Goal: Task Accomplishment & Management: Use online tool/utility

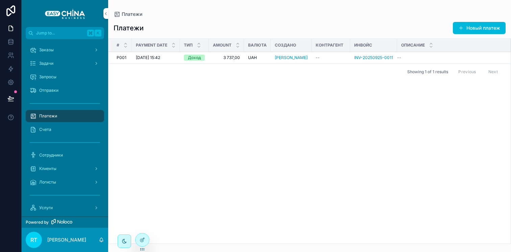
click at [157, 57] on span "07.10.2025 15:42" at bounding box center [148, 57] width 24 height 5
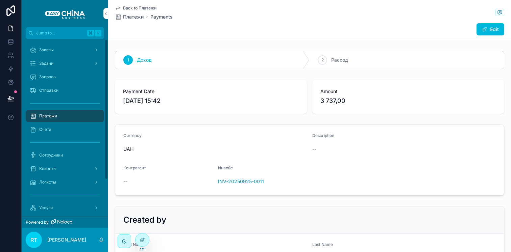
click at [82, 115] on div "Платежи" at bounding box center [65, 116] width 70 height 11
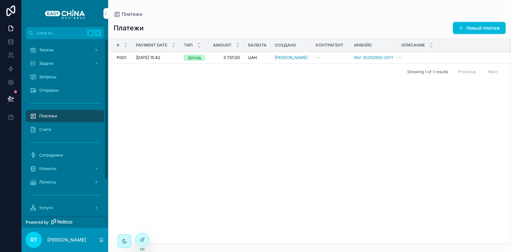
click at [83, 52] on div "Заказы" at bounding box center [65, 50] width 70 height 11
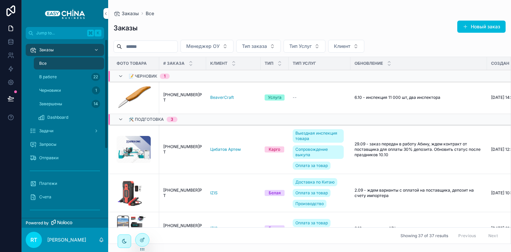
click at [80, 129] on div "Задачи" at bounding box center [65, 131] width 70 height 11
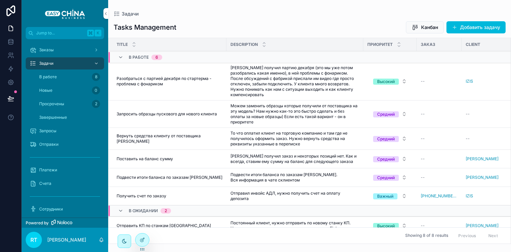
click at [421, 27] on span "Канбан" at bounding box center [429, 27] width 17 height 7
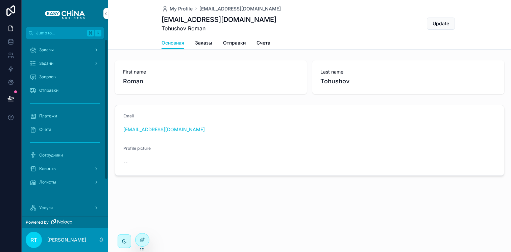
click at [59, 49] on div "Заказы" at bounding box center [65, 50] width 70 height 11
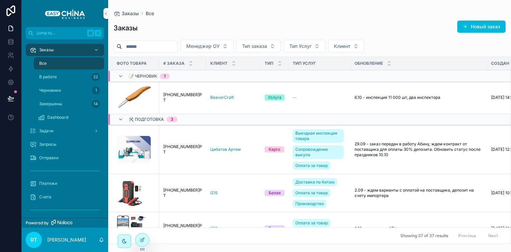
click at [50, 128] on div "Задачи" at bounding box center [65, 131] width 70 height 11
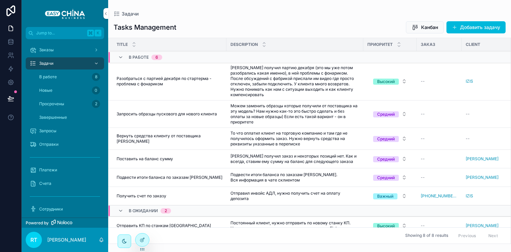
click at [137, 236] on div at bounding box center [142, 240] width 14 height 13
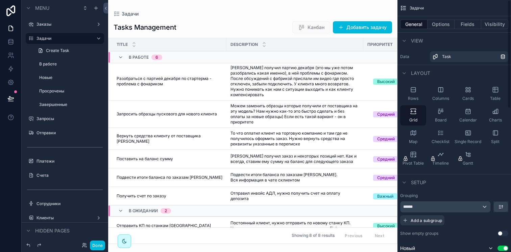
click at [433, 24] on button "Options" at bounding box center [440, 24] width 27 height 9
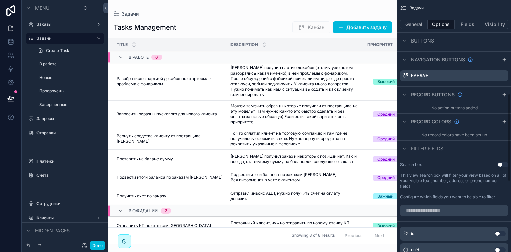
scroll to position [263, 0]
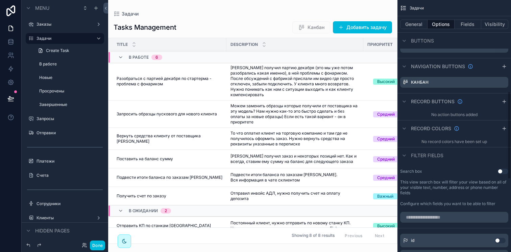
click at [0, 0] on icon "scrollable content" at bounding box center [0, 0] width 0 height 0
click at [489, 69] on icon at bounding box center [491, 71] width 5 height 5
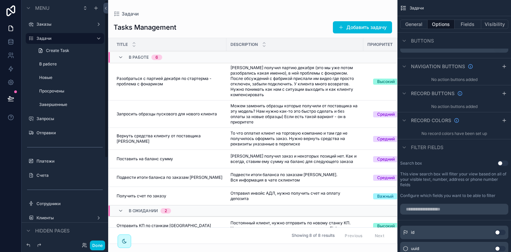
click at [99, 243] on button "Done" at bounding box center [97, 246] width 15 height 10
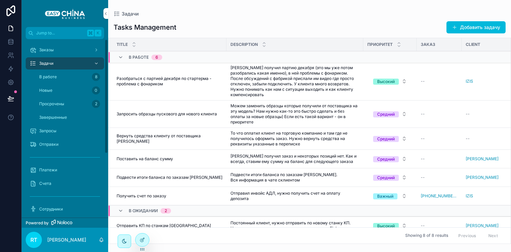
click at [65, 146] on div "Отправки" at bounding box center [65, 144] width 70 height 11
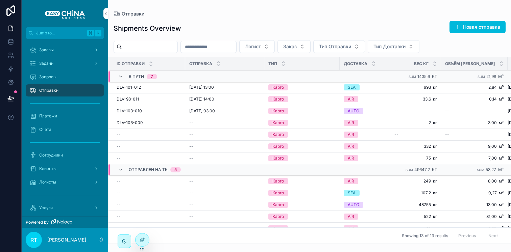
click at [65, 157] on div "Сотрудники" at bounding box center [65, 155] width 70 height 11
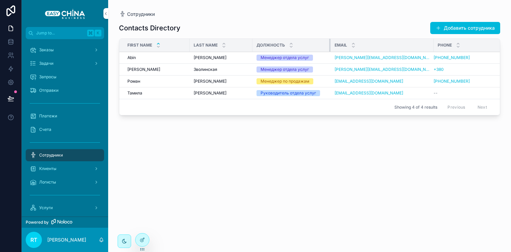
drag, startPoint x: 321, startPoint y: 45, endPoint x: 329, endPoint y: 45, distance: 7.8
click at [329, 45] on div "scrollable content" at bounding box center [330, 45] width 3 height 13
click at [39, 169] on span "Клиенты" at bounding box center [47, 168] width 17 height 5
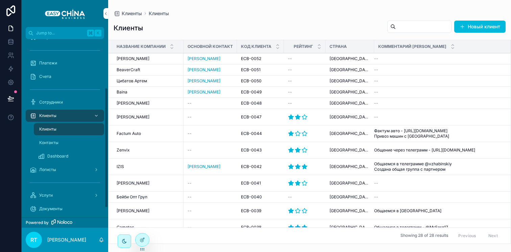
scroll to position [45, 0]
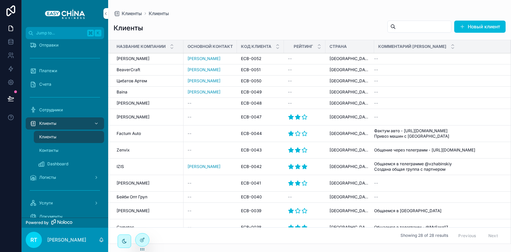
click at [59, 158] on link "Dashboard" at bounding box center [69, 164] width 70 height 12
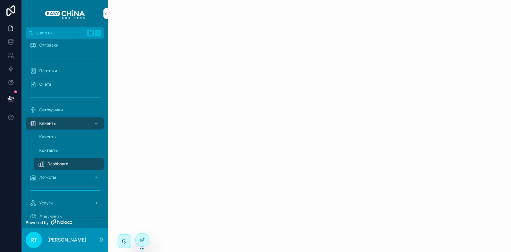
click at [66, 172] on link "Логисты" at bounding box center [65, 178] width 78 height 12
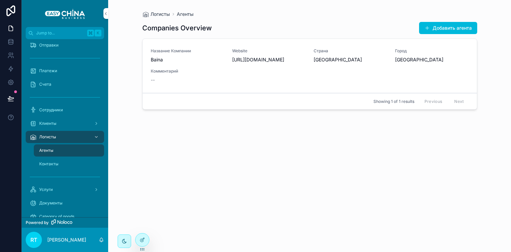
click at [444, 29] on button "Добавить агента" at bounding box center [448, 28] width 58 height 12
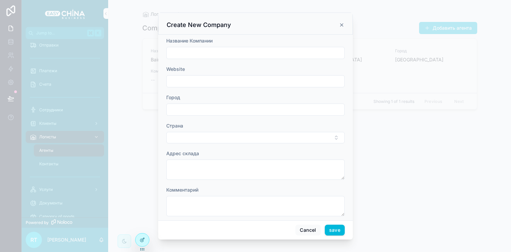
click at [229, 54] on input "scrollable content" at bounding box center [256, 52] width 178 height 9
type input "*"
type input "**********"
click at [214, 78] on input "scrollable content" at bounding box center [256, 81] width 178 height 9
paste input "**********"
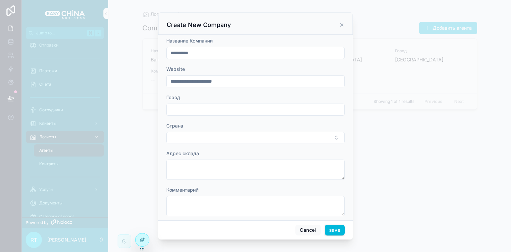
type input "**********"
click at [204, 112] on input "scrollable content" at bounding box center [256, 109] width 178 height 9
type input "*"
type input "******"
click at [228, 145] on form "**********" at bounding box center [255, 130] width 178 height 186
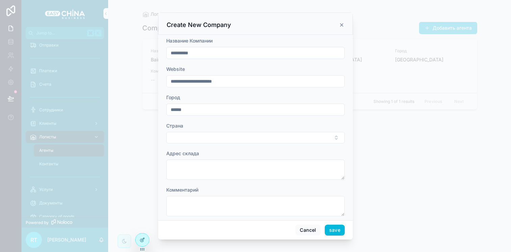
click at [229, 137] on button "Select Button" at bounding box center [255, 137] width 178 height 11
type input "****"
click at [233, 163] on span "Россия" at bounding box center [244, 166] width 48 height 7
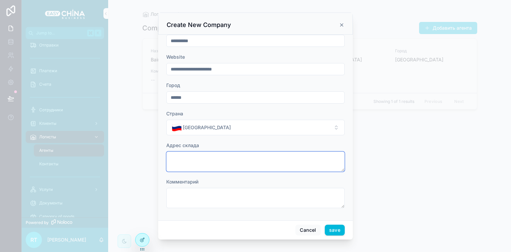
click at [206, 160] on textarea "scrollable content" at bounding box center [255, 162] width 178 height 20
paste textarea "**********"
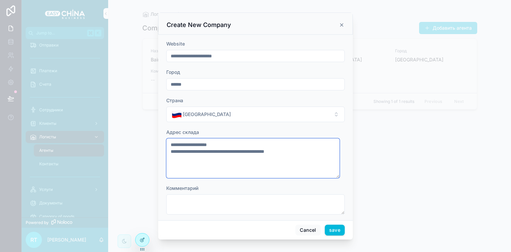
scroll to position [32, 0]
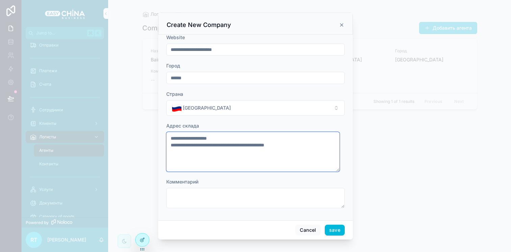
click at [212, 163] on textarea "**********" at bounding box center [252, 152] width 173 height 40
type textarea "**********"
click at [207, 200] on textarea "scrollable content" at bounding box center [255, 198] width 178 height 20
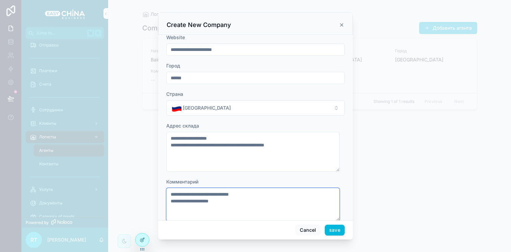
type textarea "**********"
click at [337, 231] on button "save" at bounding box center [335, 230] width 20 height 11
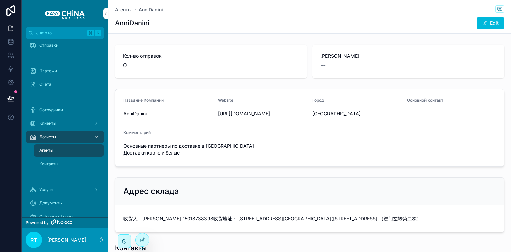
click at [143, 243] on div at bounding box center [142, 240] width 14 height 13
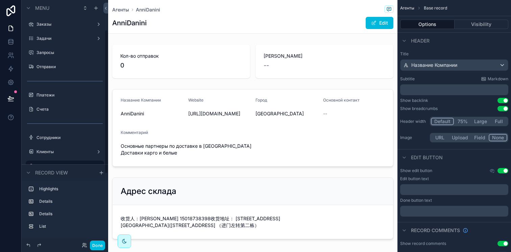
scroll to position [51, 0]
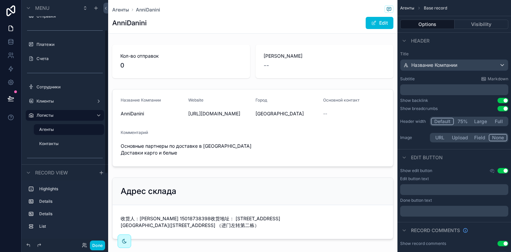
click at [281, 139] on div "scrollable content" at bounding box center [252, 127] width 289 height 83
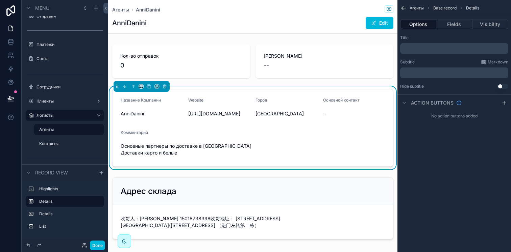
click at [459, 27] on button "Fields" at bounding box center [454, 24] width 36 height 9
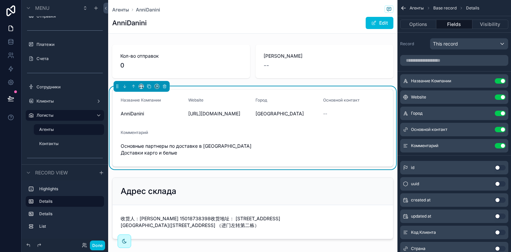
click at [496, 145] on button "Use setting" at bounding box center [499, 145] width 11 height 5
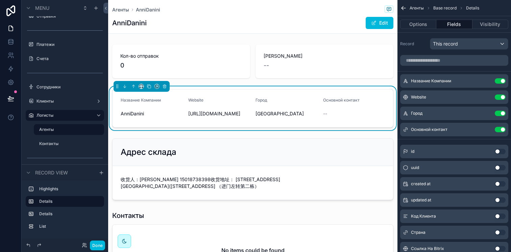
click at [231, 146] on div "scrollable content" at bounding box center [252, 169] width 289 height 67
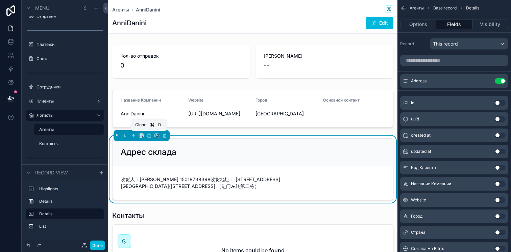
click at [148, 135] on icon "scrollable content" at bounding box center [149, 135] width 5 height 5
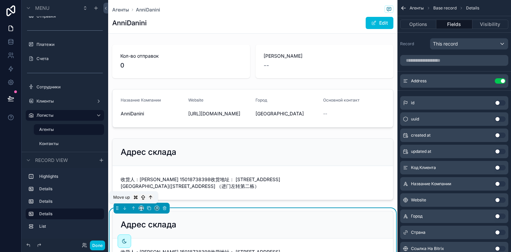
click at [132, 208] on icon "scrollable content" at bounding box center [133, 208] width 5 height 5
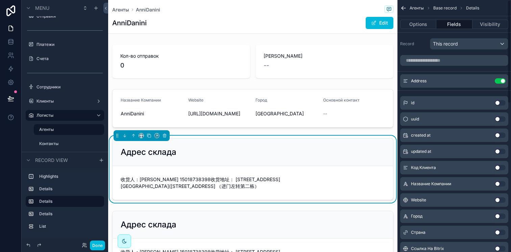
click at [500, 79] on button "Use setting" at bounding box center [499, 80] width 11 height 5
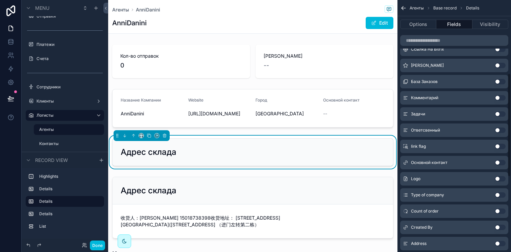
scroll to position [165, 0]
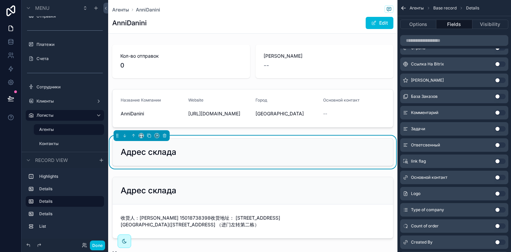
click at [499, 113] on button "Use setting" at bounding box center [499, 112] width 11 height 5
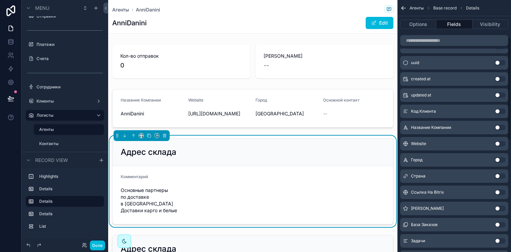
scroll to position [0, 0]
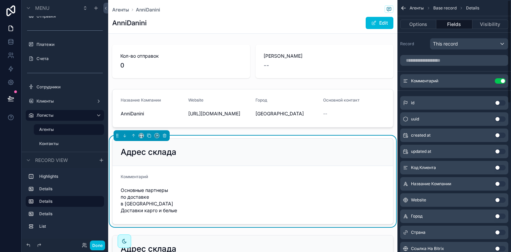
click at [0, 0] on icon "scrollable content" at bounding box center [0, 0] width 0 height 0
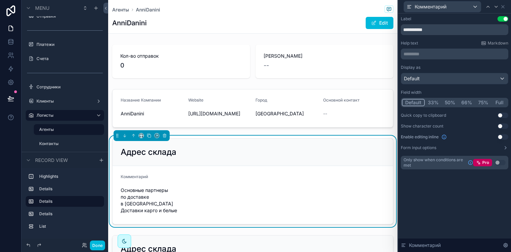
click at [498, 102] on button "Full" at bounding box center [499, 102] width 16 height 7
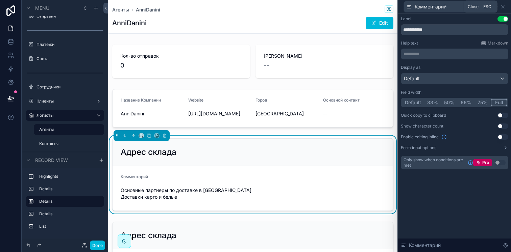
click at [505, 7] on div "Комментарий" at bounding box center [454, 6] width 107 height 13
click at [502, 4] on icon at bounding box center [502, 6] width 5 height 5
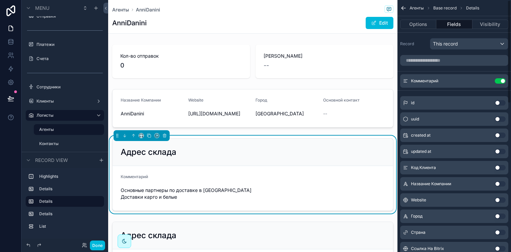
click at [419, 26] on button "Options" at bounding box center [418, 24] width 36 height 9
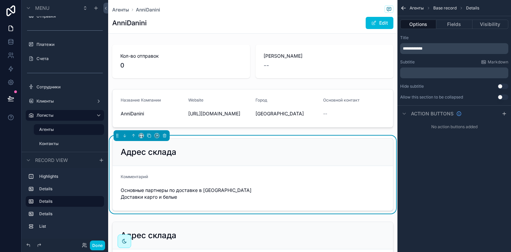
click at [429, 51] on p "**********" at bounding box center [455, 48] width 104 height 5
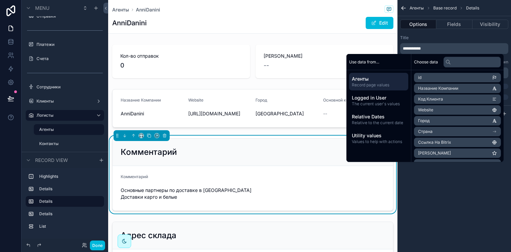
click at [442, 37] on div "Title" at bounding box center [454, 37] width 108 height 5
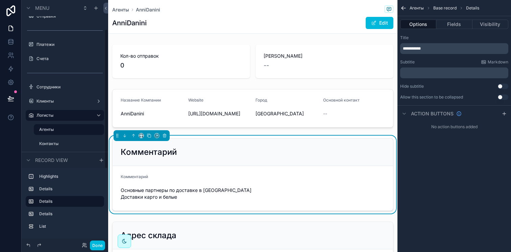
click at [93, 245] on button "Done" at bounding box center [97, 246] width 15 height 10
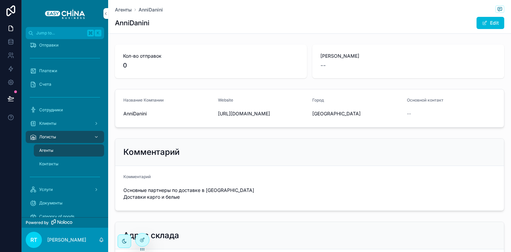
click at [487, 24] on button "Edit" at bounding box center [490, 23] width 28 height 12
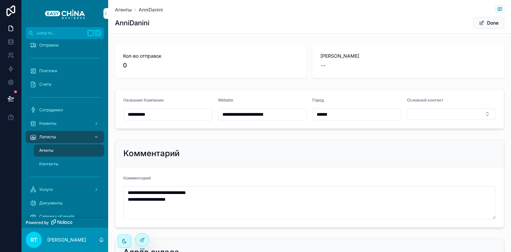
click at [136, 113] on input "**********" at bounding box center [168, 114] width 88 height 9
type input "**********"
click at [481, 26] on button "Done" at bounding box center [488, 23] width 31 height 12
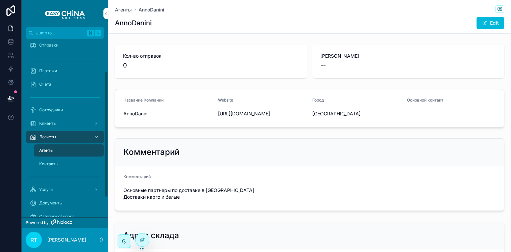
click at [63, 133] on div "Логисты" at bounding box center [65, 137] width 70 height 11
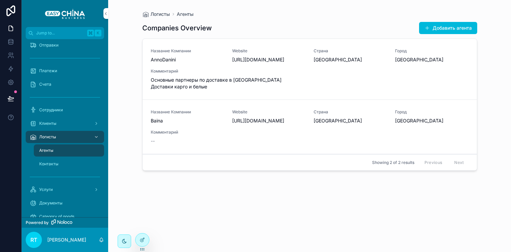
click at [144, 240] on icon at bounding box center [141, 239] width 5 height 5
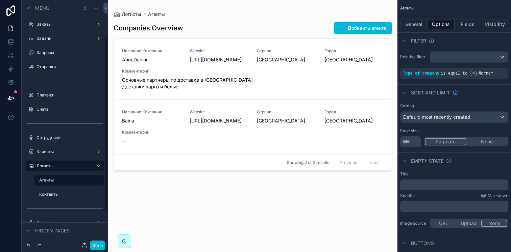
scroll to position [51, 0]
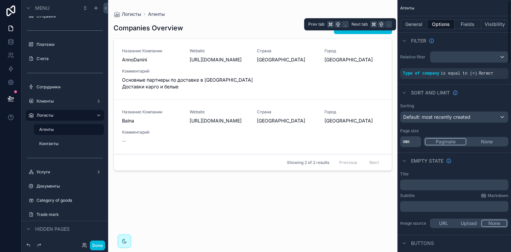
click at [471, 22] on button "Fields" at bounding box center [467, 24] width 27 height 9
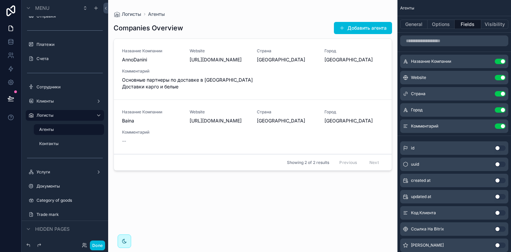
click at [497, 127] on button "Use setting" at bounding box center [499, 126] width 11 height 5
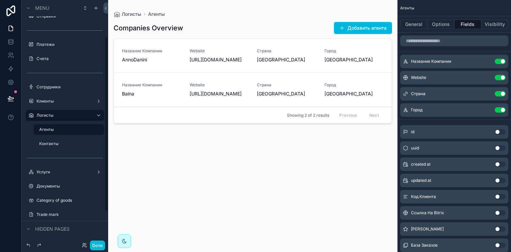
click at [103, 246] on button "Done" at bounding box center [97, 246] width 15 height 10
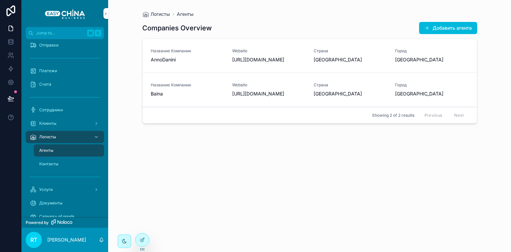
scroll to position [0, 0]
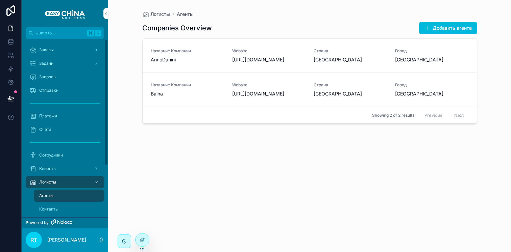
click at [58, 46] on div "Заказы" at bounding box center [65, 50] width 70 height 11
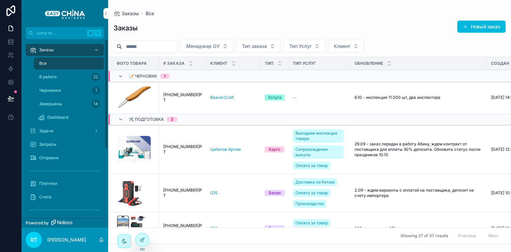
click at [53, 180] on div "Платежи" at bounding box center [65, 183] width 70 height 11
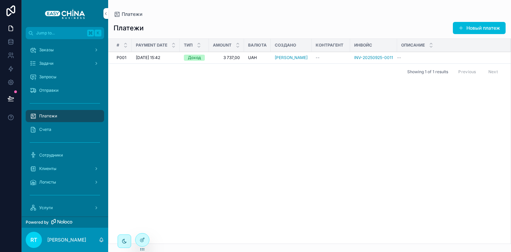
click at [171, 57] on div "07.10.2025 15:42 07.10.2025 15:42" at bounding box center [156, 57] width 40 height 5
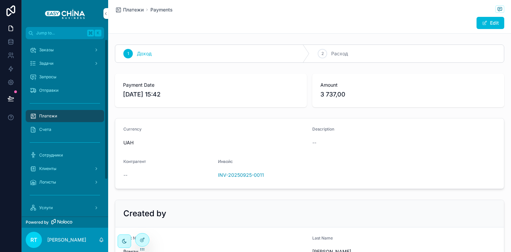
click at [73, 113] on div "Платежи" at bounding box center [65, 116] width 70 height 11
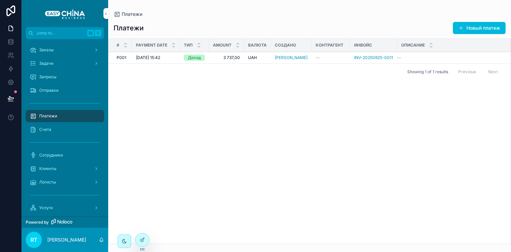
click at [53, 73] on div "Запросы" at bounding box center [65, 77] width 70 height 11
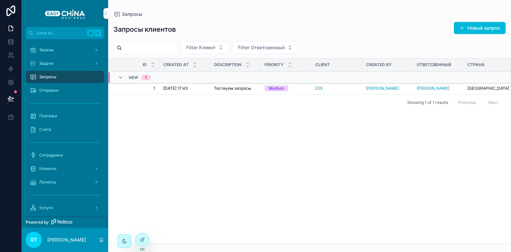
click at [215, 44] on span "Filter Клиент" at bounding box center [200, 47] width 29 height 7
click at [223, 26] on div "Запросы клиентов Новый запрос" at bounding box center [309, 30] width 392 height 16
click at [55, 114] on span "Платежи" at bounding box center [48, 115] width 18 height 5
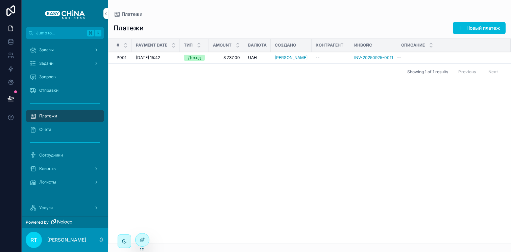
click at [156, 55] on span "07.10.2025 15:42" at bounding box center [148, 57] width 24 height 5
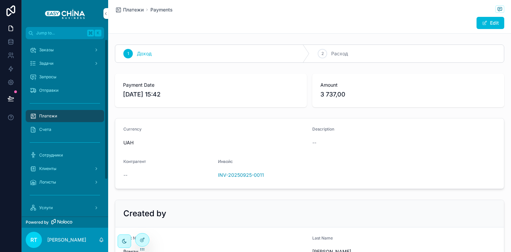
click at [53, 127] on div "Счета" at bounding box center [65, 129] width 70 height 11
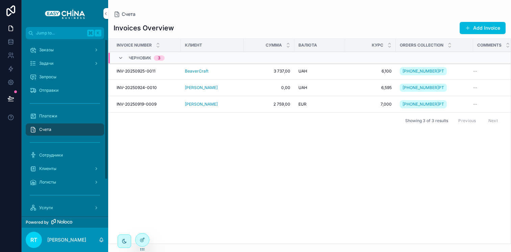
click at [138, 238] on div at bounding box center [142, 240] width 14 height 13
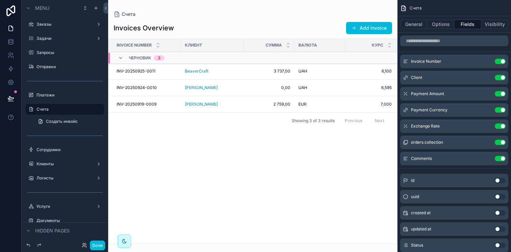
click at [0, 0] on icon "scrollable content" at bounding box center [0, 0] width 0 height 0
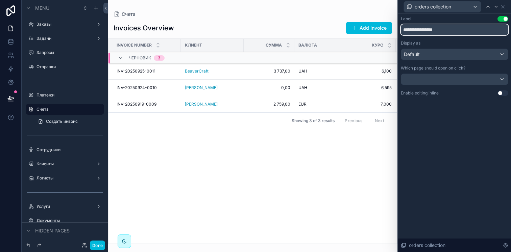
click at [447, 32] on input "**********" at bounding box center [454, 29] width 107 height 11
type input "*"
type input "******"
click at [371, 127] on div "Showing 3 of 3 results Previous Next" at bounding box center [252, 120] width 288 height 16
click at [98, 244] on button "Done" at bounding box center [97, 246] width 15 height 10
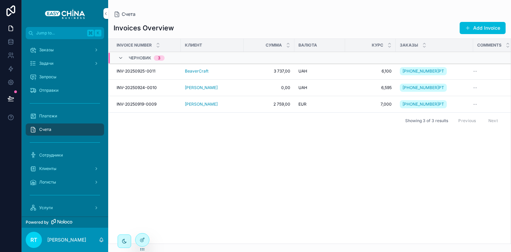
click at [144, 235] on div at bounding box center [142, 240] width 14 height 13
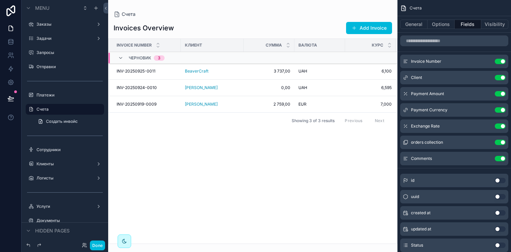
click at [0, 0] on icon "scrollable content" at bounding box center [0, 0] width 0 height 0
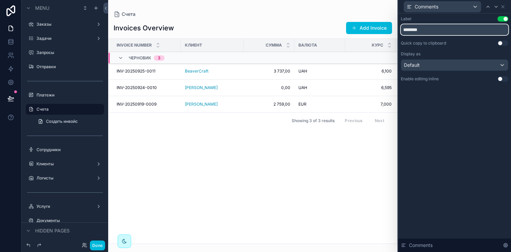
click at [459, 35] on input "********" at bounding box center [454, 29] width 107 height 11
type input "********"
click at [462, 97] on div "Label Use setting ******** Quick copy to clipboard Use setting Display as Defau…" at bounding box center [454, 56] width 113 height 84
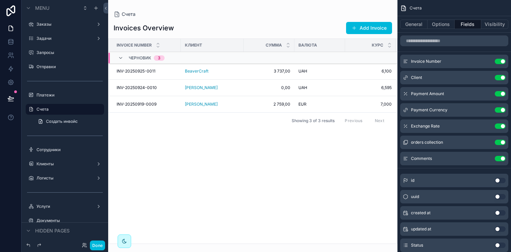
click at [93, 247] on button "Done" at bounding box center [97, 246] width 15 height 10
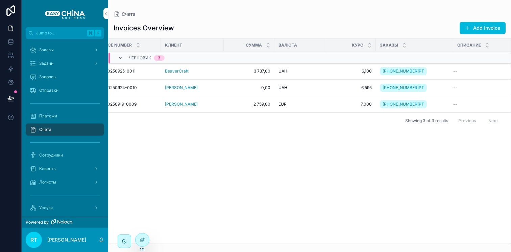
scroll to position [0, 28]
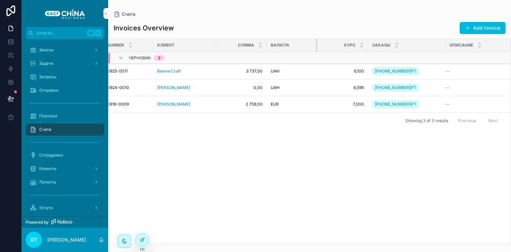
click at [316, 42] on div "scrollable content" at bounding box center [317, 45] width 3 height 13
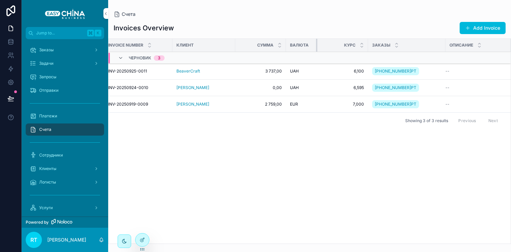
scroll to position [0, 3]
drag, startPoint x: 316, startPoint y: 42, endPoint x: 284, endPoint y: 42, distance: 32.1
click at [284, 42] on tr "Invoice Number Клиент Сумма Валюта Курс Заказы Описание" at bounding box center [308, 45] width 406 height 13
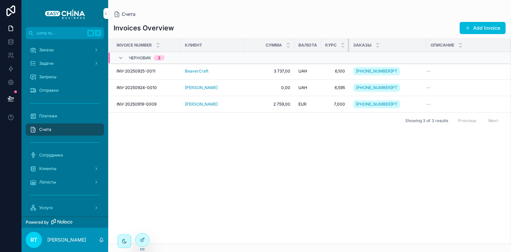
drag, startPoint x: 366, startPoint y: 44, endPoint x: 327, endPoint y: 44, distance: 38.8
click at [327, 44] on th "Курс" at bounding box center [335, 45] width 28 height 13
drag, startPoint x: 425, startPoint y: 45, endPoint x: 397, endPoint y: 47, distance: 28.1
click at [402, 47] on div "scrollable content" at bounding box center [403, 45] width 3 height 13
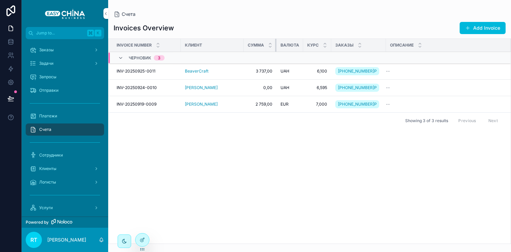
drag, startPoint x: 293, startPoint y: 42, endPoint x: 265, endPoint y: 43, distance: 27.7
click at [265, 43] on th "Сумма" at bounding box center [260, 45] width 33 height 13
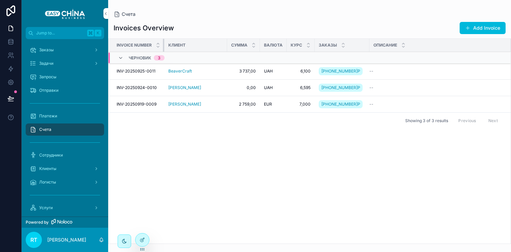
drag, startPoint x: 180, startPoint y: 45, endPoint x: 162, endPoint y: 45, distance: 17.6
click at [162, 45] on th "Invoice Number" at bounding box center [136, 45] width 56 height 13
click at [260, 159] on div "Invoice Number Клиент Сумма Валюта Курс Заказы Описание Черновик 3 INV-20250925…" at bounding box center [309, 141] width 402 height 205
click at [139, 73] on span "INV-20250925-0011" at bounding box center [136, 71] width 39 height 5
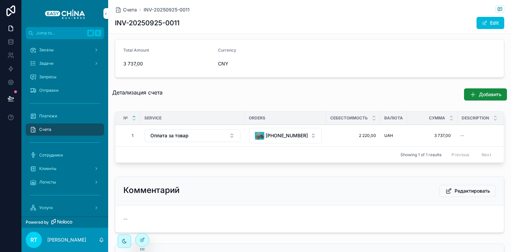
scroll to position [82, 0]
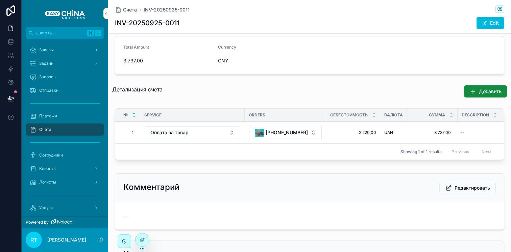
click at [496, 20] on button "Edit" at bounding box center [490, 23] width 28 height 12
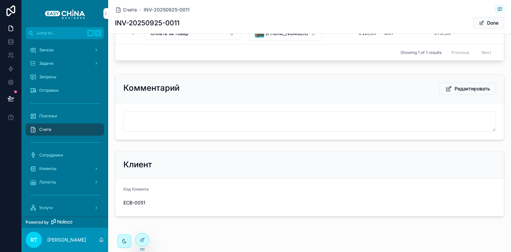
scroll to position [193, 0]
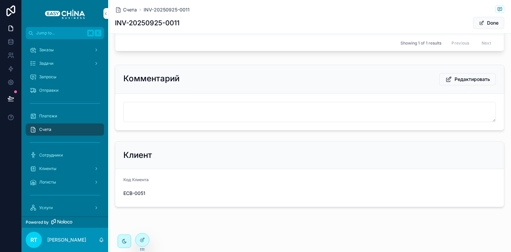
click at [145, 239] on div at bounding box center [142, 240] width 14 height 13
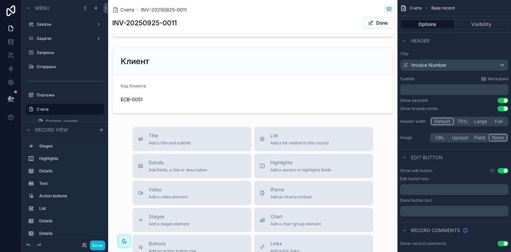
scroll to position [292, 0]
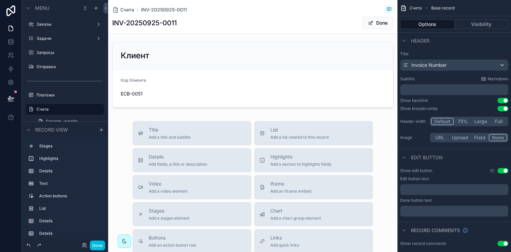
click at [211, 96] on div "scrollable content" at bounding box center [252, 74] width 289 height 71
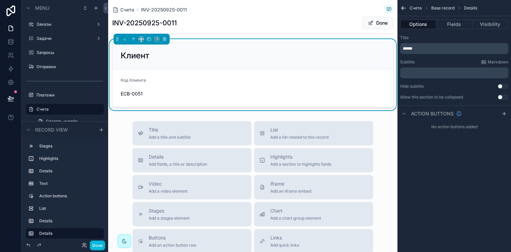
click at [453, 25] on button "Fields" at bounding box center [454, 24] width 36 height 9
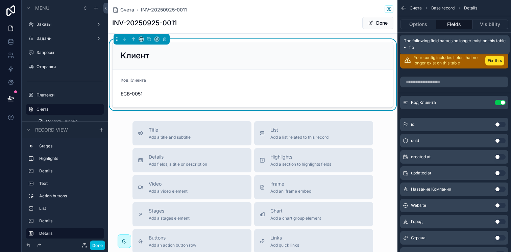
click at [495, 59] on button "Fix this" at bounding box center [494, 61] width 19 height 10
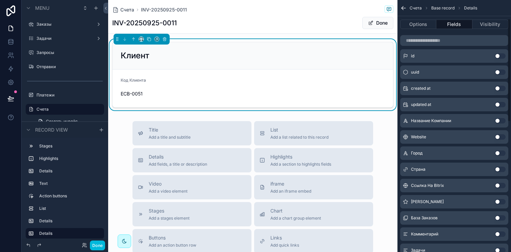
scroll to position [53, 0]
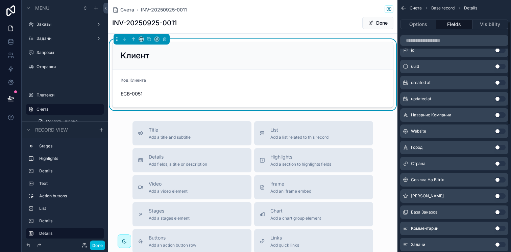
click at [500, 116] on button "Use setting" at bounding box center [499, 114] width 11 height 5
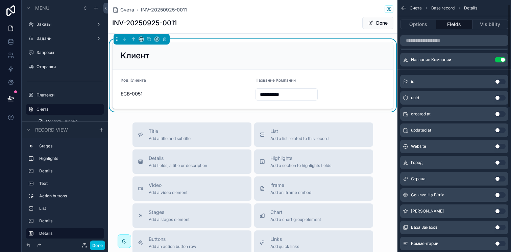
scroll to position [0, 0]
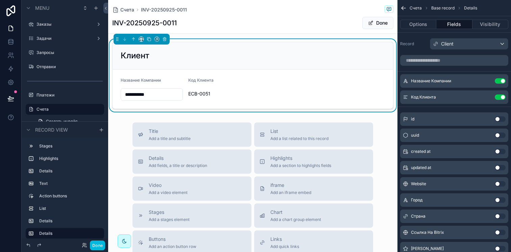
click at [500, 98] on button "Use setting" at bounding box center [499, 97] width 11 height 5
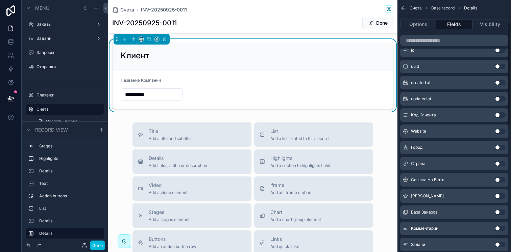
scroll to position [57, 0]
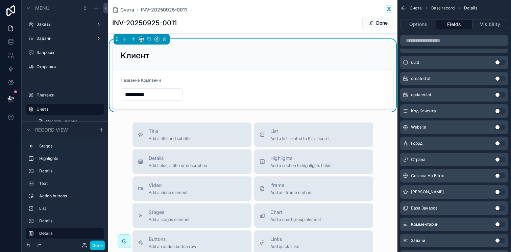
click at [499, 128] on button "Use setting" at bounding box center [499, 127] width 11 height 5
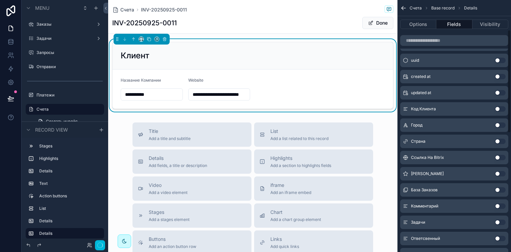
scroll to position [81, 0]
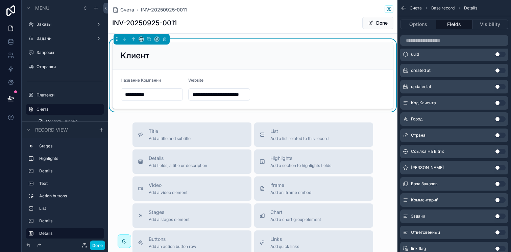
click at [501, 118] on button "Use setting" at bounding box center [499, 119] width 11 height 5
click at [501, 135] on button "Use setting" at bounding box center [499, 135] width 11 height 5
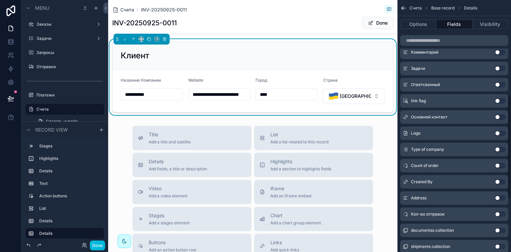
scroll to position [238, 0]
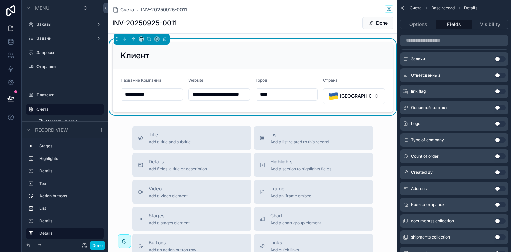
click at [499, 108] on button "Use setting" at bounding box center [499, 107] width 11 height 5
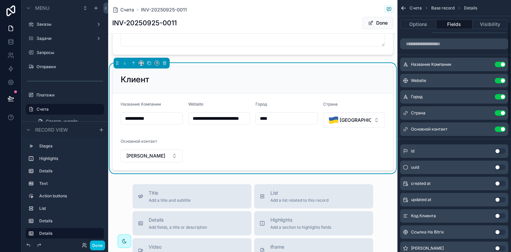
scroll to position [4, 0]
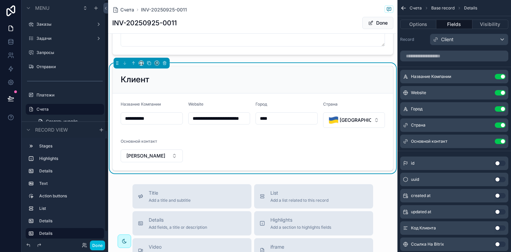
click at [99, 243] on button "Done" at bounding box center [97, 246] width 15 height 10
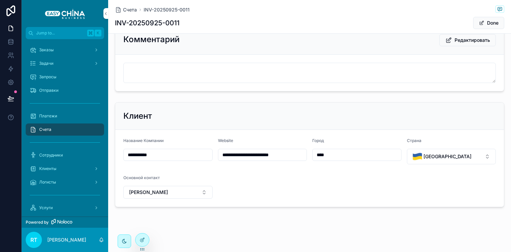
click at [490, 21] on button "Done" at bounding box center [488, 23] width 31 height 12
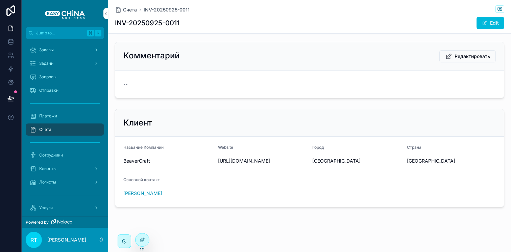
click at [482, 22] on span "scrollable content" at bounding box center [484, 22] width 5 height 5
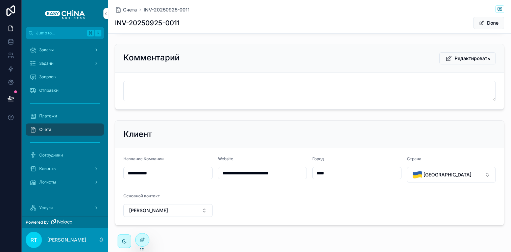
scroll to position [232, 0]
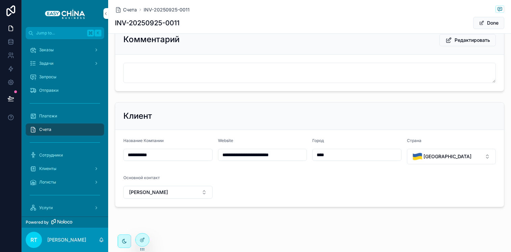
click at [475, 18] on button "Done" at bounding box center [488, 23] width 31 height 12
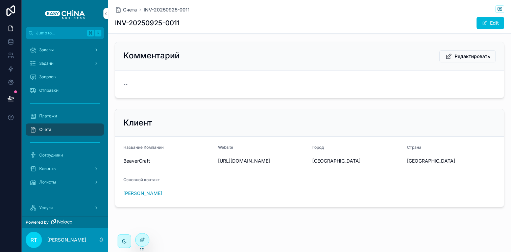
click at [142, 235] on div at bounding box center [142, 240] width 14 height 13
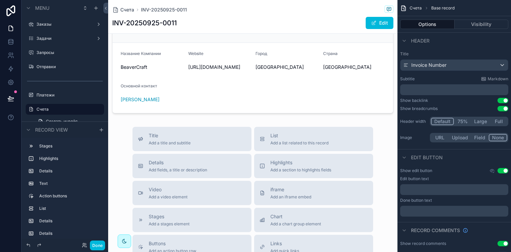
click at [208, 116] on div "scrollable content" at bounding box center [252, 64] width 289 height 104
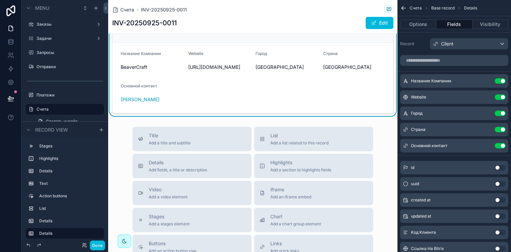
scroll to position [282, 0]
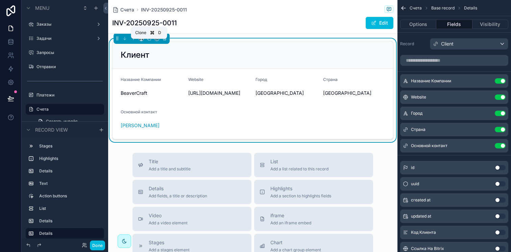
click at [150, 41] on icon "scrollable content" at bounding box center [149, 38] width 5 height 5
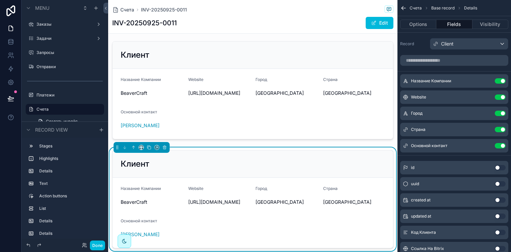
click at [156, 170] on div "Клиент" at bounding box center [253, 164] width 264 height 11
click at [443, 43] on span "Client" at bounding box center [447, 44] width 12 height 7
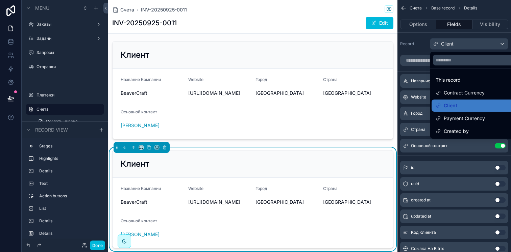
click at [476, 129] on div "Created by" at bounding box center [476, 131] width 82 height 8
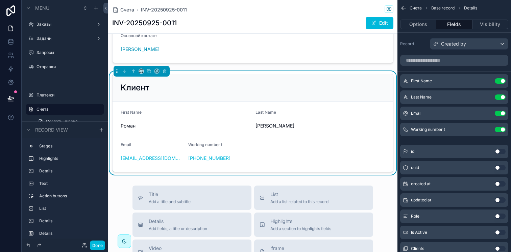
scroll to position [363, 0]
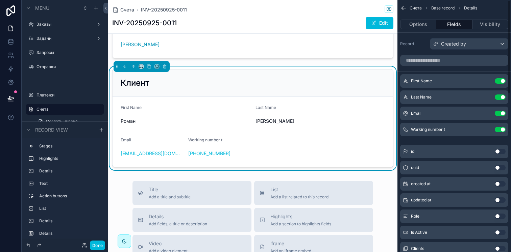
click at [415, 24] on button "Options" at bounding box center [418, 24] width 36 height 9
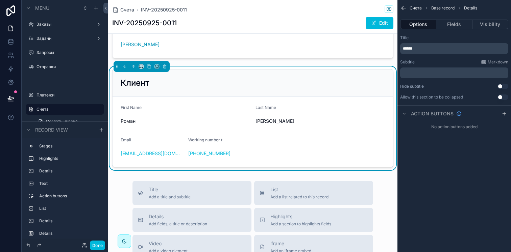
click at [428, 49] on p "******" at bounding box center [455, 48] width 104 height 5
click at [449, 35] on div "Title" at bounding box center [454, 37] width 108 height 5
click at [463, 25] on button "Fields" at bounding box center [454, 24] width 36 height 9
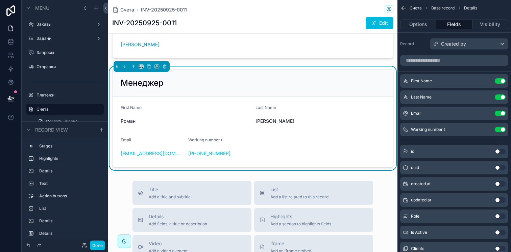
click at [0, 0] on icon "scrollable content" at bounding box center [0, 0] width 0 height 0
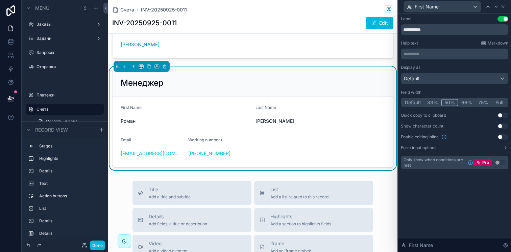
click at [418, 103] on button "Default" at bounding box center [413, 102] width 22 height 7
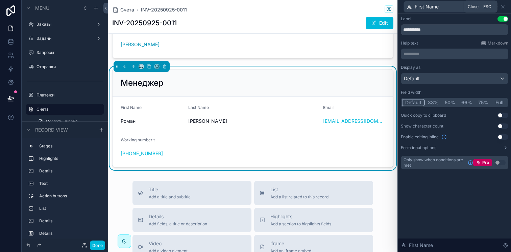
click at [503, 7] on icon at bounding box center [502, 6] width 3 height 3
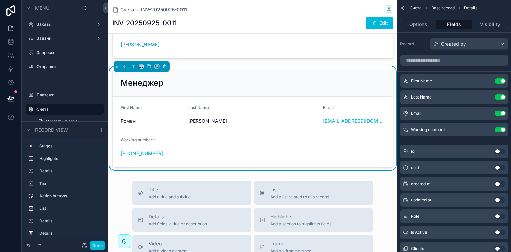
click at [487, 100] on div "Last Name Use setting" at bounding box center [454, 98] width 108 height 14
click at [0, 0] on icon "scrollable content" at bounding box center [0, 0] width 0 height 0
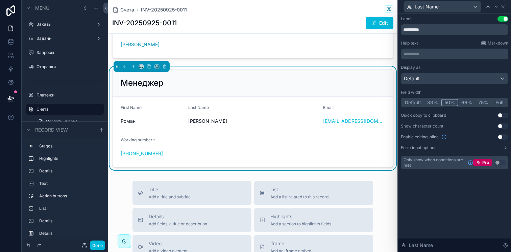
click at [416, 101] on button "Default" at bounding box center [413, 102] width 22 height 7
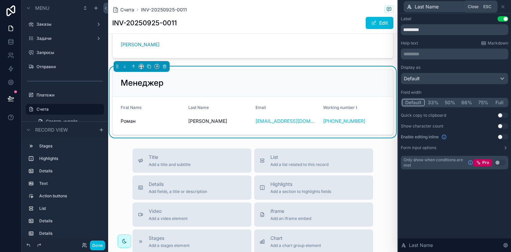
click at [502, 6] on icon at bounding box center [502, 6] width 3 height 3
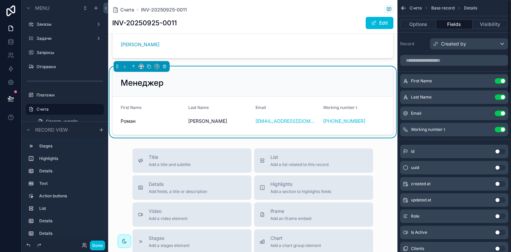
click at [91, 251] on div "Done" at bounding box center [65, 246] width 86 height 14
click at [101, 245] on button "Done" at bounding box center [97, 246] width 15 height 10
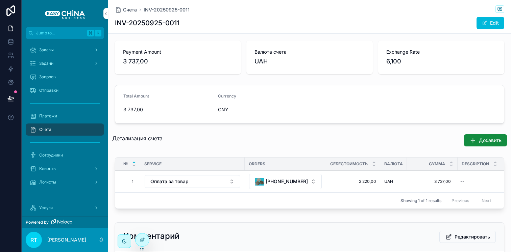
scroll to position [17, 0]
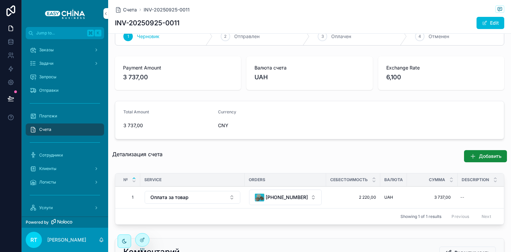
click at [144, 240] on icon at bounding box center [141, 239] width 5 height 5
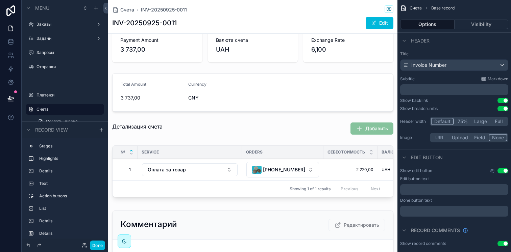
scroll to position [48, 0]
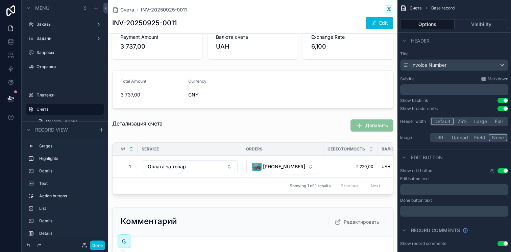
click at [234, 75] on div "scrollable content" at bounding box center [252, 90] width 289 height 44
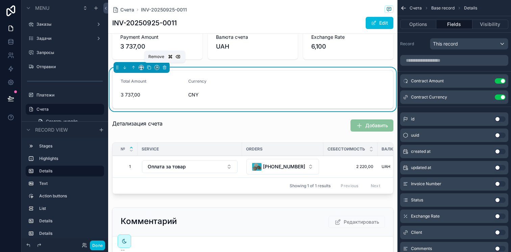
click at [166, 67] on icon "scrollable content" at bounding box center [164, 67] width 5 height 5
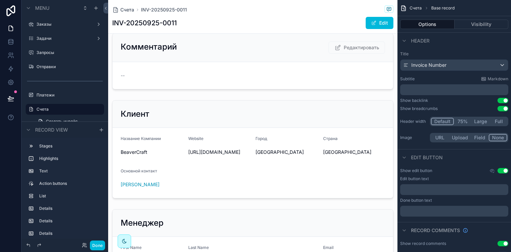
scroll to position [174, 0]
click at [101, 246] on button "Done" at bounding box center [97, 246] width 15 height 10
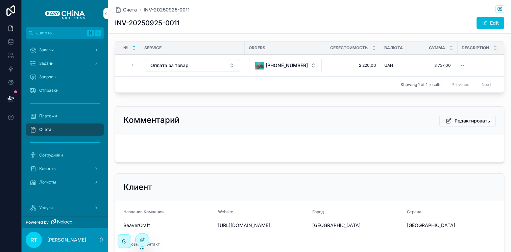
scroll to position [100, 0]
click at [489, 17] on button "Edit" at bounding box center [490, 23] width 28 height 12
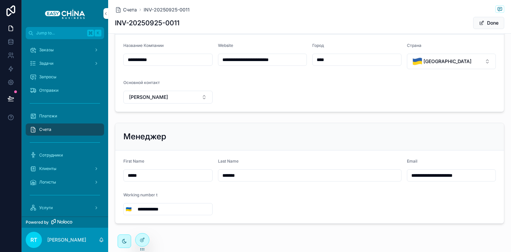
scroll to position [277, 0]
click at [144, 239] on icon at bounding box center [143, 238] width 1 height 1
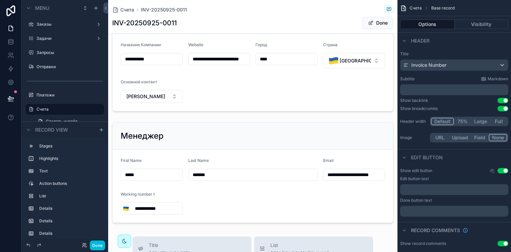
click at [216, 149] on div "scrollable content" at bounding box center [252, 173] width 289 height 106
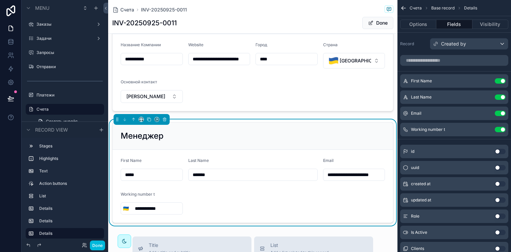
click at [378, 23] on button "Done" at bounding box center [377, 23] width 31 height 12
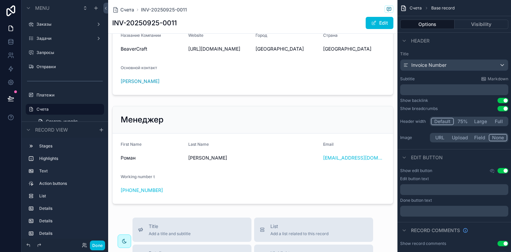
click at [325, 143] on div "scrollable content" at bounding box center [252, 155] width 289 height 104
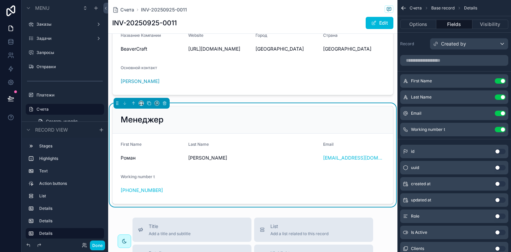
click at [412, 24] on button "Options" at bounding box center [418, 24] width 36 height 9
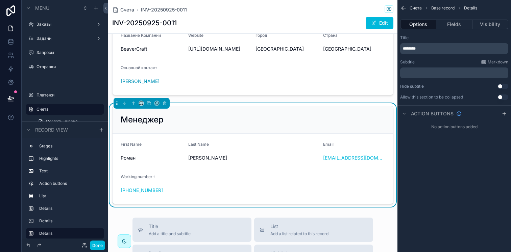
click at [503, 95] on button "Use setting" at bounding box center [502, 97] width 11 height 5
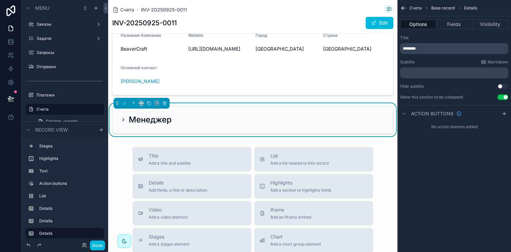
click at [503, 95] on button "Use setting" at bounding box center [502, 97] width 11 height 5
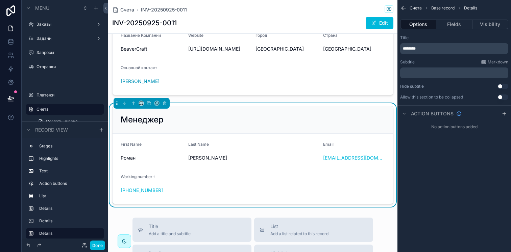
click at [503, 95] on button "Use setting" at bounding box center [502, 97] width 11 height 5
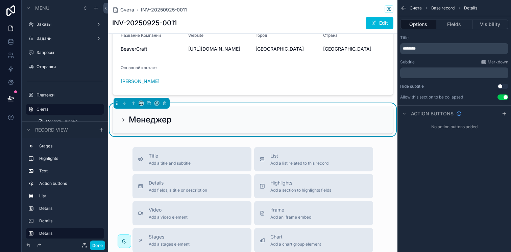
click at [503, 95] on button "Use setting" at bounding box center [502, 97] width 11 height 5
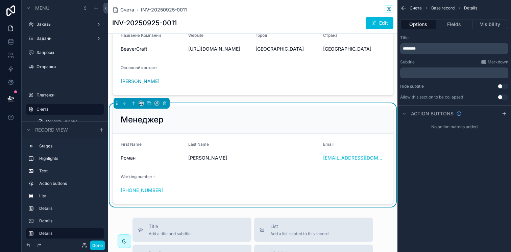
click at [447, 23] on button "Fields" at bounding box center [454, 24] width 36 height 9
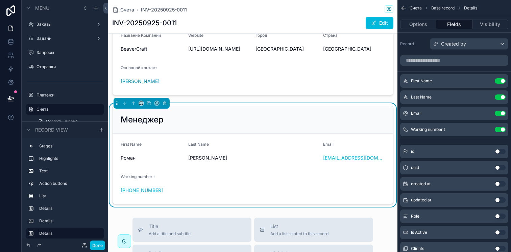
click at [0, 0] on icon "scrollable content" at bounding box center [0, 0] width 0 height 0
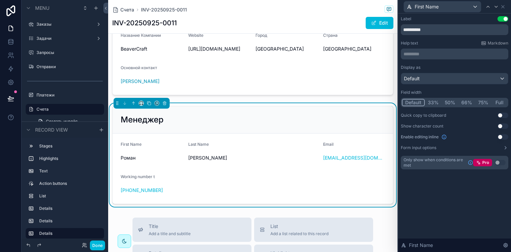
click at [100, 244] on button "Done" at bounding box center [97, 246] width 15 height 10
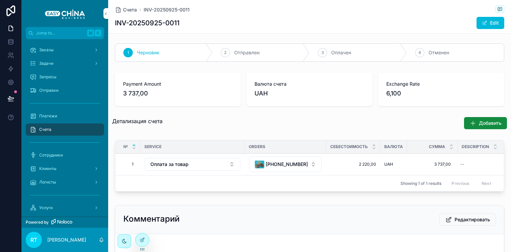
scroll to position [0, 0]
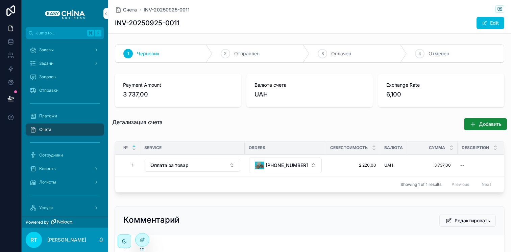
click at [75, 53] on div "Заказы" at bounding box center [65, 50] width 70 height 11
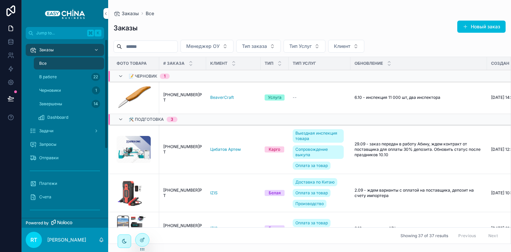
click at [77, 79] on div "В работе 22" at bounding box center [69, 77] width 62 height 11
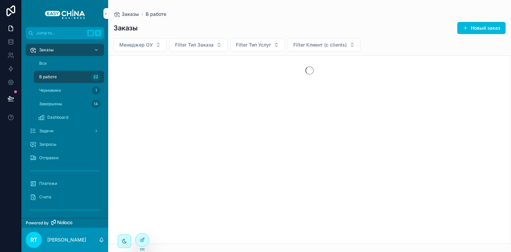
click at [75, 89] on div "Черновики 1" at bounding box center [69, 90] width 62 height 11
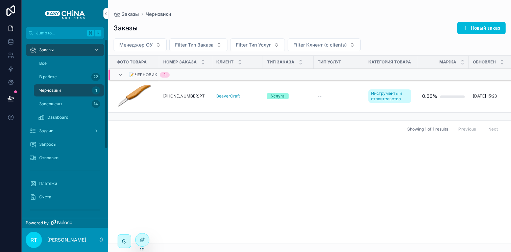
drag, startPoint x: 71, startPoint y: 64, endPoint x: 74, endPoint y: 67, distance: 4.5
click at [71, 64] on div "Все" at bounding box center [69, 63] width 62 height 11
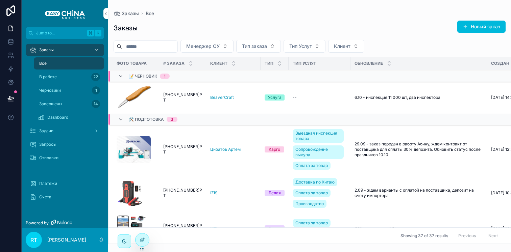
click at [76, 143] on div "Запросы" at bounding box center [65, 144] width 70 height 11
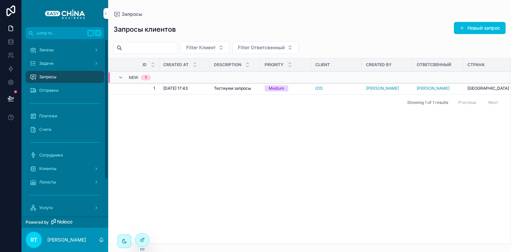
click at [88, 67] on div "Задачи" at bounding box center [65, 63] width 70 height 11
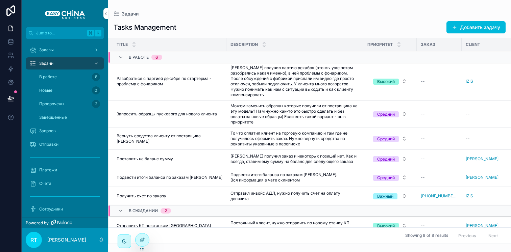
click at [78, 109] on div "Просрочены 2" at bounding box center [69, 104] width 62 height 11
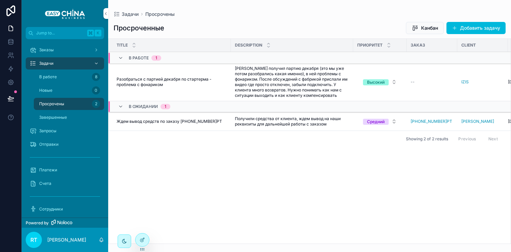
click at [83, 97] on div "Новые 0" at bounding box center [69, 91] width 78 height 14
click at [84, 94] on div "Новые 0" at bounding box center [69, 90] width 62 height 11
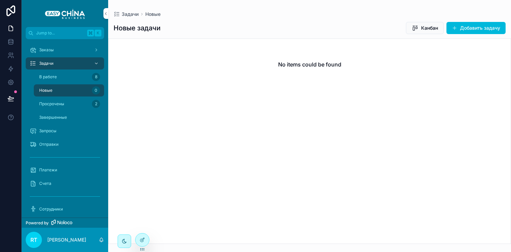
click at [82, 75] on div "В работе 8" at bounding box center [69, 77] width 62 height 11
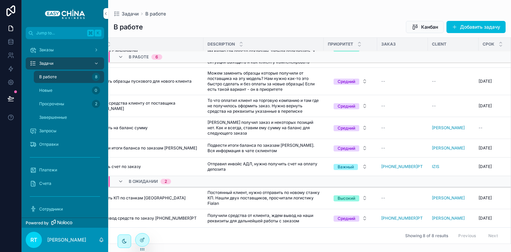
scroll to position [35, 0]
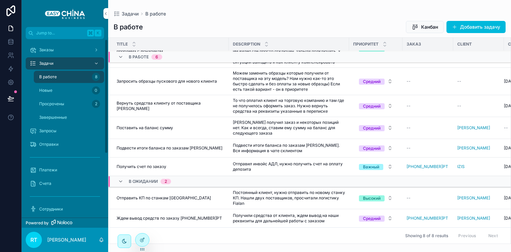
click at [62, 49] on div "Заказы" at bounding box center [65, 50] width 70 height 11
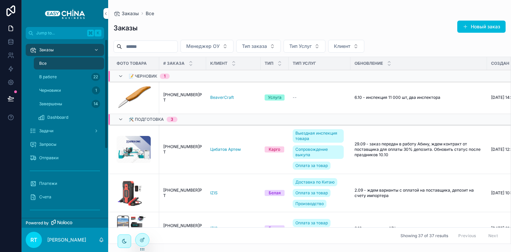
click at [53, 86] on div "Черновики 1" at bounding box center [69, 90] width 62 height 11
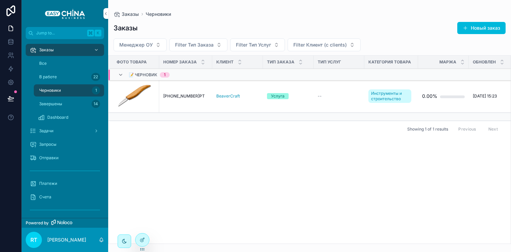
click at [54, 69] on link "Все" at bounding box center [69, 63] width 70 height 12
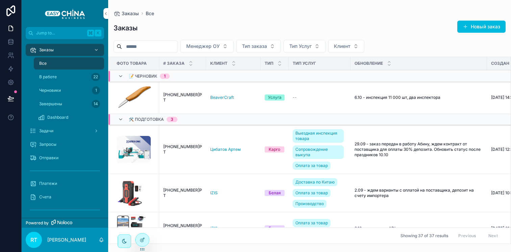
click at [54, 76] on span "В работе" at bounding box center [48, 76] width 18 height 5
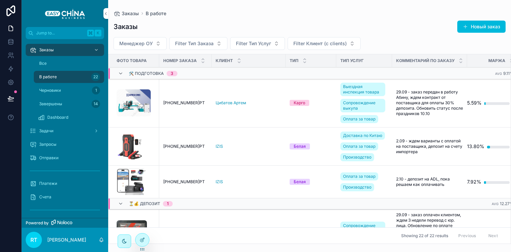
click at [55, 66] on div "Все" at bounding box center [69, 63] width 62 height 11
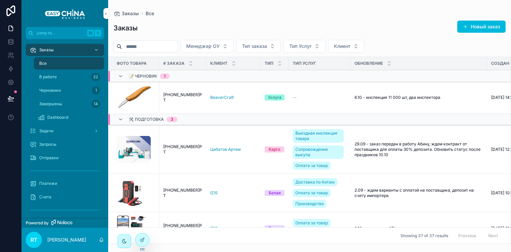
click at [0, 0] on icon "scrollable content" at bounding box center [0, 0] width 0 height 0
click at [218, 49] on span "Менеджер ОУ" at bounding box center [202, 46] width 33 height 7
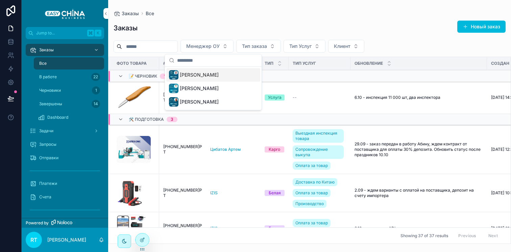
click at [218, 49] on span "Менеджер ОУ" at bounding box center [202, 46] width 33 height 7
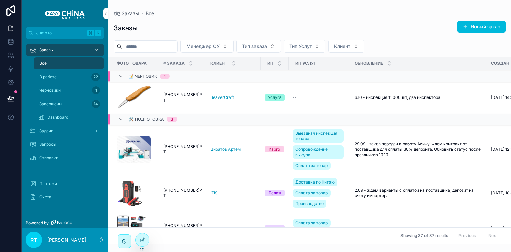
click at [278, 49] on button "Тип заказа" at bounding box center [258, 46] width 45 height 13
click at [300, 44] on span "Тип Услуг" at bounding box center [300, 46] width 22 height 7
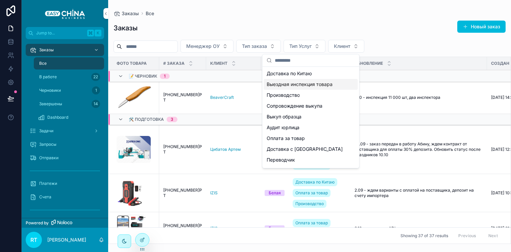
click at [346, 48] on span "Клиент" at bounding box center [342, 46] width 17 height 7
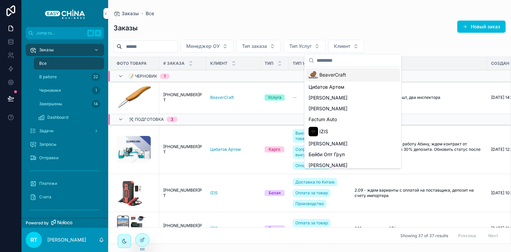
click at [338, 77] on span "BeaverCraft" at bounding box center [332, 75] width 27 height 7
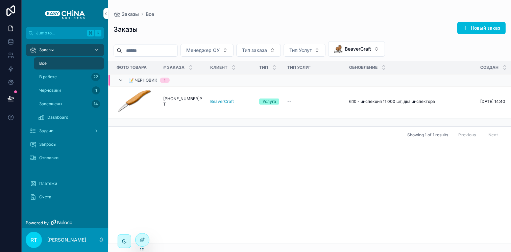
click at [378, 49] on button "BeaverCraft" at bounding box center [356, 49] width 57 height 16
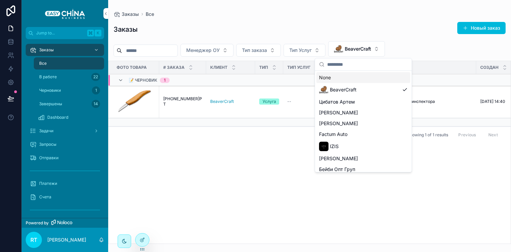
click at [343, 79] on div "None" at bounding box center [363, 77] width 94 height 11
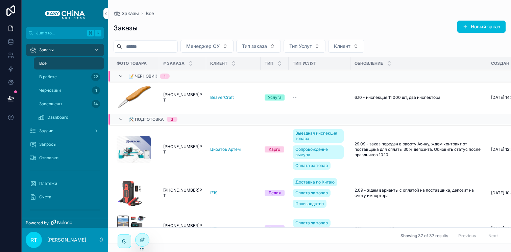
click at [340, 46] on span "Клиент" at bounding box center [342, 46] width 17 height 7
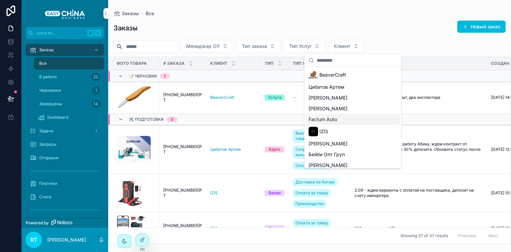
click at [335, 124] on div "Factum Auto" at bounding box center [353, 119] width 94 height 11
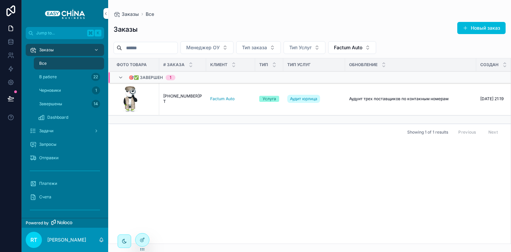
click at [343, 52] on button "Factum Auto" at bounding box center [352, 47] width 48 height 13
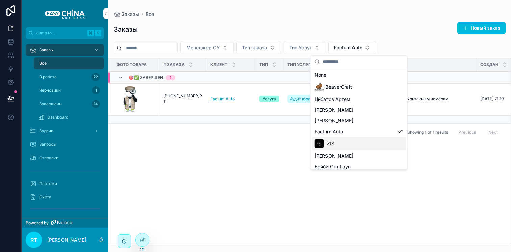
click at [335, 139] on div "IZIS" at bounding box center [359, 144] width 94 height 14
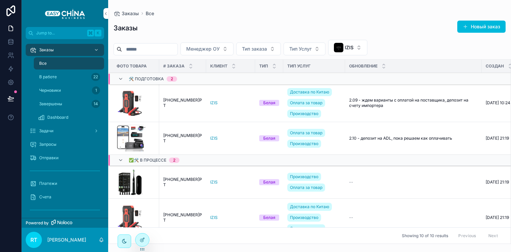
click at [350, 48] on div "IZIS" at bounding box center [344, 47] width 20 height 9
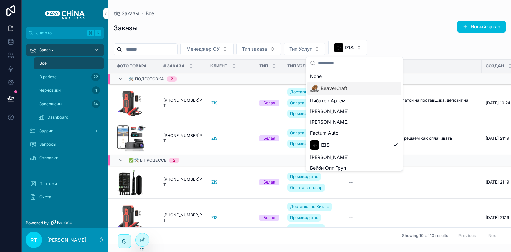
click at [338, 84] on div "BeaverCraft" at bounding box center [328, 88] width 37 height 9
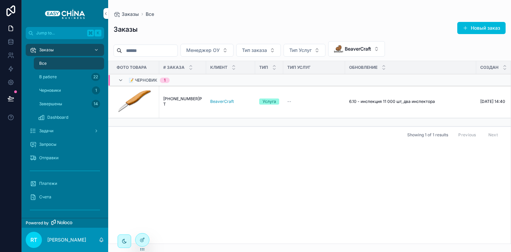
click at [355, 47] on span "BeaverCraft" at bounding box center [358, 49] width 26 height 7
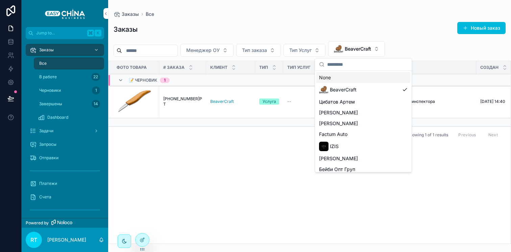
click at [342, 77] on div "None" at bounding box center [363, 77] width 94 height 11
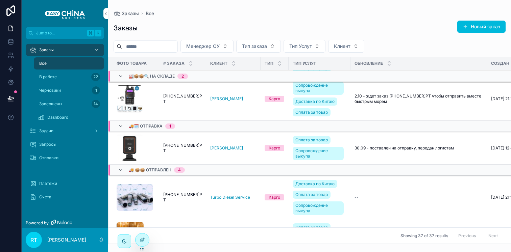
scroll to position [743, 0]
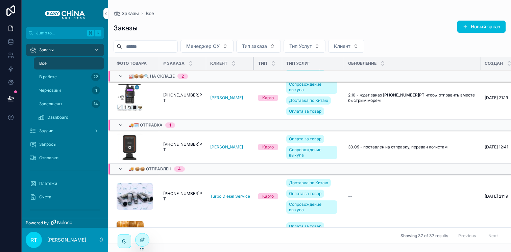
drag, startPoint x: 255, startPoint y: 64, endPoint x: 248, endPoint y: 65, distance: 6.5
click at [253, 65] on div "scrollable content" at bounding box center [254, 63] width 3 height 13
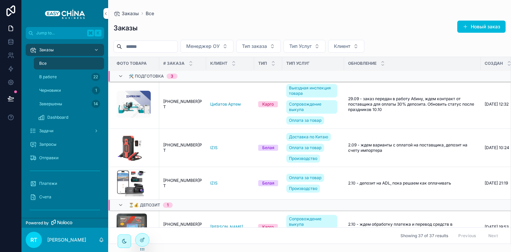
scroll to position [0, 0]
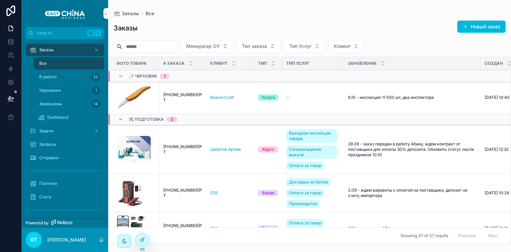
click at [69, 132] on div "Задачи" at bounding box center [65, 131] width 70 height 11
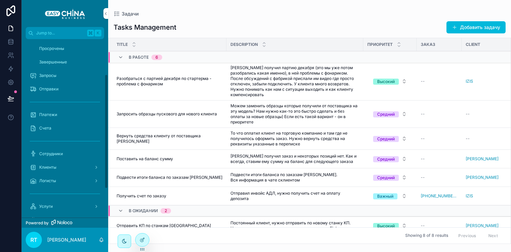
scroll to position [55, 0]
click at [50, 108] on div "Платежи" at bounding box center [65, 115] width 86 height 14
click at [50, 111] on div "Платежи" at bounding box center [65, 115] width 70 height 11
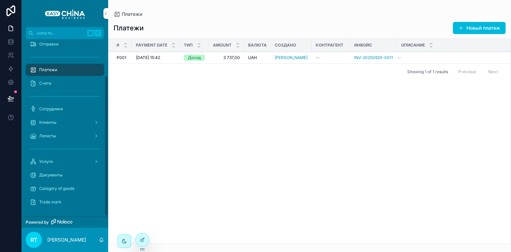
click at [66, 82] on div "Счета" at bounding box center [65, 83] width 70 height 11
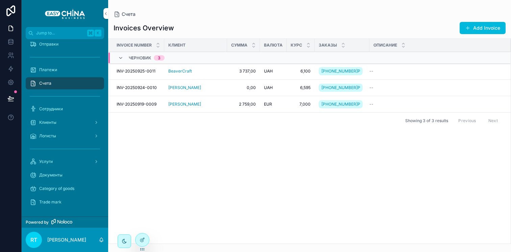
click at [66, 73] on div "Платежи" at bounding box center [65, 70] width 70 height 11
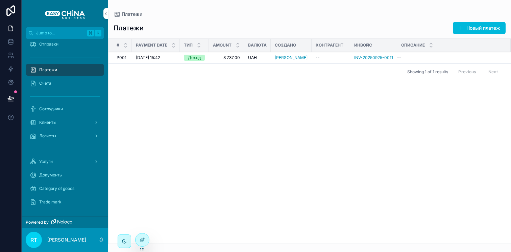
click at [155, 58] on span "07.10.2025 15:42" at bounding box center [148, 57] width 24 height 5
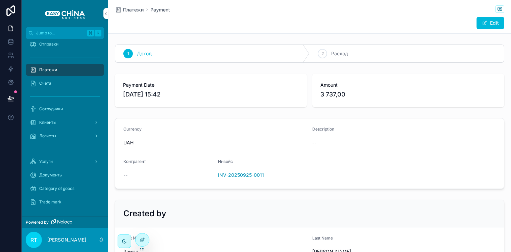
click at [57, 70] on div "Платежи" at bounding box center [65, 70] width 70 height 11
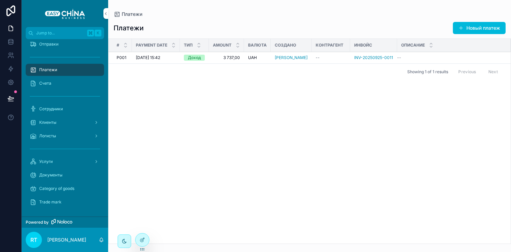
click at [464, 26] on button "Новый платеж" at bounding box center [479, 28] width 53 height 12
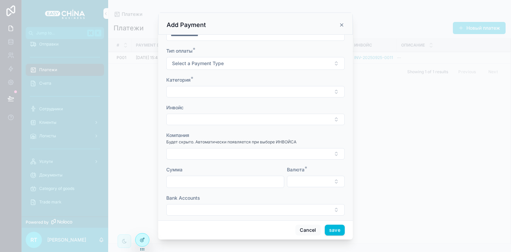
scroll to position [20, 0]
click at [232, 59] on button "Select a Payment Type" at bounding box center [255, 61] width 178 height 13
click at [219, 88] on div "Доход" at bounding box center [219, 89] width 13 height 6
click at [223, 84] on button "Select Button" at bounding box center [255, 89] width 178 height 11
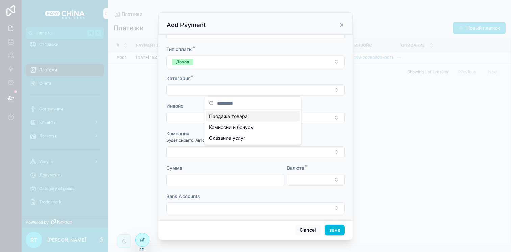
click at [213, 114] on span "Продажа товара" at bounding box center [228, 116] width 39 height 7
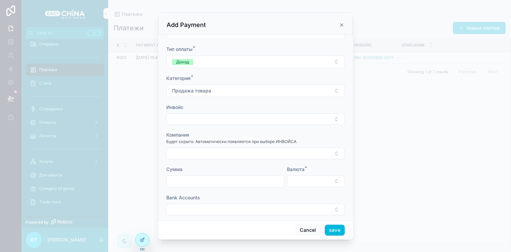
click at [205, 117] on button "Select Button" at bounding box center [255, 118] width 178 height 11
click at [229, 146] on span "INV-20250925-0011" at bounding box center [232, 145] width 46 height 7
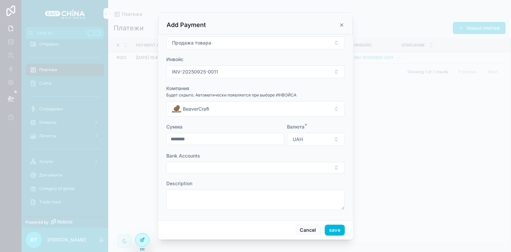
scroll to position [69, 0]
click at [226, 109] on button "BeaverCraft" at bounding box center [255, 108] width 178 height 16
click at [224, 69] on button "INV-20250925-0011" at bounding box center [255, 71] width 178 height 13
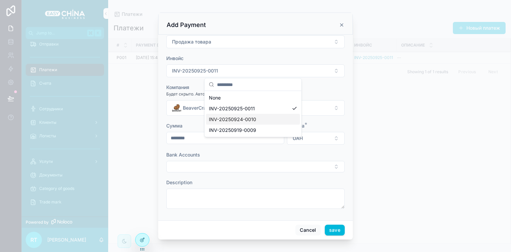
click at [225, 120] on span "INV-20250924-0010" at bounding box center [232, 119] width 47 height 7
type input "****"
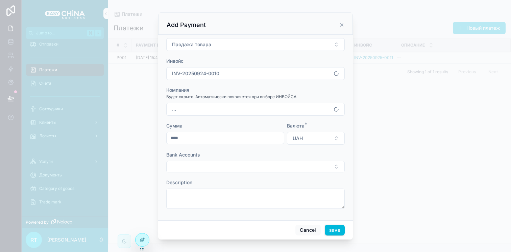
type input "**********"
click at [229, 108] on button "[PERSON_NAME]" at bounding box center [255, 109] width 178 height 13
click at [232, 71] on button "INV-20250924-0010" at bounding box center [255, 73] width 178 height 13
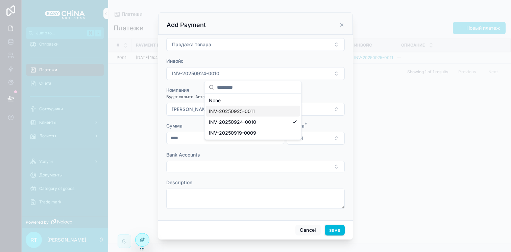
click at [235, 112] on span "INV-20250925-0011" at bounding box center [232, 111] width 46 height 7
type input "********"
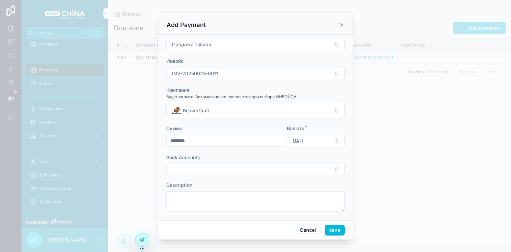
scroll to position [69, 0]
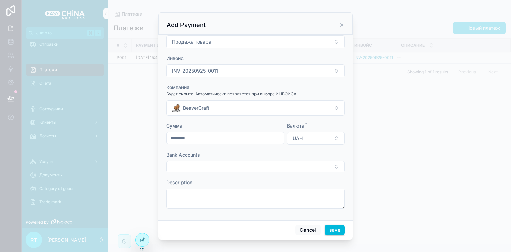
click at [229, 162] on button "Select Button" at bounding box center [255, 166] width 178 height 11
click at [230, 194] on span "Кредитный счет" at bounding box center [227, 193] width 37 height 7
click at [223, 163] on button "Кредитный счет" at bounding box center [255, 166] width 178 height 13
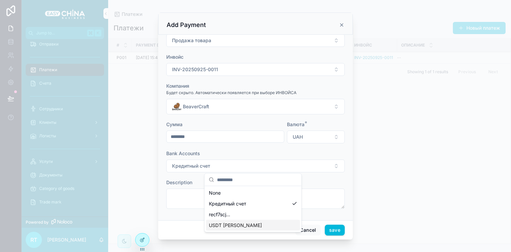
click at [229, 222] on span "USDT Дима" at bounding box center [235, 225] width 53 height 7
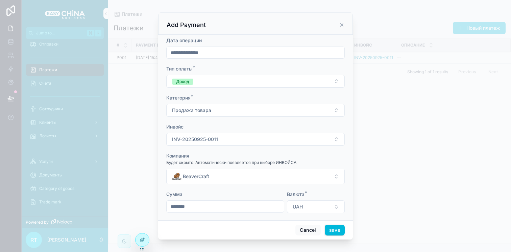
scroll to position [0, 0]
click at [230, 108] on button "Продажа товара" at bounding box center [255, 110] width 178 height 13
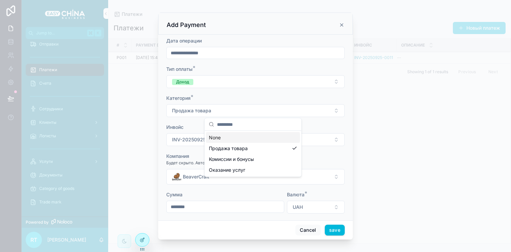
click at [230, 106] on button "Продажа товара" at bounding box center [255, 110] width 178 height 13
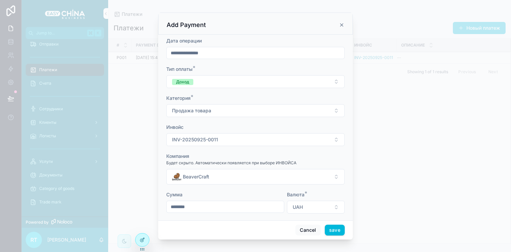
click at [228, 111] on button "Продажа товара" at bounding box center [255, 110] width 178 height 13
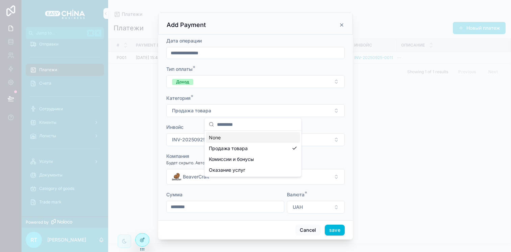
click at [228, 111] on button "Продажа товара" at bounding box center [255, 110] width 178 height 13
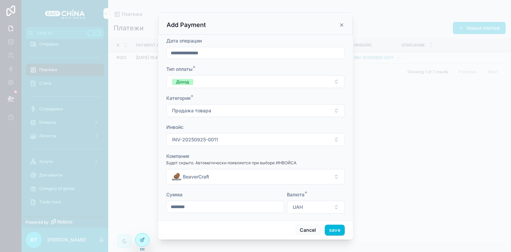
click at [226, 90] on form "**********" at bounding box center [255, 161] width 178 height 249
click at [340, 22] on icon "scrollable content" at bounding box center [341, 24] width 5 height 5
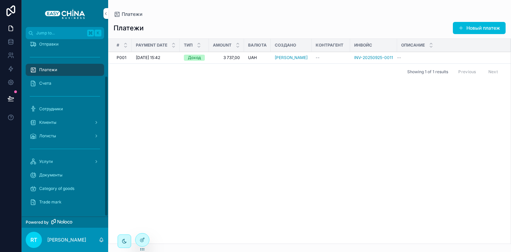
click at [76, 80] on div "Счета" at bounding box center [65, 83] width 70 height 11
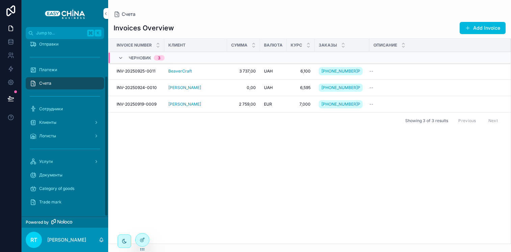
click at [63, 72] on div "Платежи" at bounding box center [65, 70] width 70 height 11
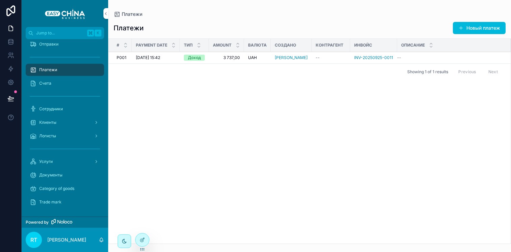
click at [60, 84] on div "Счета" at bounding box center [65, 83] width 70 height 11
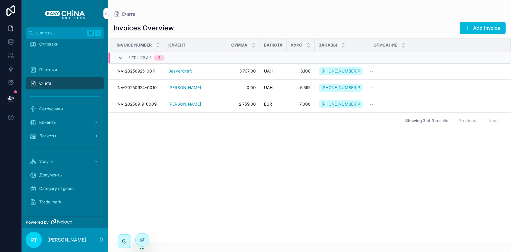
click at [208, 133] on div "Invoice Number Клиент Сумма Валюта Курс Заказы Описание Черновик 3 INV-20250925…" at bounding box center [309, 141] width 402 height 205
click at [169, 143] on div "Invoice Number Клиент Сумма Валюта Курс Заказы Описание Черновик 3 INV-20250925…" at bounding box center [309, 141] width 402 height 205
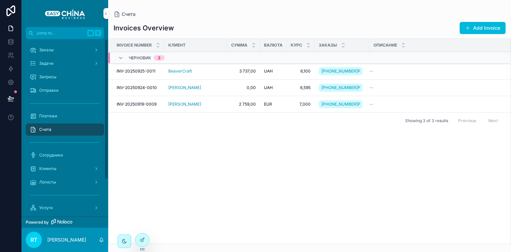
click at [56, 116] on span "Платежи" at bounding box center [48, 115] width 18 height 5
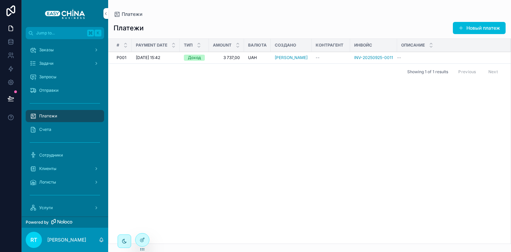
click at [222, 58] on span "3 737,00" at bounding box center [226, 57] width 27 height 5
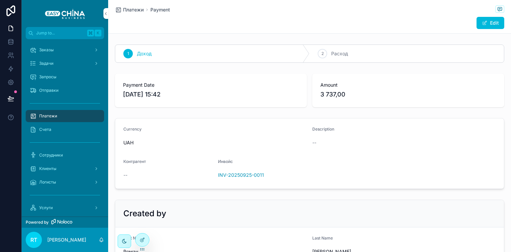
scroll to position [91, 0]
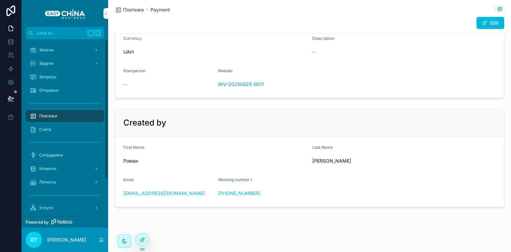
click at [70, 118] on div "Платежи" at bounding box center [65, 116] width 70 height 11
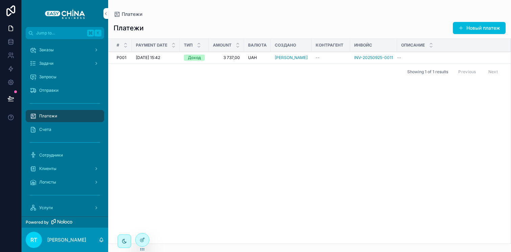
click at [149, 60] on td "07.10.2025 15:42 07.10.2025 15:42" at bounding box center [156, 58] width 48 height 12
click at [160, 55] on td "07.10.2025 15:42 07.10.2025 15:42" at bounding box center [156, 58] width 48 height 12
click at [159, 56] on span "07.10.2025 15:42" at bounding box center [148, 57] width 24 height 5
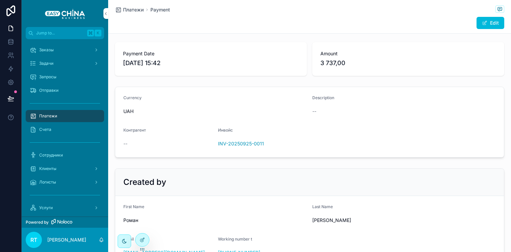
scroll to position [91, 0]
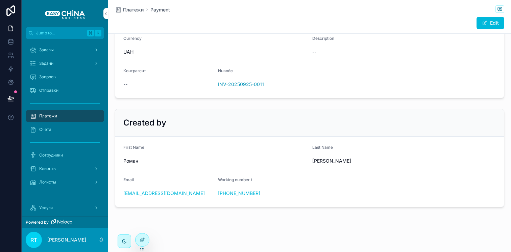
click at [142, 243] on icon at bounding box center [141, 239] width 5 height 5
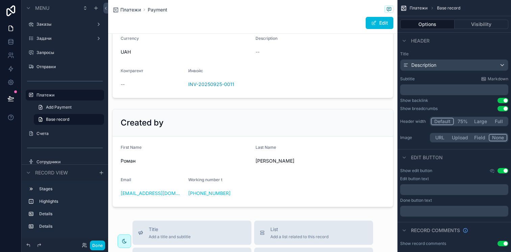
click at [175, 116] on div "scrollable content" at bounding box center [252, 158] width 289 height 104
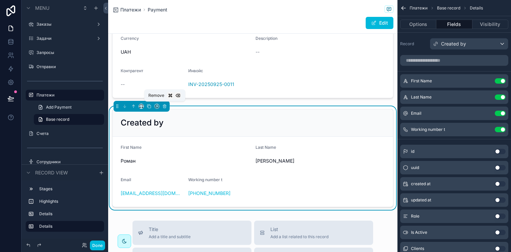
click at [164, 106] on icon "scrollable content" at bounding box center [164, 106] width 5 height 5
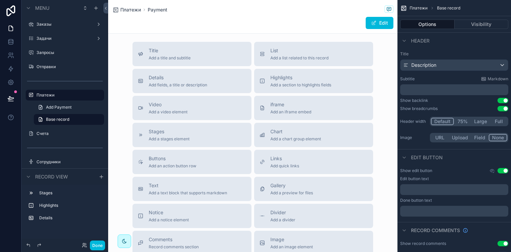
scroll to position [159, 0]
click at [100, 179] on icon "scrollable content" at bounding box center [101, 176] width 5 height 5
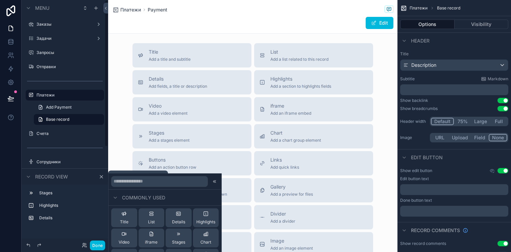
click at [100, 179] on icon "scrollable content" at bounding box center [101, 176] width 5 height 5
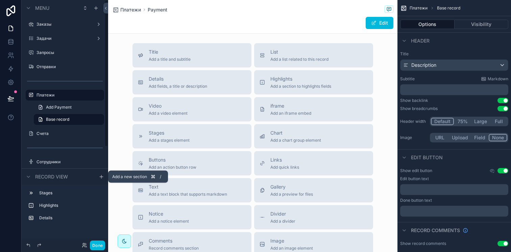
click at [100, 179] on icon "scrollable content" at bounding box center [101, 176] width 5 height 5
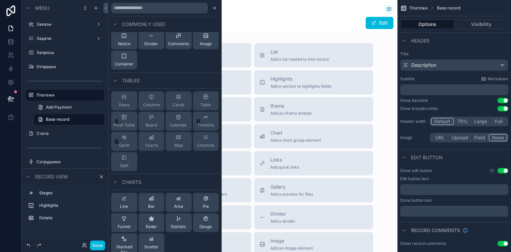
scroll to position [67, 0]
click at [200, 100] on div "Table" at bounding box center [206, 100] width 26 height 19
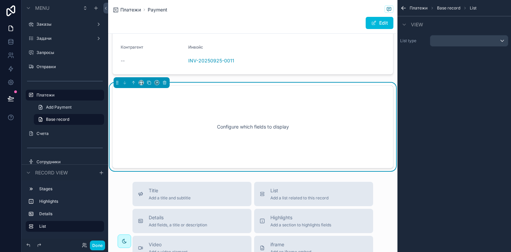
scroll to position [114, 0]
click at [450, 31] on div "View" at bounding box center [453, 24] width 113 height 16
click at [450, 34] on div "List type" at bounding box center [453, 40] width 113 height 17
click at [448, 43] on div "scrollable content" at bounding box center [469, 40] width 78 height 11
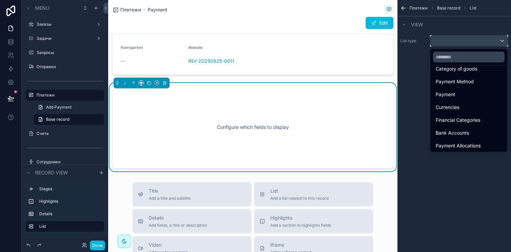
scroll to position [238, 0]
click at [462, 143] on span "Payment Allocations" at bounding box center [457, 145] width 45 height 8
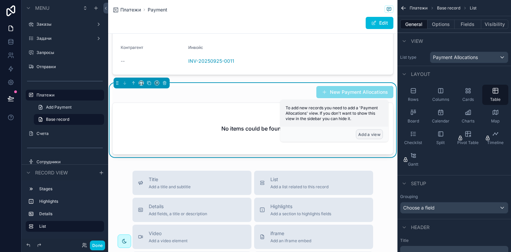
click at [366, 133] on button "Add a view" at bounding box center [369, 135] width 27 height 10
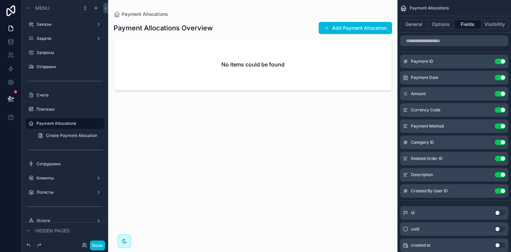
click at [0, 0] on icon "scrollable content" at bounding box center [0, 0] width 0 height 0
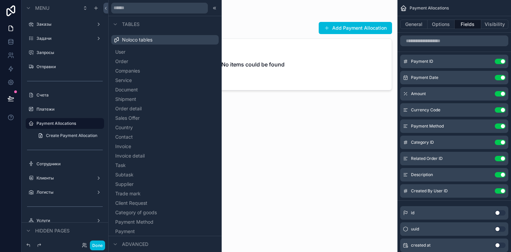
click at [62, 107] on label "Платежи" at bounding box center [67, 109] width 63 height 5
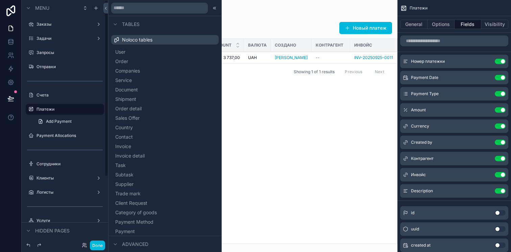
click at [235, 101] on div "scrollable content" at bounding box center [252, 126] width 289 height 252
click at [213, 7] on icon at bounding box center [213, 8] width 1 height 2
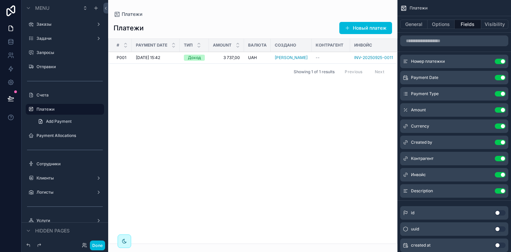
click at [153, 56] on span "07.10.2025 15:42" at bounding box center [148, 57] width 24 height 5
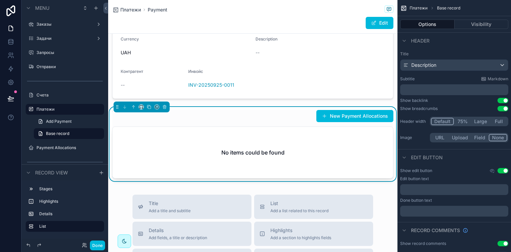
scroll to position [100, 0]
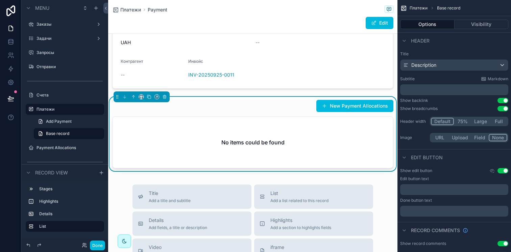
click at [338, 100] on button "New Payment Allocations" at bounding box center [354, 106] width 77 height 12
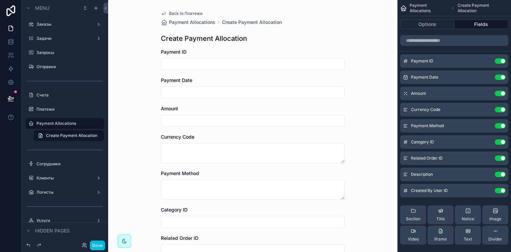
click at [169, 11] on span "Back to Платежи" at bounding box center [185, 13] width 33 height 5
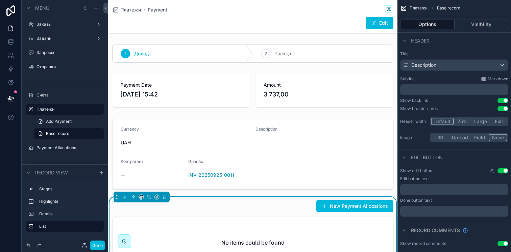
click at [207, 137] on div "scrollable content" at bounding box center [252, 154] width 289 height 76
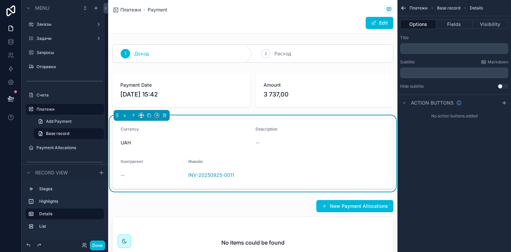
click at [53, 109] on label "Платежи" at bounding box center [67, 109] width 63 height 5
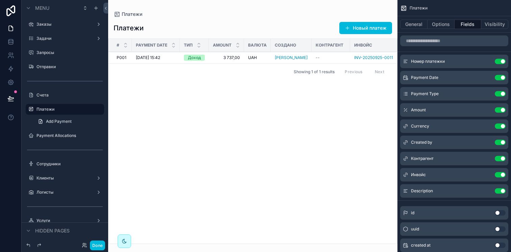
click at [359, 28] on button "Новый платеж" at bounding box center [365, 28] width 53 height 12
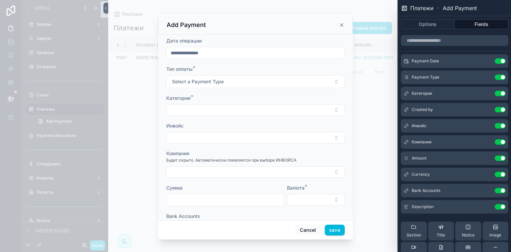
click at [286, 85] on button "Select a Payment Type" at bounding box center [255, 81] width 178 height 13
click at [269, 107] on div "Доход" at bounding box center [253, 109] width 94 height 10
click at [255, 84] on button "Доход" at bounding box center [255, 81] width 178 height 13
click at [243, 116] on div "Расход" at bounding box center [253, 118] width 94 height 10
click at [239, 107] on button "Select Button" at bounding box center [255, 109] width 178 height 11
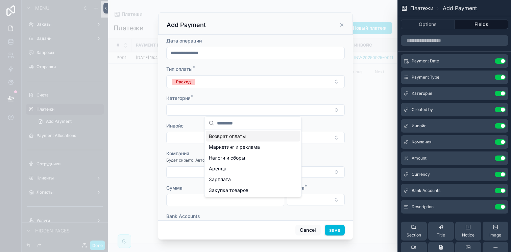
click at [263, 94] on form "**********" at bounding box center [255, 157] width 178 height 240
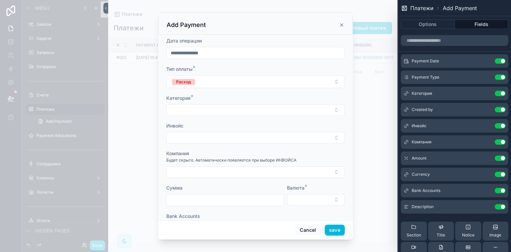
type input "**********"
click at [261, 110] on button "Select Button" at bounding box center [255, 109] width 178 height 11
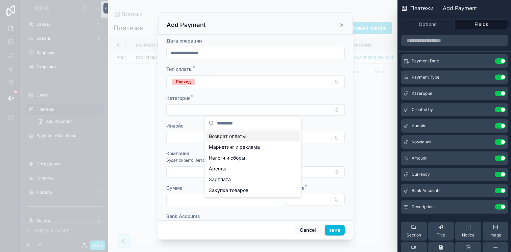
click at [235, 96] on div "Категория *" at bounding box center [255, 98] width 178 height 7
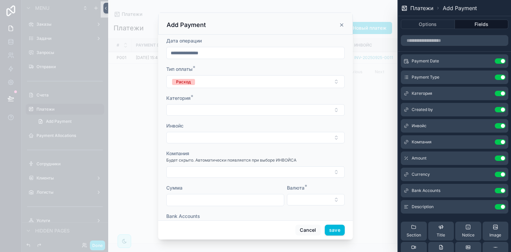
click at [339, 24] on icon "scrollable content" at bounding box center [341, 24] width 5 height 5
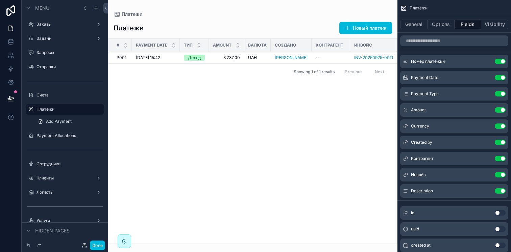
click at [156, 59] on span "07.10.2025 15:42" at bounding box center [148, 57] width 24 height 5
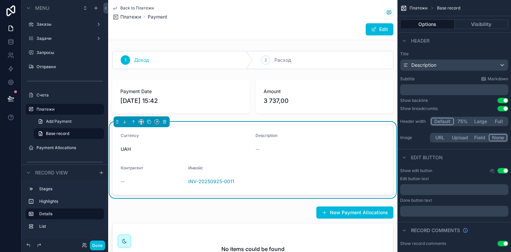
click at [68, 121] on span "Add Payment" at bounding box center [59, 121] width 26 height 5
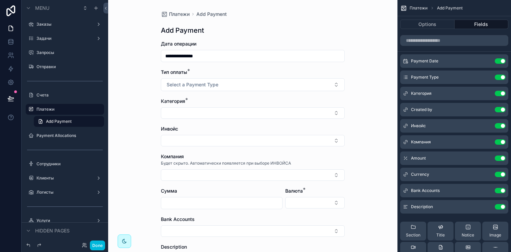
click at [61, 110] on label "Платежи" at bounding box center [67, 109] width 63 height 5
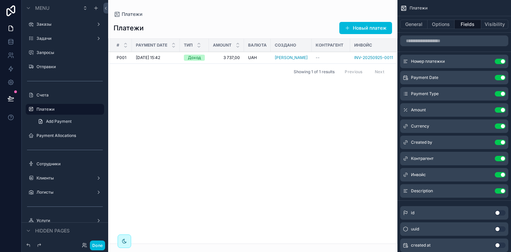
click at [62, 136] on label "Payment Allocations" at bounding box center [67, 135] width 63 height 5
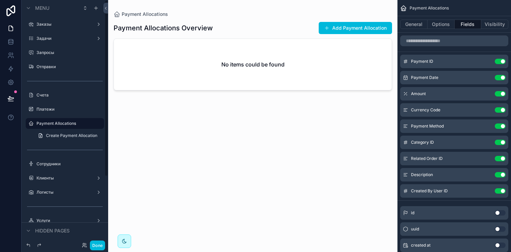
click at [61, 114] on div "Платежи" at bounding box center [65, 109] width 76 height 11
click at [55, 109] on label "Платежи" at bounding box center [67, 109] width 63 height 5
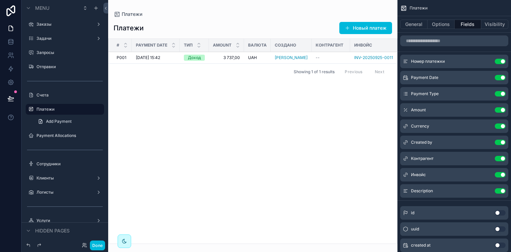
click at [368, 32] on button "Новый платеж" at bounding box center [365, 28] width 53 height 12
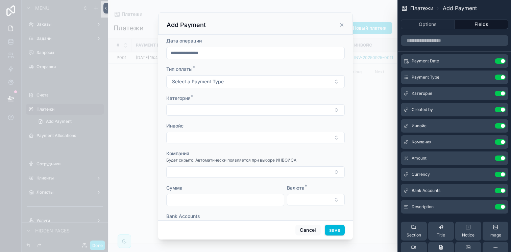
click at [341, 23] on icon "scrollable content" at bounding box center [341, 24] width 5 height 5
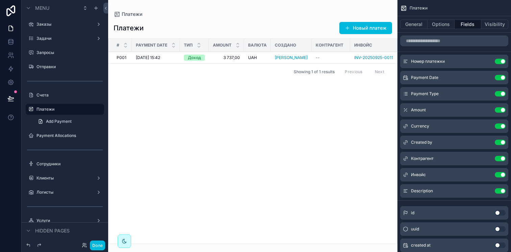
click at [160, 57] on span "07.10.2025 15:42" at bounding box center [148, 57] width 24 height 5
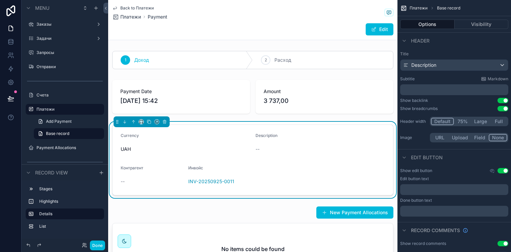
click at [50, 110] on label "Платежи" at bounding box center [67, 109] width 63 height 5
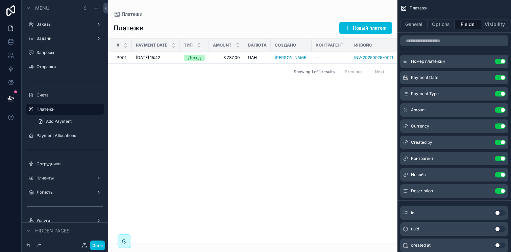
click at [56, 41] on div "Задачи" at bounding box center [64, 38] width 57 height 5
click at [51, 40] on label "Задачи" at bounding box center [63, 38] width 54 height 5
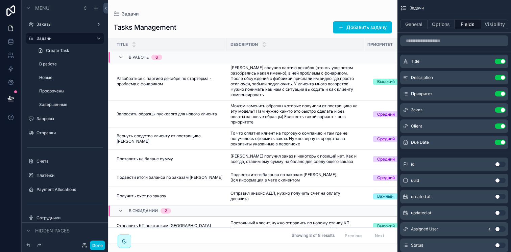
click at [32, 39] on icon "scrollable content" at bounding box center [30, 38] width 5 height 5
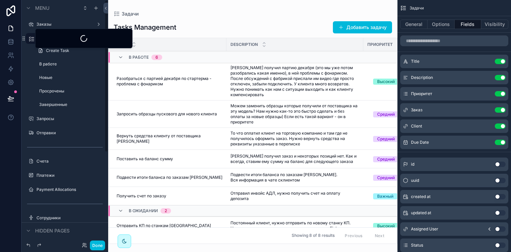
click at [32, 39] on icon "scrollable content" at bounding box center [31, 39] width 7 height 7
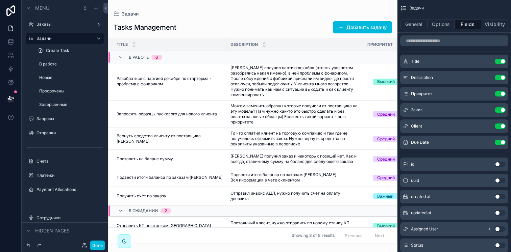
click at [32, 52] on div "Create Task" at bounding box center [65, 51] width 86 height 12
click at [66, 24] on label "Заказы" at bounding box center [63, 24] width 54 height 5
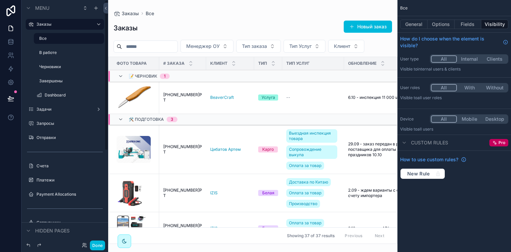
click at [93, 247] on button "Done" at bounding box center [97, 246] width 15 height 10
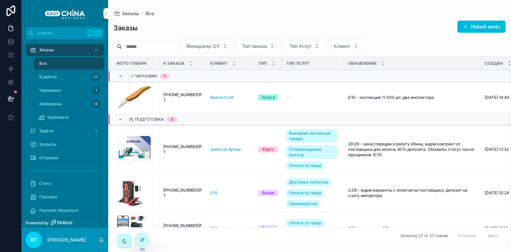
click at [186, 97] on span "135-06-10-25РТ" at bounding box center [182, 97] width 39 height 11
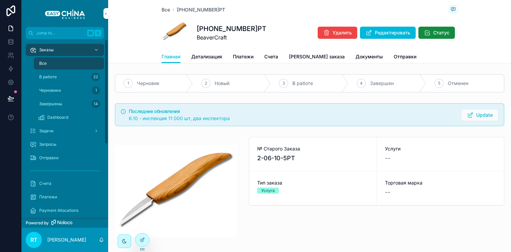
click at [66, 46] on div "Заказы" at bounding box center [65, 50] width 70 height 11
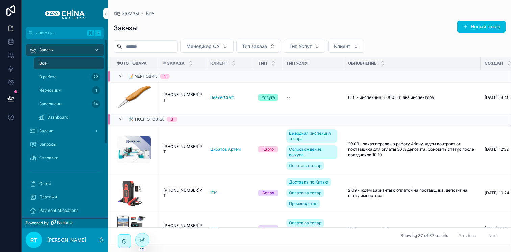
click at [49, 122] on div "Dashboard" at bounding box center [69, 117] width 62 height 11
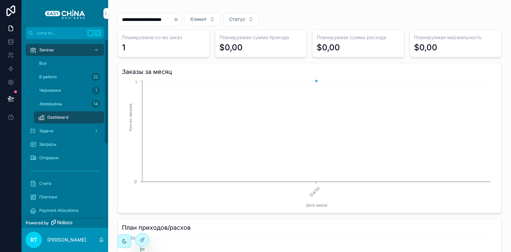
click at [78, 88] on div "Черновики 1" at bounding box center [69, 90] width 62 height 11
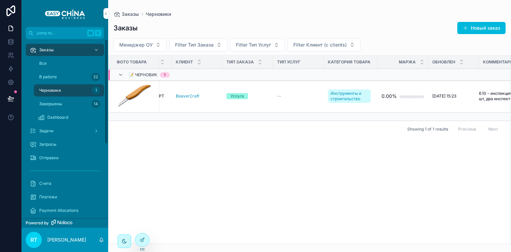
scroll to position [0, 68]
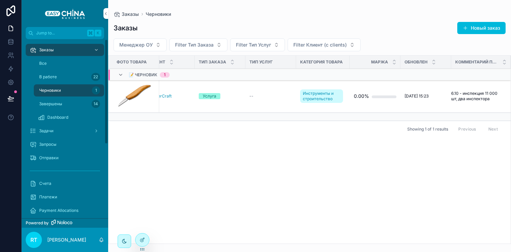
click at [77, 62] on div "Все" at bounding box center [69, 63] width 62 height 11
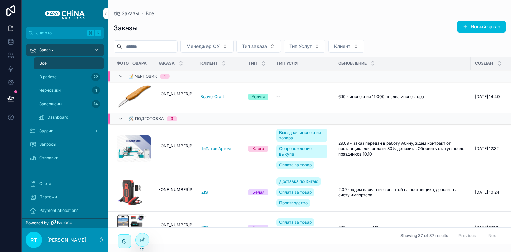
scroll to position [1, 0]
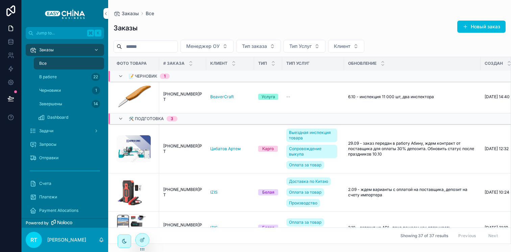
click at [183, 149] on span "[PHONE_NUMBER]РТ" at bounding box center [182, 149] width 39 height 11
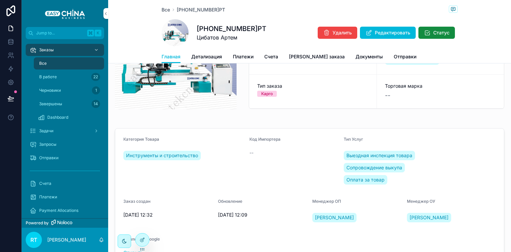
scroll to position [144, 0]
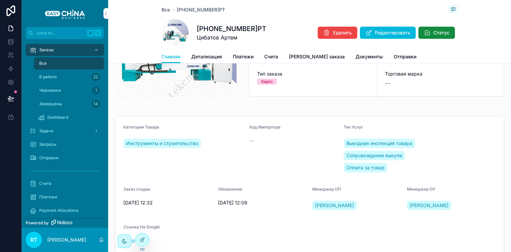
click at [208, 53] on span "Детализация" at bounding box center [206, 56] width 31 height 7
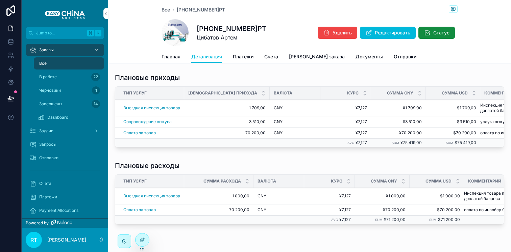
scroll to position [115, 0]
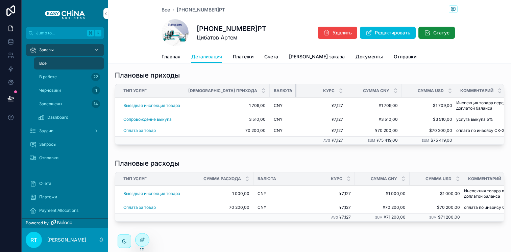
drag, startPoint x: 301, startPoint y: 92, endPoint x: 271, endPoint y: 92, distance: 30.4
click at [271, 92] on th "Валюта" at bounding box center [283, 90] width 27 height 13
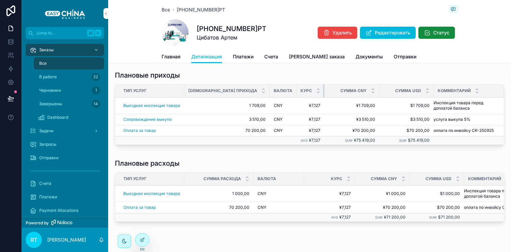
drag, startPoint x: 327, startPoint y: 87, endPoint x: 298, endPoint y: 87, distance: 28.7
click at [298, 87] on th "Курс" at bounding box center [310, 90] width 28 height 13
drag, startPoint x: 300, startPoint y: 178, endPoint x: 261, endPoint y: 178, distance: 39.5
click at [261, 178] on th "Валюта" at bounding box center [276, 179] width 46 height 13
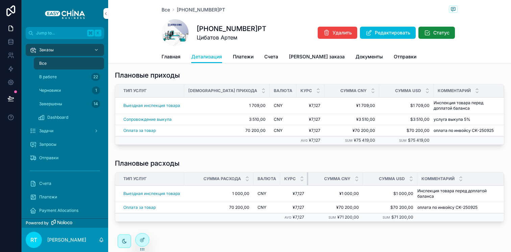
drag, startPoint x: 327, startPoint y: 178, endPoint x: 291, endPoint y: 178, distance: 36.1
click at [291, 178] on th "Курс" at bounding box center [294, 179] width 28 height 13
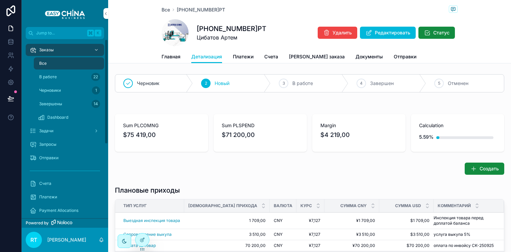
scroll to position [126, 0]
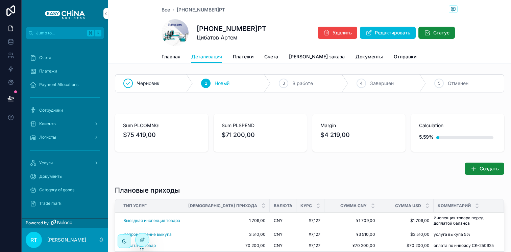
click at [253, 101] on div "scrollable content" at bounding box center [309, 103] width 403 height 5
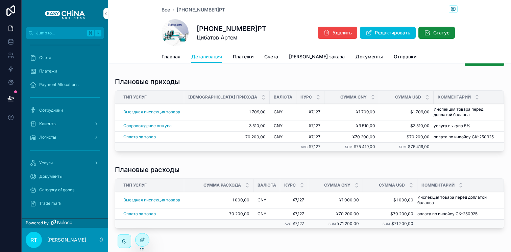
scroll to position [120, 0]
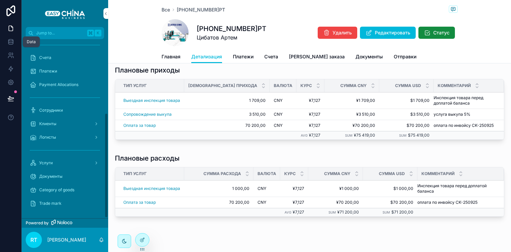
click at [12, 40] on icon at bounding box center [10, 41] width 4 height 2
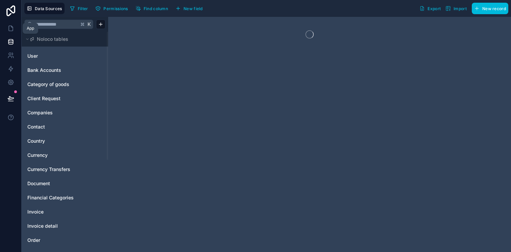
click at [14, 31] on link at bounding box center [10, 29] width 21 height 14
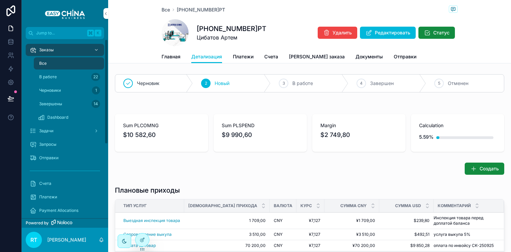
click at [53, 115] on span "Dashboard" at bounding box center [57, 117] width 21 height 5
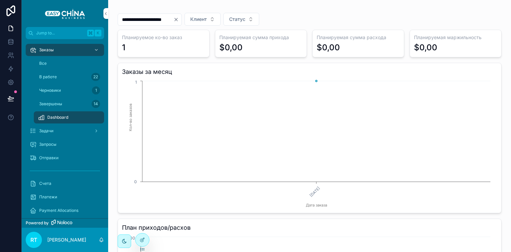
click at [179, 21] on icon "Clear" at bounding box center [175, 19] width 5 height 5
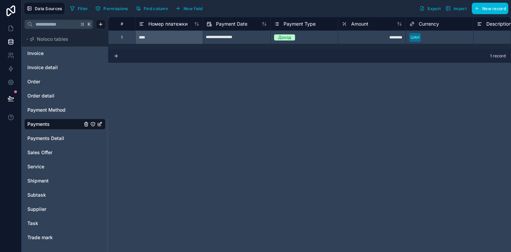
click at [68, 137] on link "Payments Detail" at bounding box center [54, 138] width 55 height 7
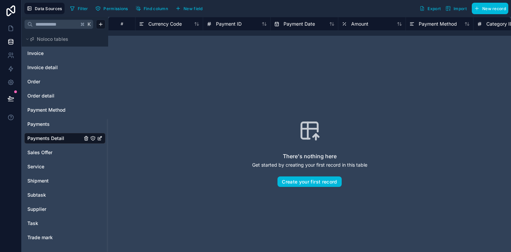
click at [98, 139] on icon "Payments Detail" at bounding box center [99, 138] width 3 height 3
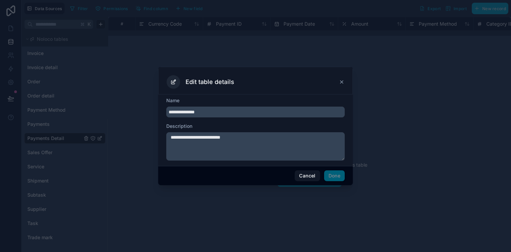
drag, startPoint x: 204, startPoint y: 110, endPoint x: 193, endPoint y: 111, distance: 11.5
click at [193, 111] on input "**********" at bounding box center [255, 112] width 178 height 11
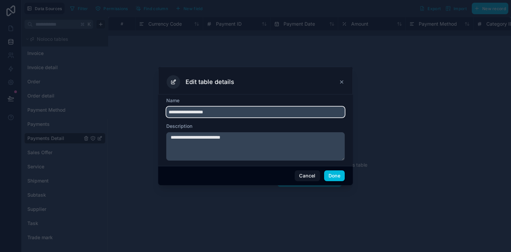
click at [191, 112] on input "**********" at bounding box center [255, 112] width 178 height 11
type input "**********"
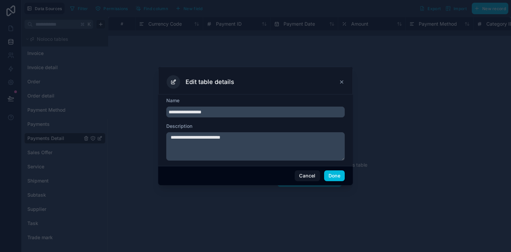
click at [331, 176] on button "Done" at bounding box center [334, 176] width 21 height 11
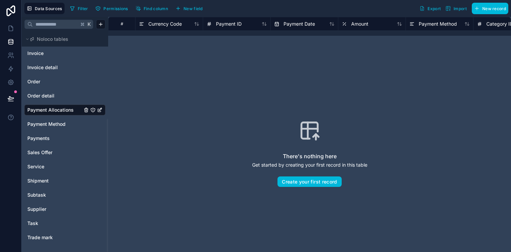
click at [100, 139] on icon "Payments" at bounding box center [99, 138] width 5 height 5
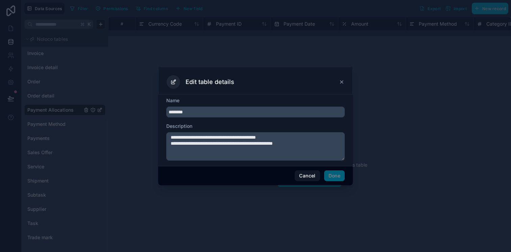
click at [211, 112] on input "********" at bounding box center [255, 112] width 178 height 11
type input "*******"
click at [338, 179] on button "Done" at bounding box center [334, 176] width 21 height 11
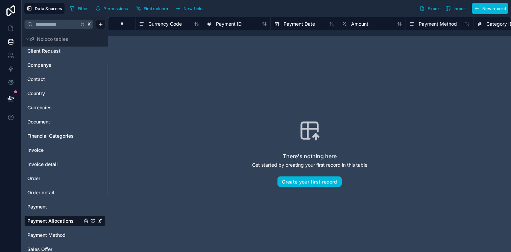
scroll to position [44, 0]
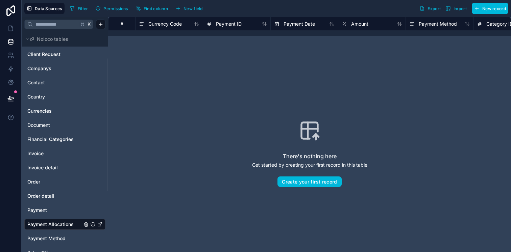
click at [57, 112] on link "Currencies" at bounding box center [54, 111] width 55 height 7
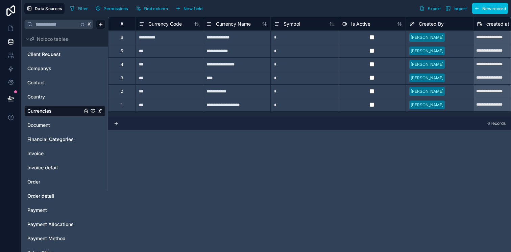
click at [60, 71] on link "Companys" at bounding box center [54, 68] width 55 height 7
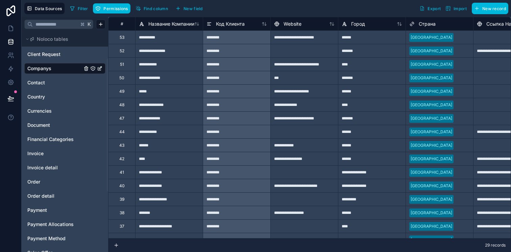
click at [100, 70] on icon "Companys" at bounding box center [99, 68] width 5 height 5
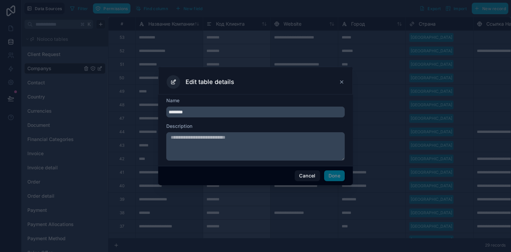
click at [218, 112] on input "********" at bounding box center [255, 112] width 178 height 11
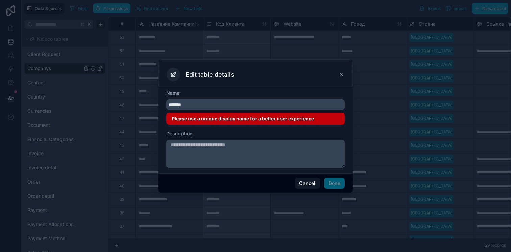
type input "********"
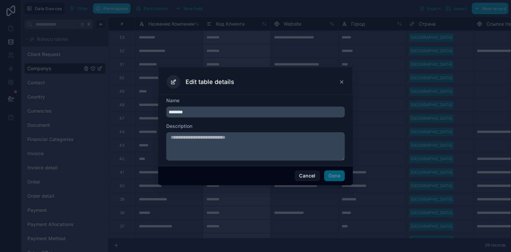
click at [307, 175] on button "Cancel" at bounding box center [307, 176] width 25 height 11
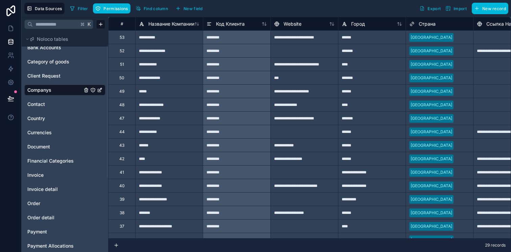
scroll to position [22, 0]
click at [99, 92] on icon "Companys" at bounding box center [99, 91] width 3 height 3
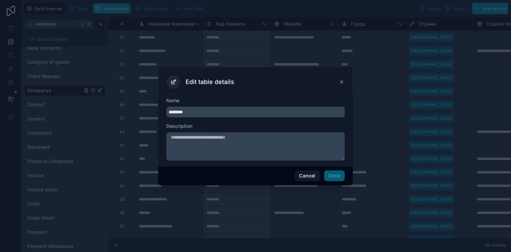
click at [193, 112] on input "********" at bounding box center [255, 112] width 178 height 11
type input "*********"
click at [326, 173] on button "Done" at bounding box center [334, 176] width 21 height 11
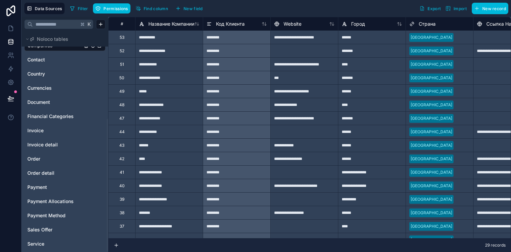
scroll to position [0, 0]
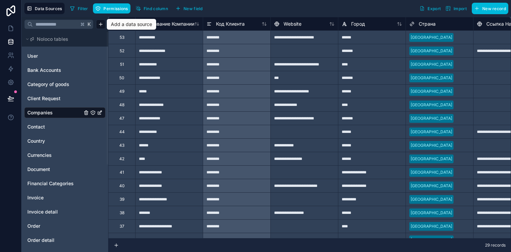
click at [97, 22] on html "**********" at bounding box center [255, 126] width 511 height 252
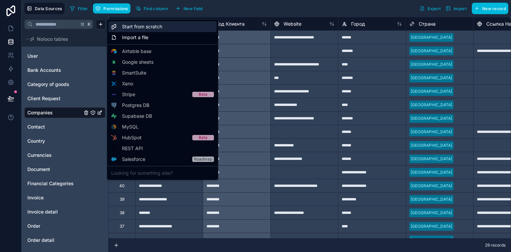
click at [121, 27] on div "Start from scratch" at bounding box center [162, 26] width 108 height 11
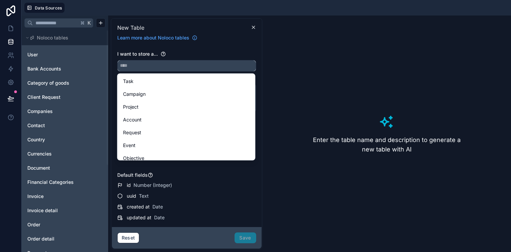
click at [209, 66] on input "text" at bounding box center [187, 65] width 138 height 11
paste input "**********"
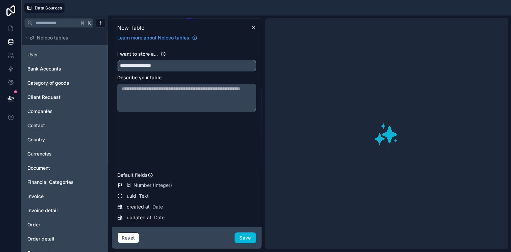
type input "**********"
click at [198, 93] on textarea at bounding box center [186, 98] width 139 height 28
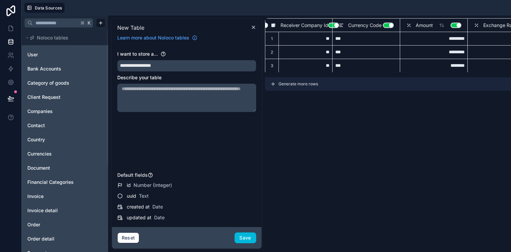
scroll to position [0, 297]
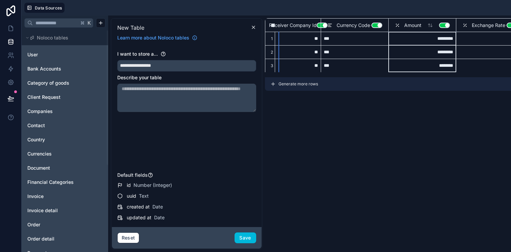
click at [444, 27] on button "Use setting" at bounding box center [444, 25] width 11 height 5
click at [506, 24] on button "Use setting" at bounding box center [511, 25] width 11 height 5
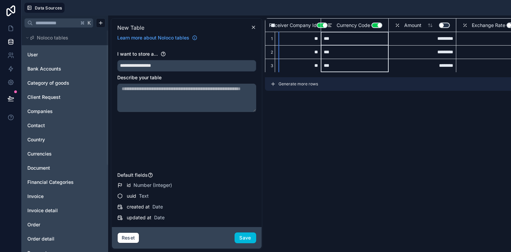
click at [377, 24] on button "Use setting" at bounding box center [376, 25] width 11 height 5
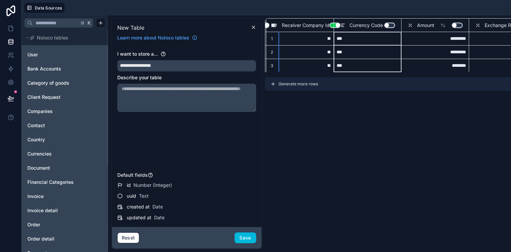
scroll to position [0, 271]
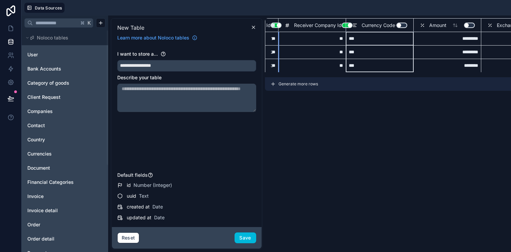
click at [347, 26] on div "Currency Code Use setting" at bounding box center [380, 25] width 68 height 14
click at [349, 26] on div "Currency Code Use setting" at bounding box center [380, 25] width 62 height 8
click at [345, 26] on button "Use setting" at bounding box center [347, 25] width 11 height 5
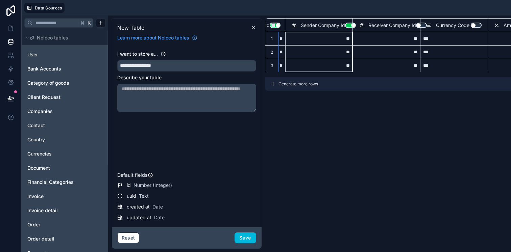
click at [347, 26] on button "Use setting" at bounding box center [350, 25] width 11 height 5
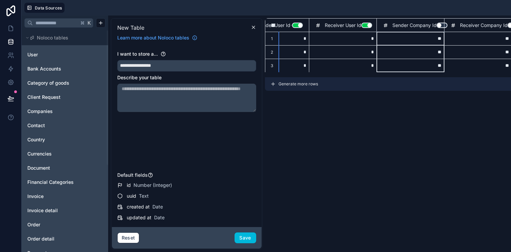
scroll to position [0, 101]
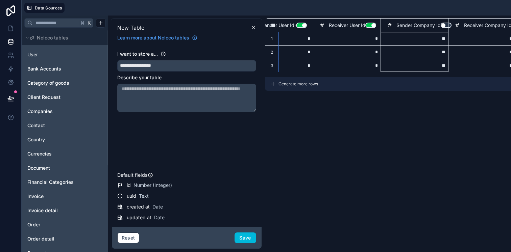
click at [368, 23] on button "Use setting" at bounding box center [370, 25] width 11 height 5
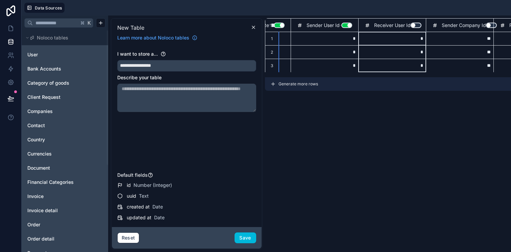
scroll to position [0, 0]
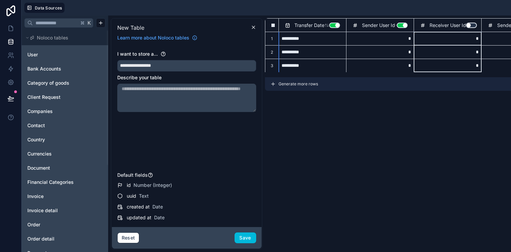
click at [331, 26] on button "Use setting" at bounding box center [334, 25] width 11 height 5
click at [399, 25] on button "Use setting" at bounding box center [402, 25] width 11 height 5
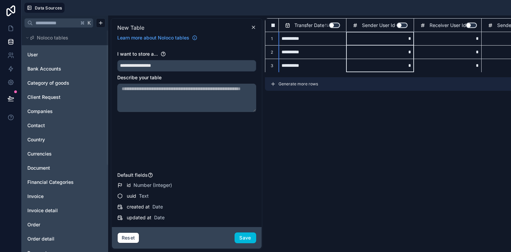
click at [336, 26] on button "Use setting" at bounding box center [334, 25] width 11 height 5
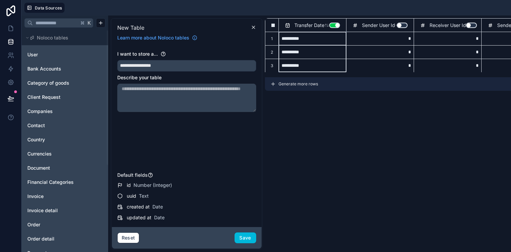
click at [243, 236] on button "Save" at bounding box center [245, 238] width 22 height 11
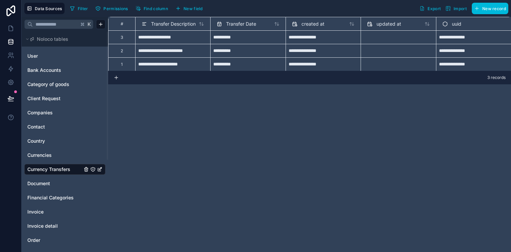
click at [63, 154] on link "Currencies" at bounding box center [54, 155] width 55 height 7
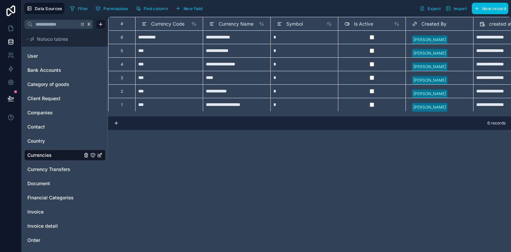
click at [99, 155] on icon "Currencies" at bounding box center [100, 154] width 3 height 3
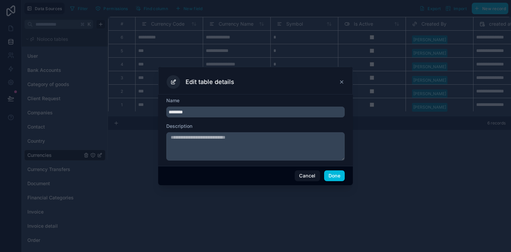
type input "********"
click at [214, 141] on textarea at bounding box center [255, 146] width 178 height 28
click at [329, 173] on button "Done" at bounding box center [334, 176] width 21 height 11
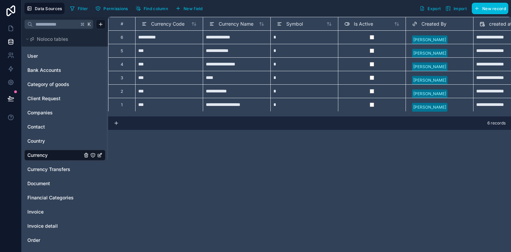
click at [50, 170] on span "Currency Transfers" at bounding box center [48, 169] width 43 height 7
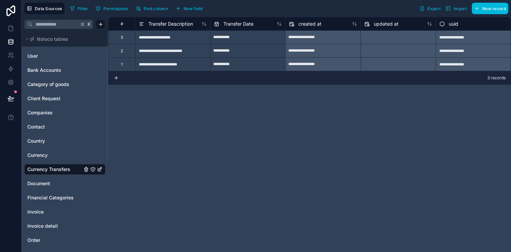
click at [190, 9] on span "New field" at bounding box center [192, 8] width 19 height 5
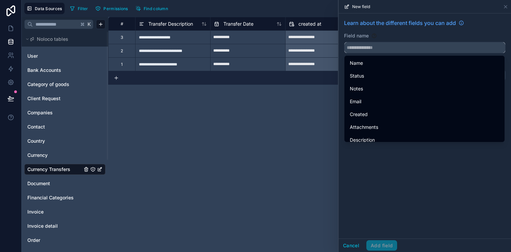
click at [375, 51] on input "text" at bounding box center [424, 47] width 161 height 11
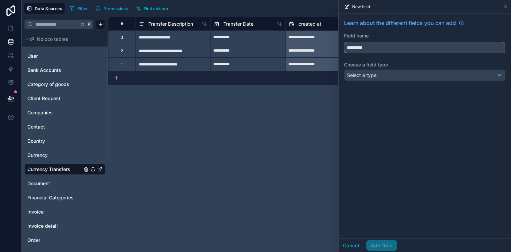
click at [344, 42] on button "********" at bounding box center [424, 47] width 161 height 11
type input "**********"
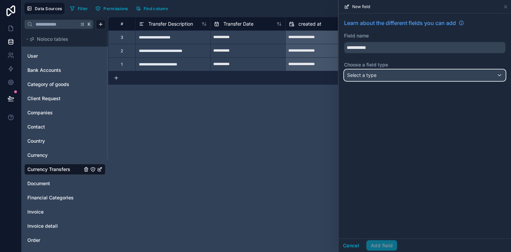
click at [363, 75] on span "Select a type" at bounding box center [361, 75] width 29 height 6
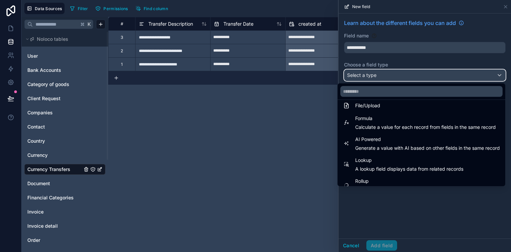
scroll to position [172, 0]
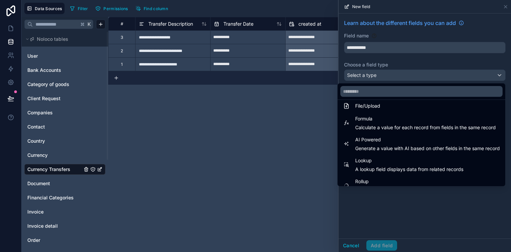
click at [379, 126] on span "Calculate a value for each record from fields in the same record" at bounding box center [425, 127] width 141 height 7
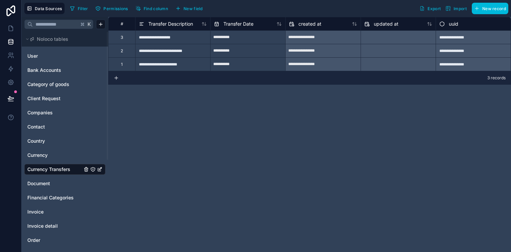
click at [182, 5] on button "New field" at bounding box center [189, 8] width 32 height 10
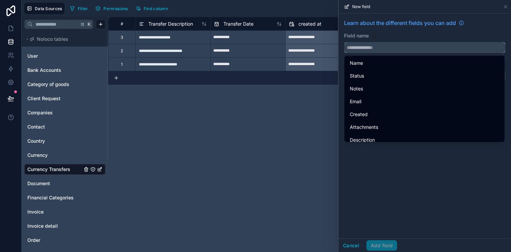
click at [366, 50] on input "text" at bounding box center [424, 47] width 161 height 11
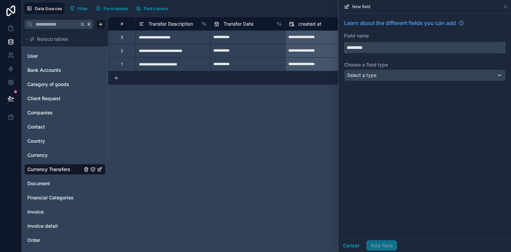
click at [344, 42] on button "********" at bounding box center [424, 47] width 161 height 11
type input "**********"
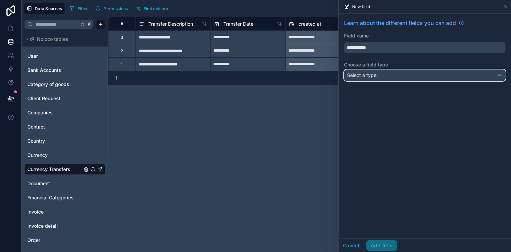
click at [377, 73] on div "Select a type" at bounding box center [424, 75] width 161 height 11
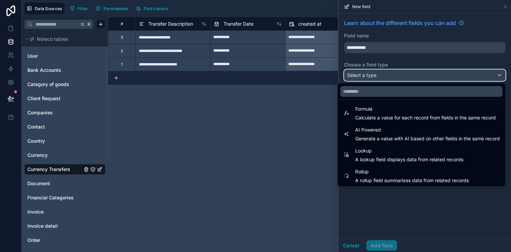
scroll to position [179, 0]
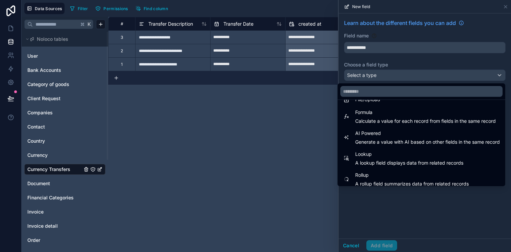
click at [375, 121] on span "Calculate a value for each record from fields in the same record" at bounding box center [425, 121] width 141 height 7
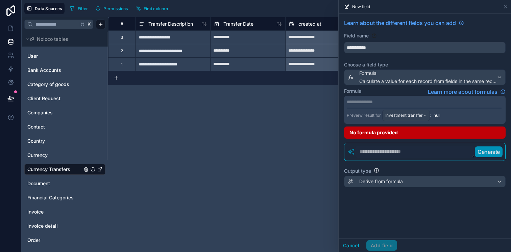
click at [384, 151] on textarea at bounding box center [415, 152] width 120 height 12
type textarea "*"
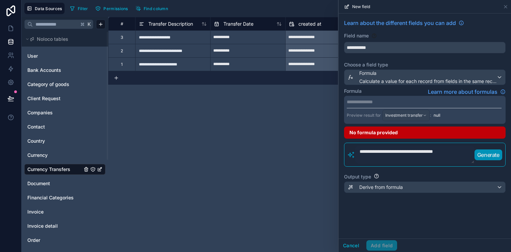
paste textarea "******"
type textarea "**********"
click at [492, 157] on p "Generate" at bounding box center [488, 155] width 22 height 8
click at [488, 154] on p "Generate" at bounding box center [488, 155] width 22 height 8
click at [375, 100] on p "**********" at bounding box center [424, 102] width 155 height 7
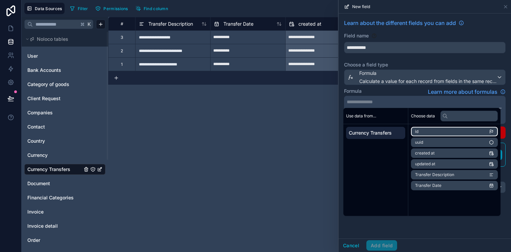
click at [427, 133] on li "id" at bounding box center [454, 131] width 87 height 9
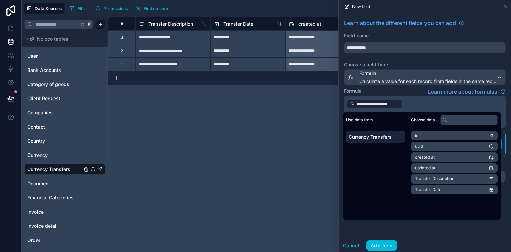
click at [450, 234] on div "**********" at bounding box center [424, 126] width 172 height 225
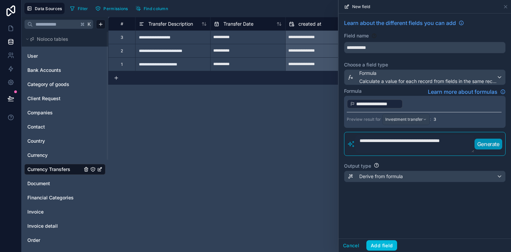
click at [386, 244] on button "Add field" at bounding box center [381, 245] width 31 height 11
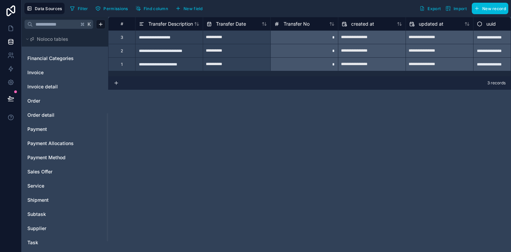
scroll to position [138, 0]
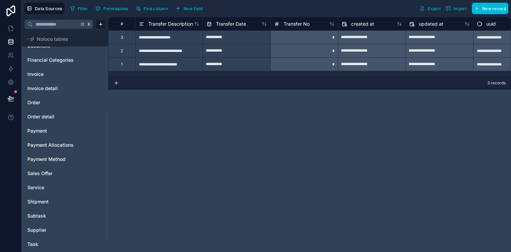
click at [55, 133] on link "Payment" at bounding box center [54, 131] width 55 height 7
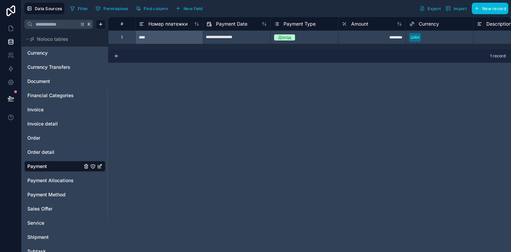
scroll to position [98, 0]
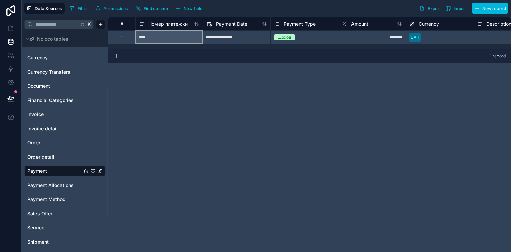
click at [162, 27] on span "Номер платежки" at bounding box center [167, 24] width 39 height 7
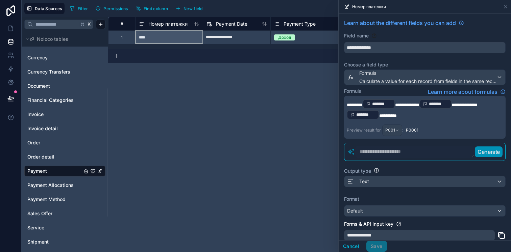
click at [429, 110] on p "**********" at bounding box center [424, 110] width 155 height 22
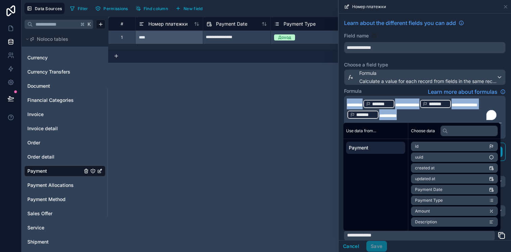
copy p "**********"
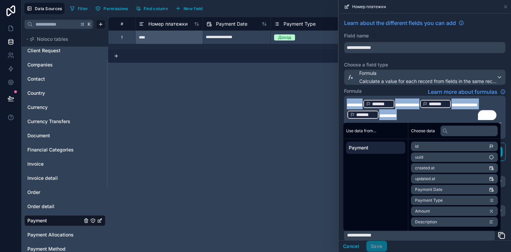
scroll to position [33, 0]
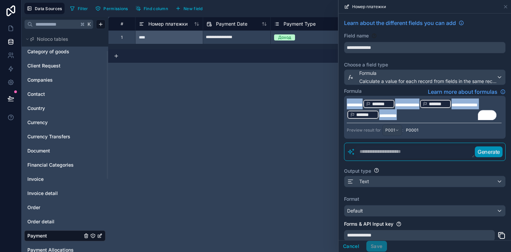
click at [59, 134] on span "Currency Transfers" at bounding box center [48, 136] width 43 height 7
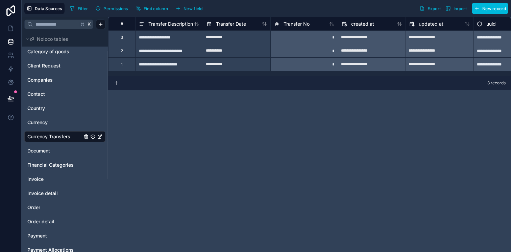
click at [297, 17] on div "Transfer No" at bounding box center [304, 24] width 68 height 14
click at [295, 23] on span "Transfer No" at bounding box center [296, 24] width 26 height 7
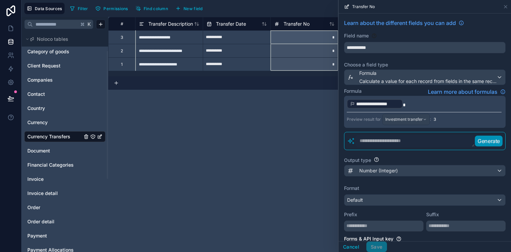
click at [399, 101] on div "**********" at bounding box center [375, 103] width 56 height 9
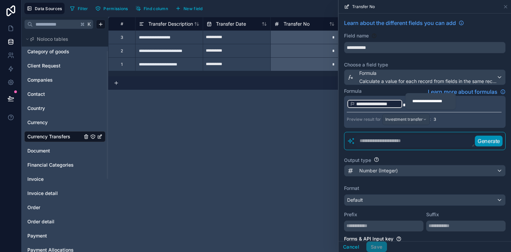
click at [406, 103] on div "**********" at bounding box center [430, 101] width 50 height 16
click at [456, 99] on p "**********" at bounding box center [424, 104] width 155 height 11
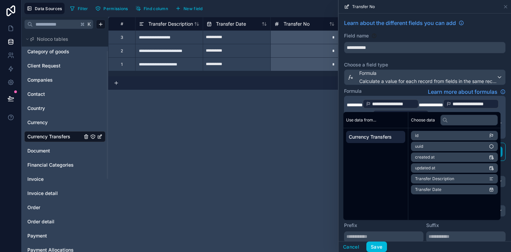
click at [402, 91] on div "Formula Learn more about formulas" at bounding box center [424, 92] width 161 height 8
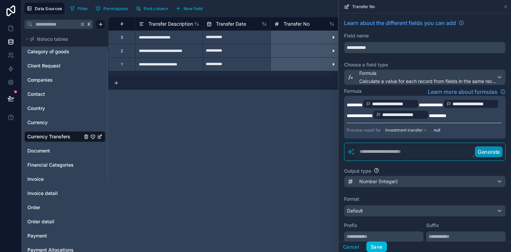
click at [400, 100] on div "**********" at bounding box center [390, 103] width 56 height 9
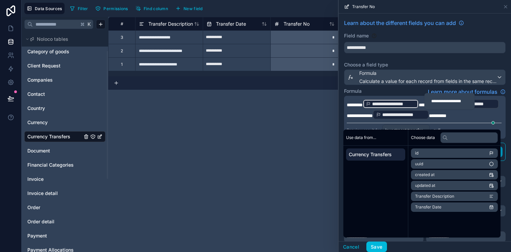
click at [422, 104] on span "**********" at bounding box center [430, 105] width 24 height 5
click at [408, 90] on div "Formula Learn more about formulas" at bounding box center [424, 92] width 161 height 8
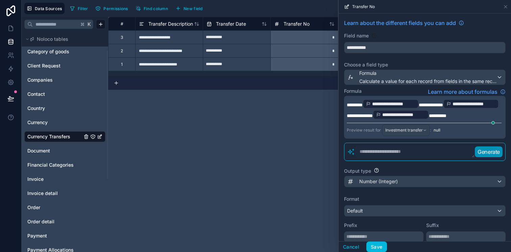
click at [422, 104] on span "**********" at bounding box center [430, 105] width 24 height 5
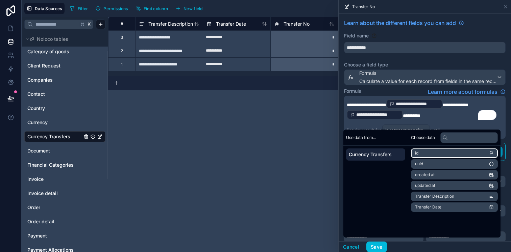
click at [435, 154] on li "id" at bounding box center [454, 153] width 87 height 9
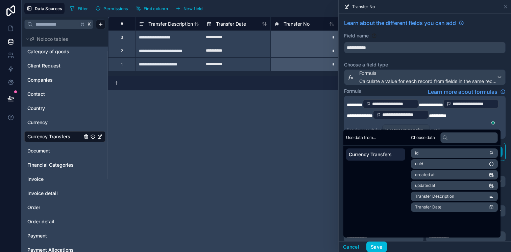
click at [393, 105] on span "**********" at bounding box center [393, 104] width 43 height 7
click at [385, 120] on p "**********" at bounding box center [424, 110] width 155 height 22
click at [452, 107] on span "**********" at bounding box center [473, 104] width 43 height 7
click at [425, 113] on span "**********" at bounding box center [403, 114] width 43 height 7
click at [415, 87] on div "**********" at bounding box center [424, 166] width 172 height 304
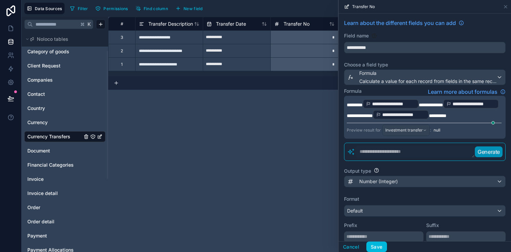
click at [349, 104] on span "*********" at bounding box center [355, 105] width 16 height 5
click at [383, 91] on div "Formula Learn more about formulas" at bounding box center [424, 92] width 161 height 8
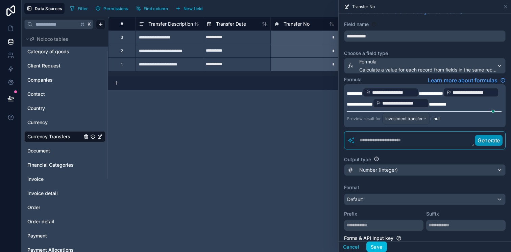
scroll to position [16, 0]
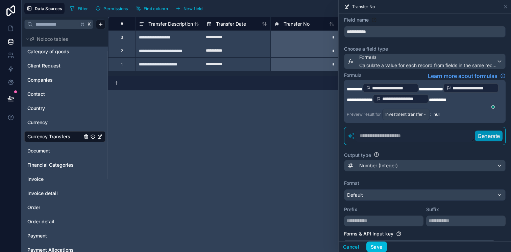
click at [402, 142] on textarea at bounding box center [415, 136] width 120 height 12
type textarea "*"
type textarea "**********"
click at [481, 140] on p "Generate" at bounding box center [483, 136] width 22 height 8
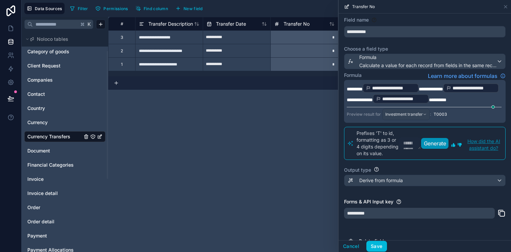
click at [375, 246] on button "Save" at bounding box center [376, 246] width 20 height 11
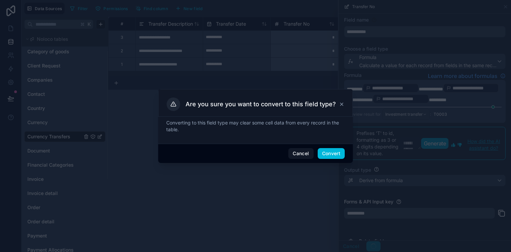
click at [332, 153] on button "Convert" at bounding box center [330, 153] width 27 height 11
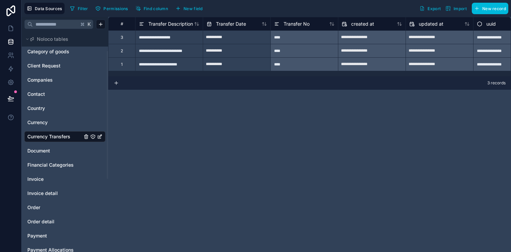
scroll to position [0, 0]
click at [305, 27] on div "Transfer No" at bounding box center [291, 24] width 35 height 8
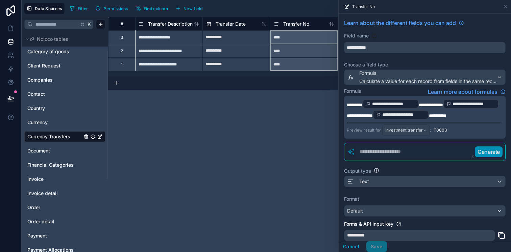
scroll to position [57, 0]
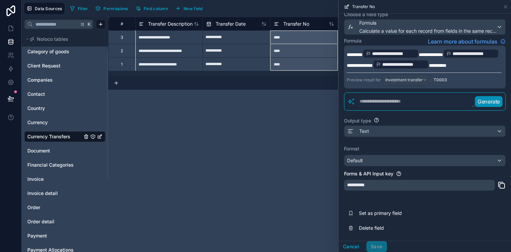
click at [375, 214] on span "Set as primary field" at bounding box center [407, 213] width 97 height 7
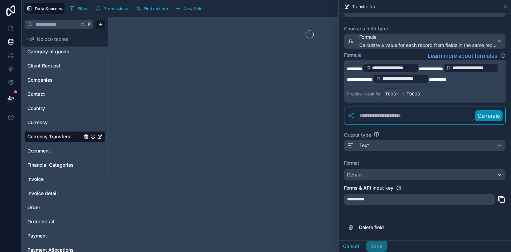
click at [298, 132] on div at bounding box center [309, 134] width 403 height 235
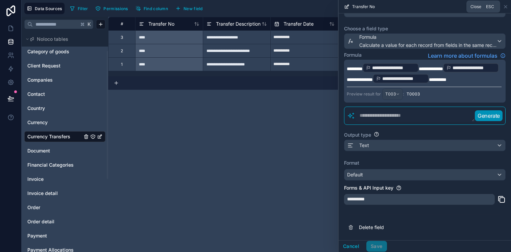
click at [506, 7] on icon at bounding box center [505, 6] width 3 height 3
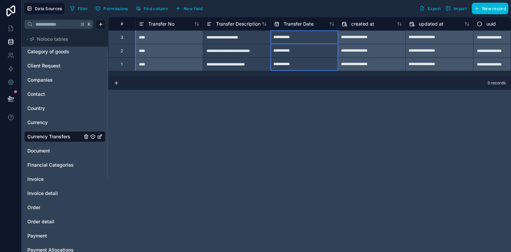
click at [293, 25] on span "Transfer Date" at bounding box center [298, 24] width 30 height 7
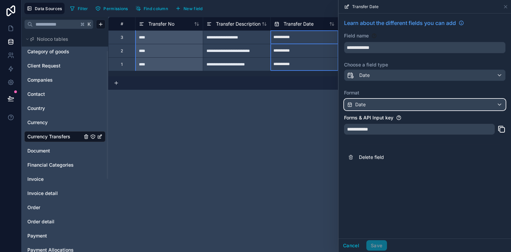
click at [373, 103] on div "Date" at bounding box center [424, 104] width 161 height 11
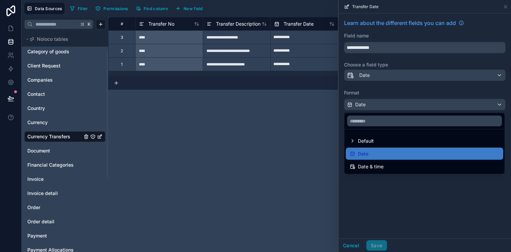
click at [369, 169] on span "Date & time" at bounding box center [371, 167] width 26 height 8
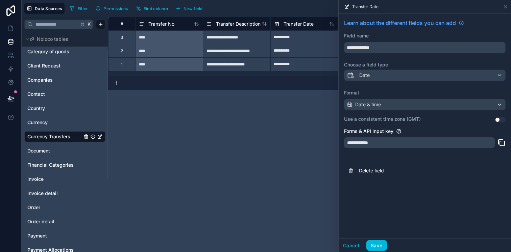
click at [379, 245] on button "Save" at bounding box center [376, 245] width 20 height 11
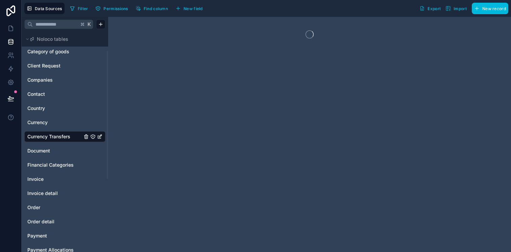
click at [282, 104] on div at bounding box center [309, 134] width 403 height 235
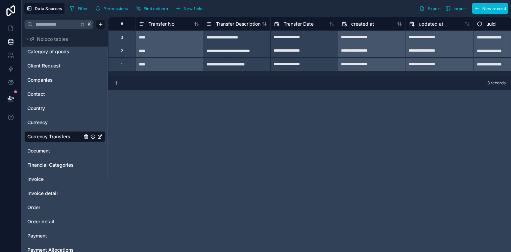
click at [194, 8] on span "New field" at bounding box center [192, 8] width 19 height 5
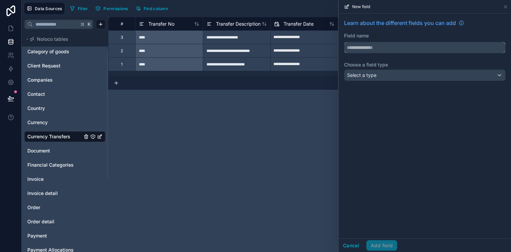
click at [378, 51] on input "text" at bounding box center [424, 47] width 161 height 11
click at [344, 42] on button "*********" at bounding box center [424, 47] width 161 height 11
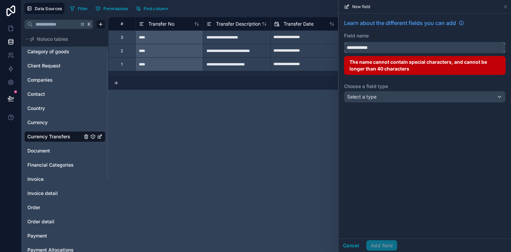
click at [344, 42] on button "**********" at bounding box center [424, 47] width 161 height 11
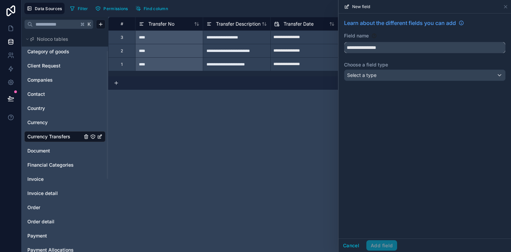
type input "**********"
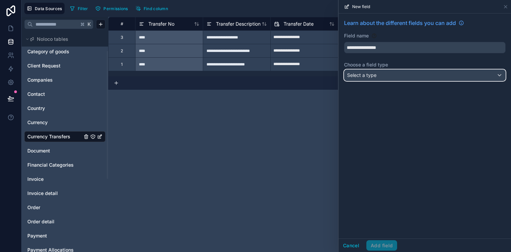
click at [397, 80] on div "Select a type" at bounding box center [424, 75] width 161 height 11
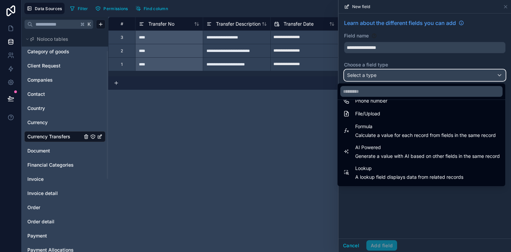
scroll to position [196, 0]
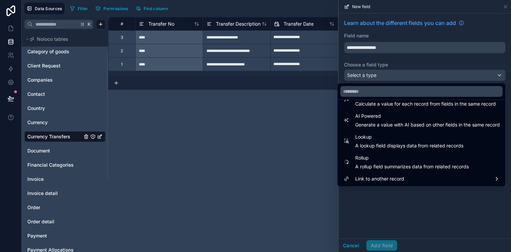
click at [376, 173] on div "Link to another record" at bounding box center [421, 179] width 165 height 12
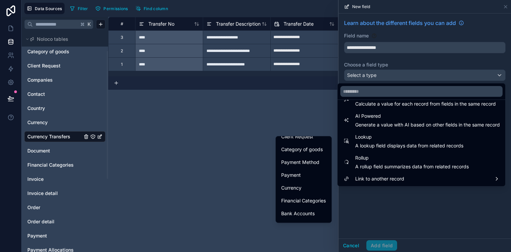
scroll to position [226, 0]
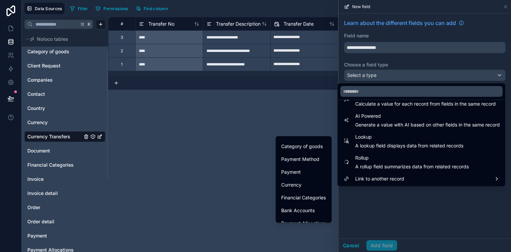
click at [313, 169] on div "Payment" at bounding box center [303, 172] width 45 height 8
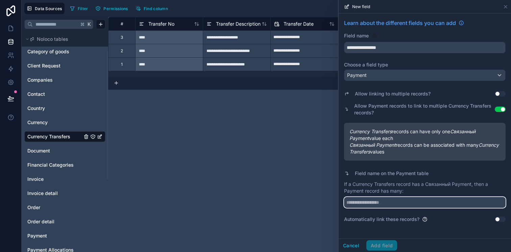
click at [383, 205] on input "text" at bounding box center [424, 202] width 161 height 11
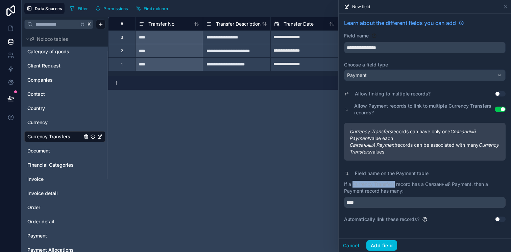
drag, startPoint x: 353, startPoint y: 184, endPoint x: 396, endPoint y: 182, distance: 42.3
click at [396, 182] on p "If a Currency Transfers record has a Связанный Payment, then a Payment record h…" at bounding box center [424, 188] width 161 height 14
copy p "Currency Transfers"
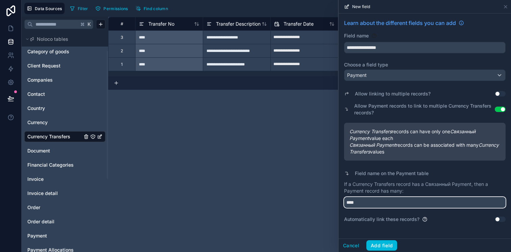
click at [374, 203] on input "****" at bounding box center [424, 202] width 161 height 11
paste input "**********"
type input "**********"
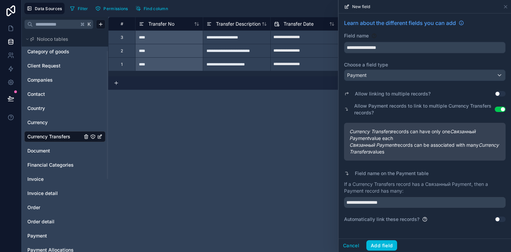
click at [382, 248] on button "Add field" at bounding box center [381, 245] width 31 height 11
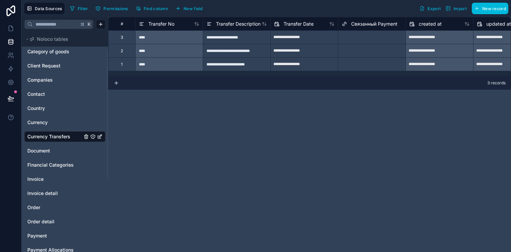
click at [196, 8] on span "New field" at bounding box center [192, 8] width 19 height 5
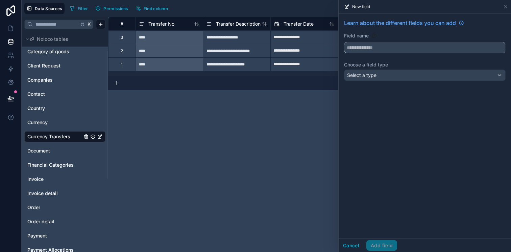
click at [363, 43] on input "text" at bounding box center [424, 47] width 161 height 11
click at [344, 42] on button "*****" at bounding box center [424, 47] width 161 height 11
type input "*"
click at [344, 42] on button "*****" at bounding box center [424, 47] width 161 height 11
type input "**********"
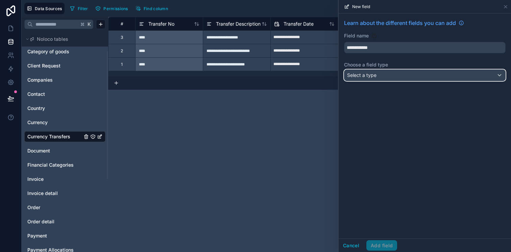
click at [386, 78] on div "Select a type" at bounding box center [424, 75] width 161 height 11
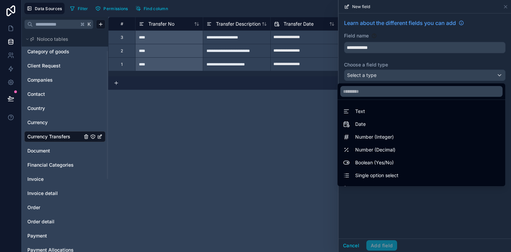
click at [387, 148] on span "Number (Decimal)" at bounding box center [375, 150] width 40 height 8
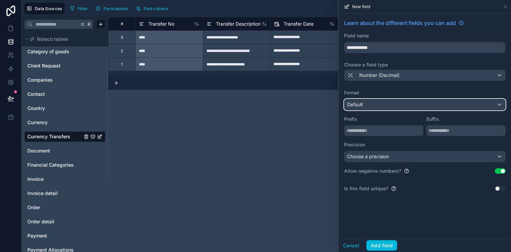
click at [387, 106] on div "Default" at bounding box center [424, 104] width 161 height 11
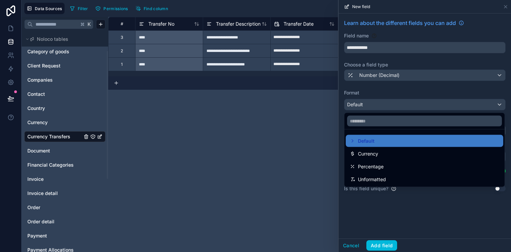
drag, startPoint x: 387, startPoint y: 151, endPoint x: 388, endPoint y: 143, distance: 8.5
click at [388, 143] on ul "Default Currency Percentage Unformatted" at bounding box center [424, 158] width 160 height 57
click at [388, 143] on div "Default" at bounding box center [424, 141] width 149 height 8
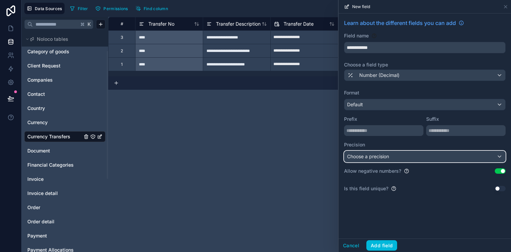
click at [385, 153] on span "Choose a precision" at bounding box center [368, 156] width 42 height 7
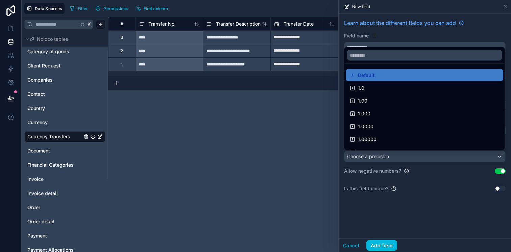
click at [383, 99] on div "1.00" at bounding box center [424, 101] width 149 height 8
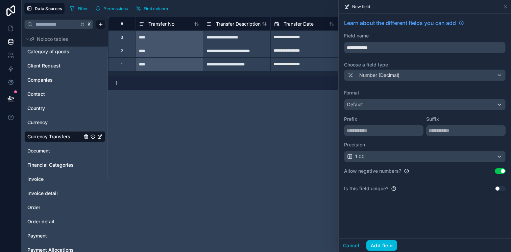
click at [381, 240] on button "Add field" at bounding box center [381, 245] width 31 height 11
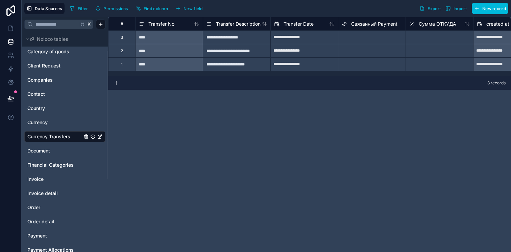
scroll to position [0, 6]
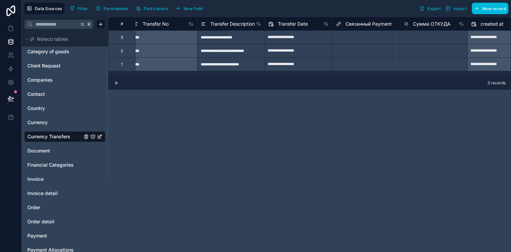
click at [190, 6] on span "New field" at bounding box center [192, 8] width 19 height 5
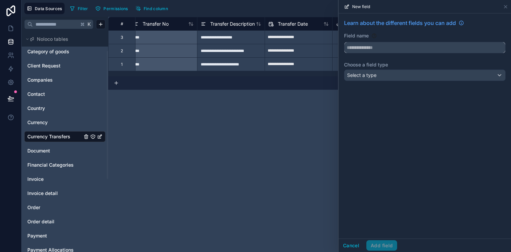
click at [370, 50] on input "text" at bounding box center [424, 47] width 161 height 11
click at [344, 42] on button "******" at bounding box center [424, 47] width 161 height 11
type input "**********"
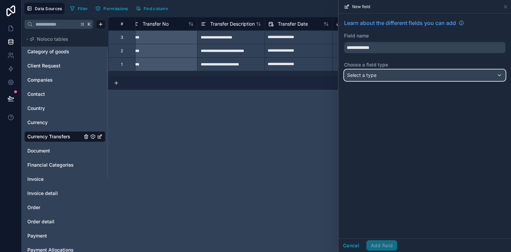
click at [391, 80] on div "Select a type" at bounding box center [424, 75] width 161 height 11
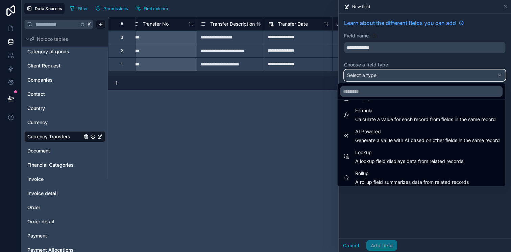
scroll to position [196, 0]
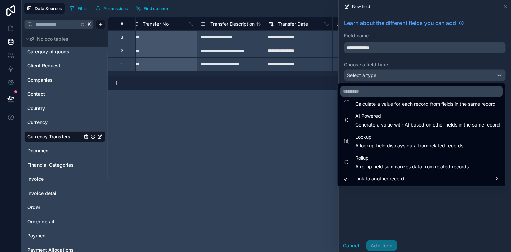
click at [377, 184] on div "Link to another record" at bounding box center [421, 179] width 165 height 12
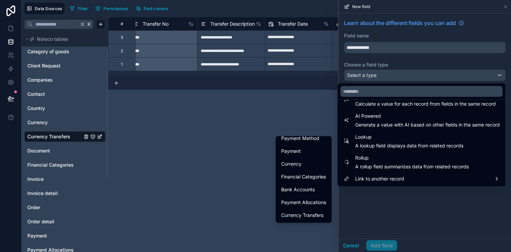
scroll to position [230, 0]
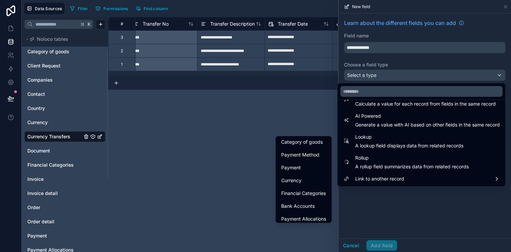
click at [298, 182] on div "Currency" at bounding box center [303, 181] width 45 height 8
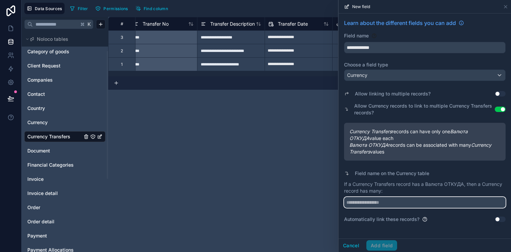
click at [380, 205] on input "text" at bounding box center [424, 202] width 161 height 11
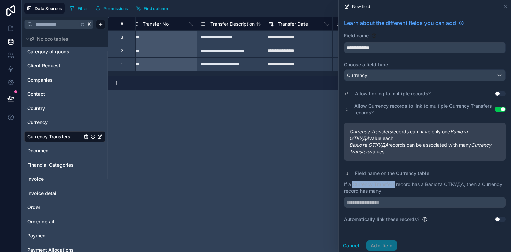
drag, startPoint x: 353, startPoint y: 185, endPoint x: 394, endPoint y: 184, distance: 40.6
click at [394, 184] on p "If a Currency Transfers record has a Валюта ОТКУДА, then a Currency record has …" at bounding box center [424, 188] width 161 height 14
copy p "Currency Transfers"
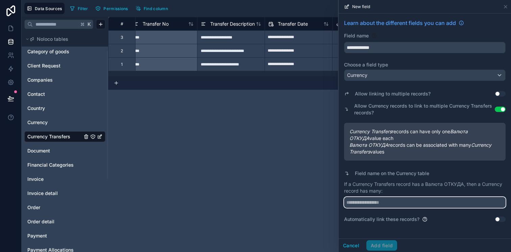
click at [380, 203] on input "text" at bounding box center [424, 202] width 161 height 11
paste input "**********"
type input "**********"
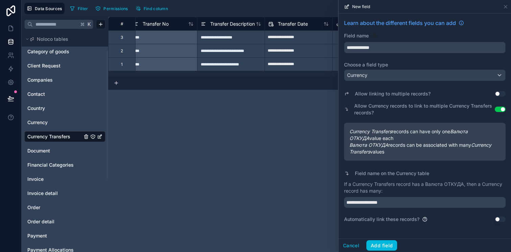
click at [391, 244] on button "Add field" at bounding box center [381, 245] width 31 height 11
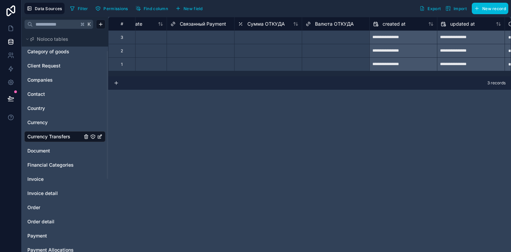
scroll to position [0, 172]
click at [188, 8] on span "New field" at bounding box center [192, 8] width 19 height 5
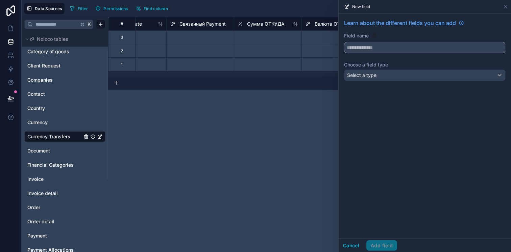
click at [352, 47] on input "text" at bounding box center [424, 47] width 161 height 11
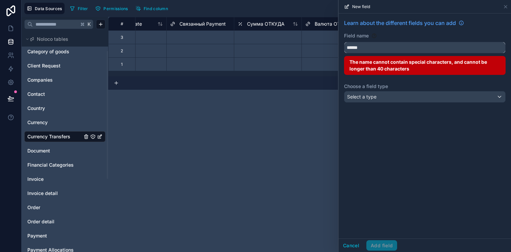
click at [344, 42] on button "*****" at bounding box center [424, 47] width 161 height 11
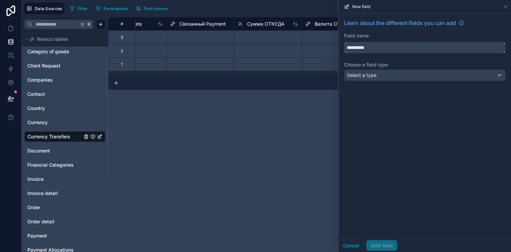
type input "**********"
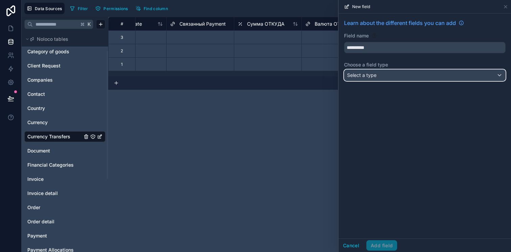
click at [369, 73] on span "Select a type" at bounding box center [361, 75] width 29 height 6
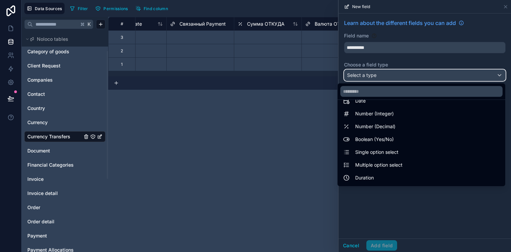
scroll to position [26, 0]
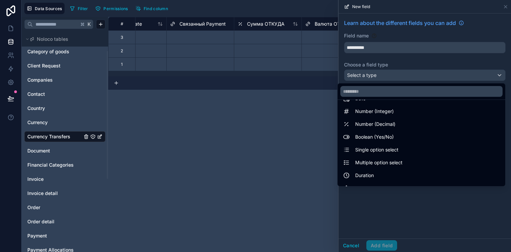
click at [377, 123] on span "Number (Decimal)" at bounding box center [375, 124] width 40 height 8
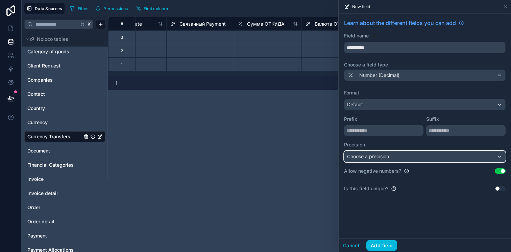
click at [374, 157] on span "Choose a precision" at bounding box center [368, 157] width 42 height 6
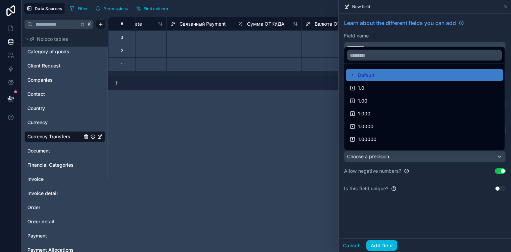
click at [378, 103] on div "1.00" at bounding box center [424, 101] width 149 height 8
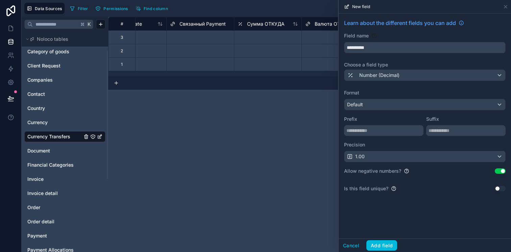
click at [377, 246] on button "Add field" at bounding box center [381, 245] width 31 height 11
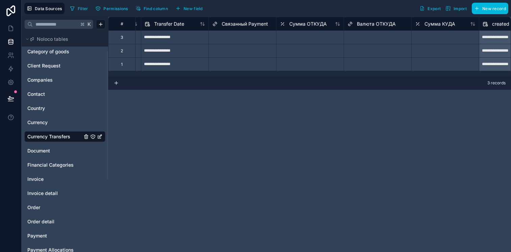
scroll to position [0, 131]
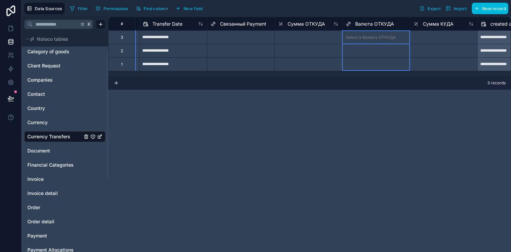
click at [354, 26] on div "Валюта ОТКУДА" at bounding box center [370, 24] width 48 height 8
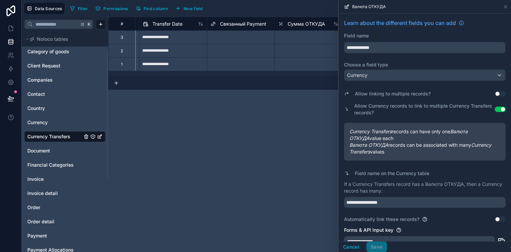
click at [295, 52] on div at bounding box center [308, 51] width 68 height 14
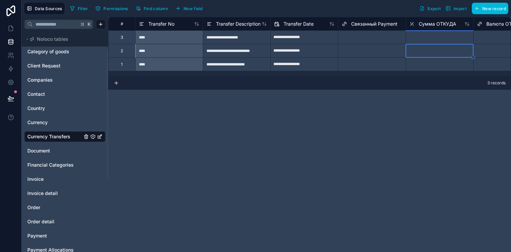
click at [223, 58] on div "**********" at bounding box center [237, 64] width 68 height 14
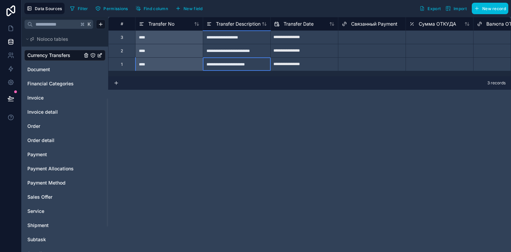
scroll to position [115, 0]
click at [45, 137] on span "Order detail" at bounding box center [40, 139] width 27 height 7
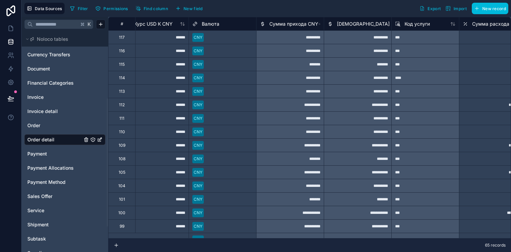
scroll to position [0, 354]
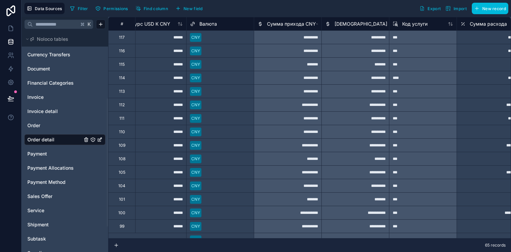
click at [293, 26] on span "Сумма прихода CNY" at bounding box center [291, 24] width 49 height 7
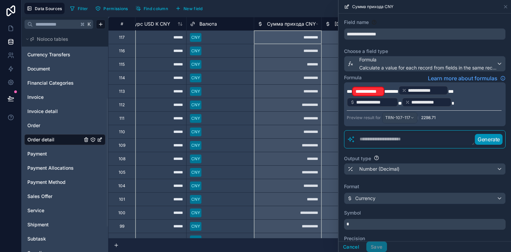
scroll to position [11, 0]
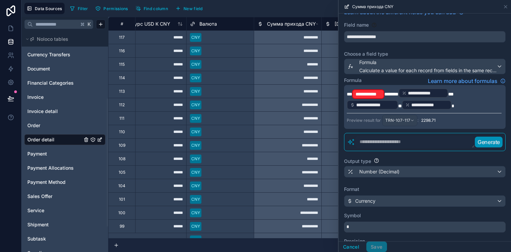
click at [380, 142] on textarea at bounding box center [415, 142] width 120 height 12
type textarea "**********"
click at [476, 144] on p "Generate" at bounding box center [483, 142] width 22 height 8
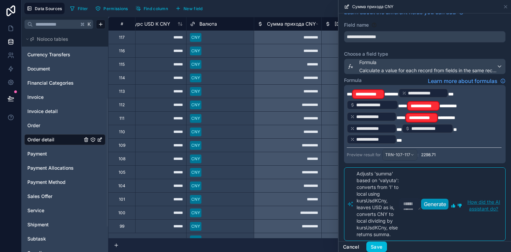
click at [359, 245] on button "Cancel" at bounding box center [350, 247] width 25 height 11
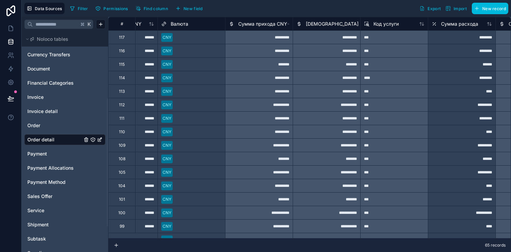
scroll to position [0, 377]
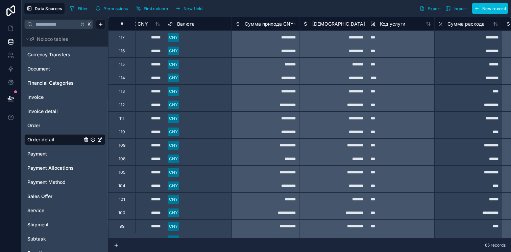
click at [269, 22] on span "Сумма прихода CNY" at bounding box center [269, 24] width 49 height 7
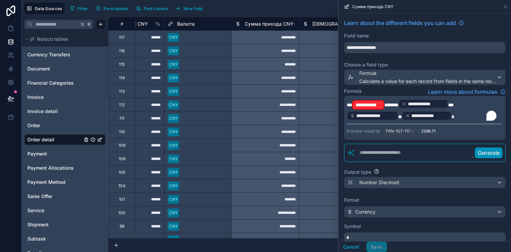
click at [386, 103] on span "******" at bounding box center [391, 105] width 14 height 5
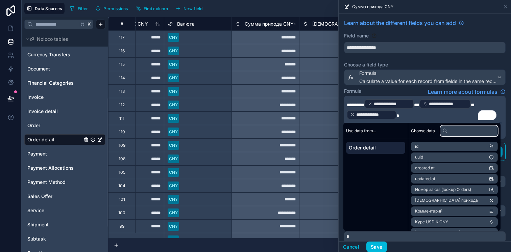
click at [463, 133] on input "text" at bounding box center [468, 131] width 57 height 11
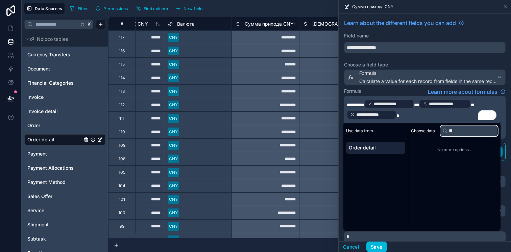
type input "*"
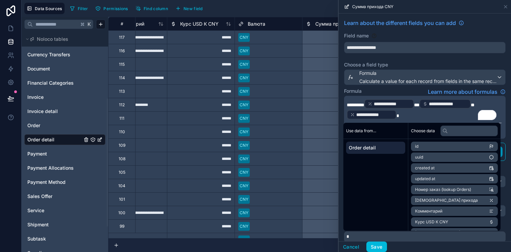
click at [353, 104] on span "*********" at bounding box center [356, 105] width 18 height 5
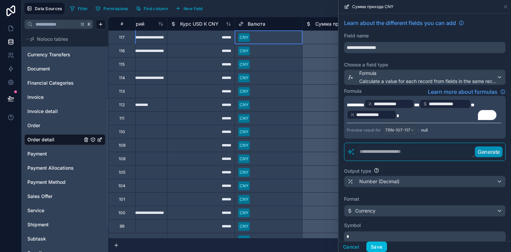
click at [253, 33] on div "CNY" at bounding box center [268, 37] width 67 height 10
click at [256, 34] on div at bounding box center [275, 37] width 46 height 7
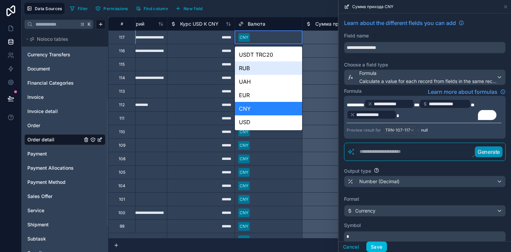
click at [258, 62] on div "RUB" at bounding box center [268, 68] width 67 height 14
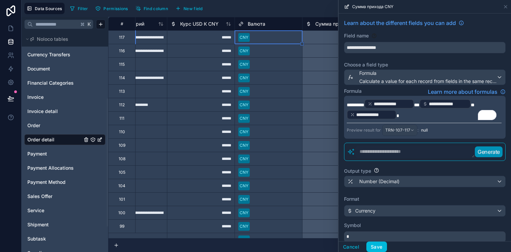
click at [269, 58] on div "CNY" at bounding box center [268, 64] width 67 height 13
click at [269, 40] on div at bounding box center [275, 37] width 46 height 7
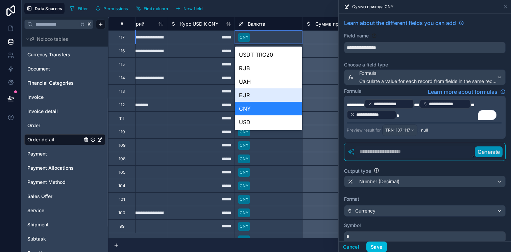
click at [254, 94] on div "EUR" at bounding box center [268, 95] width 67 height 14
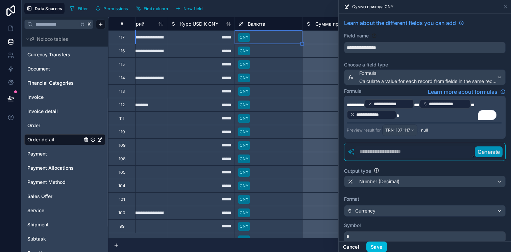
click at [356, 243] on button "Cancel" at bounding box center [350, 247] width 25 height 11
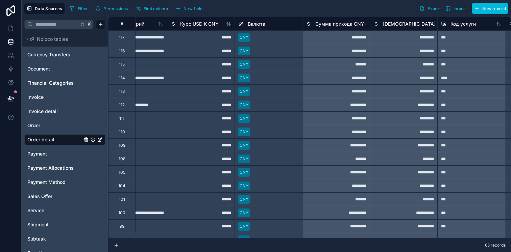
click at [273, 40] on div at bounding box center [275, 37] width 46 height 7
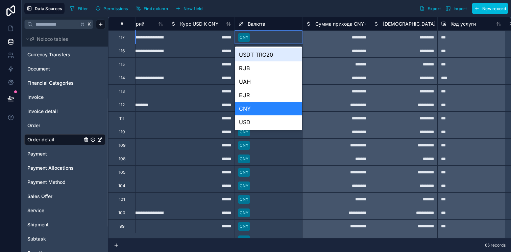
click at [273, 40] on div at bounding box center [275, 37] width 46 height 7
click at [264, 65] on div "RUB" at bounding box center [268, 68] width 67 height 14
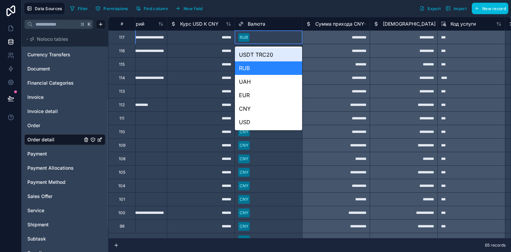
click at [263, 34] on div at bounding box center [275, 37] width 47 height 7
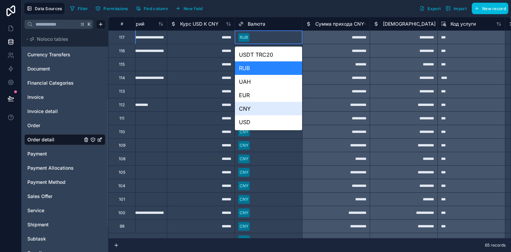
click at [258, 103] on div "CNY" at bounding box center [268, 109] width 67 height 14
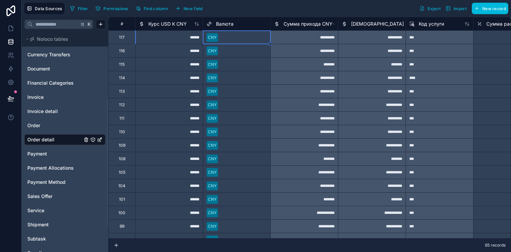
scroll to position [0, 337]
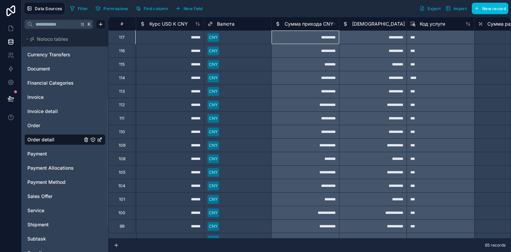
click at [320, 42] on div "*********" at bounding box center [305, 37] width 68 height 14
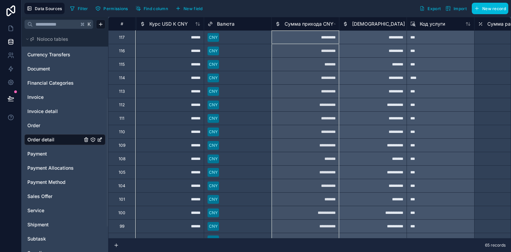
click at [307, 27] on span "Сумма прихода CNY" at bounding box center [308, 24] width 49 height 7
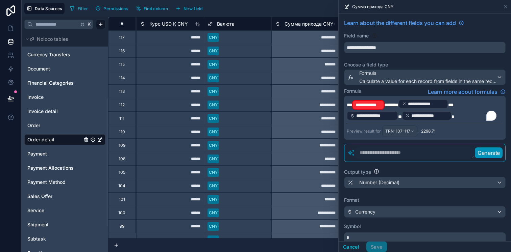
click at [384, 103] on span "******" at bounding box center [391, 105] width 14 height 5
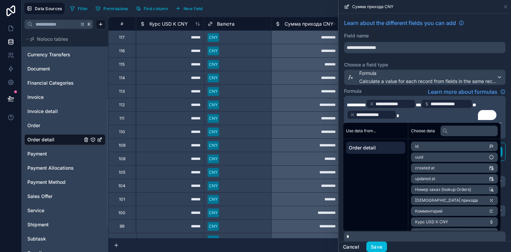
click at [351, 249] on button "Cancel" at bounding box center [350, 247] width 25 height 11
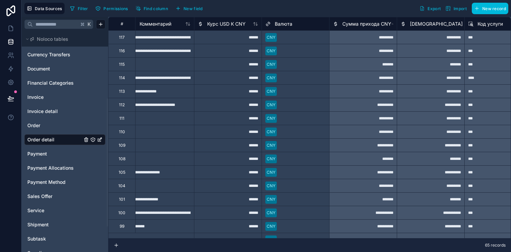
scroll to position [0, 286]
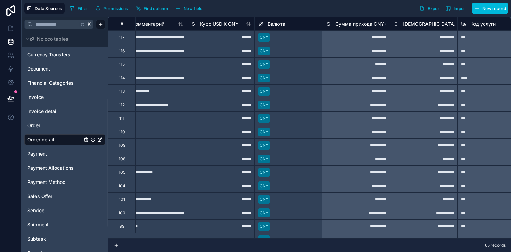
click at [198, 7] on span "New field" at bounding box center [192, 8] width 19 height 5
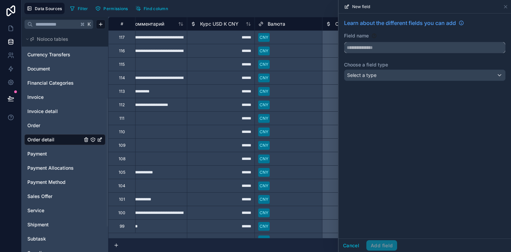
click at [378, 46] on input "text" at bounding box center [424, 47] width 161 height 11
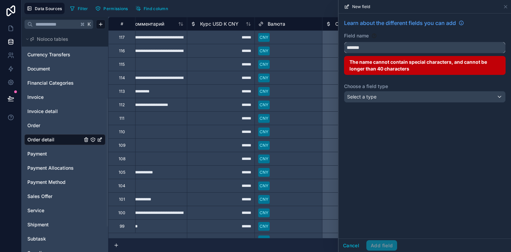
click at [344, 42] on button "******" at bounding box center [424, 47] width 161 height 11
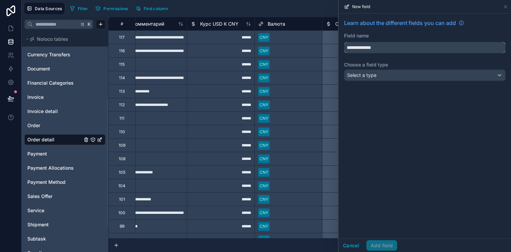
click at [344, 42] on button "**********" at bounding box center [424, 47] width 161 height 11
type input "**********"
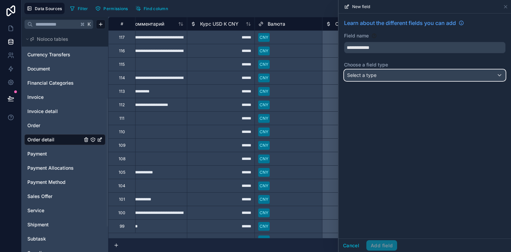
click at [386, 75] on div "Select a type" at bounding box center [424, 75] width 161 height 11
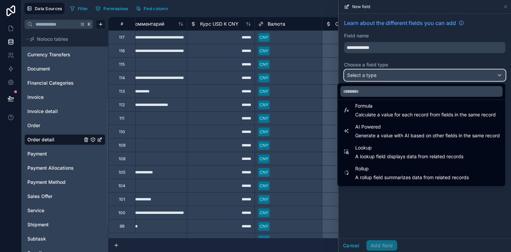
scroll to position [196, 0]
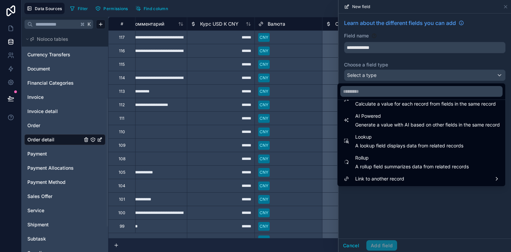
click at [379, 147] on span "A lookup field displays data from related records" at bounding box center [409, 146] width 108 height 7
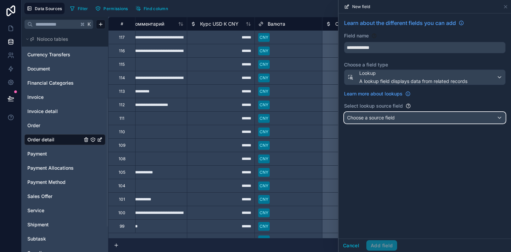
click at [371, 119] on span "Choose a source field" at bounding box center [371, 118] width 48 height 6
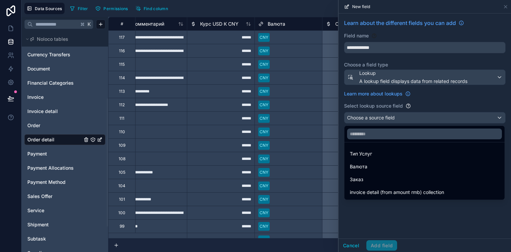
click at [378, 164] on div "Валюта" at bounding box center [424, 167] width 149 height 8
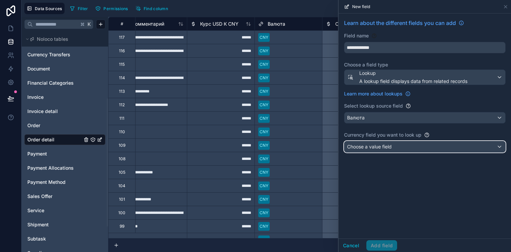
click at [380, 150] on span "Choose a value field" at bounding box center [369, 147] width 45 height 7
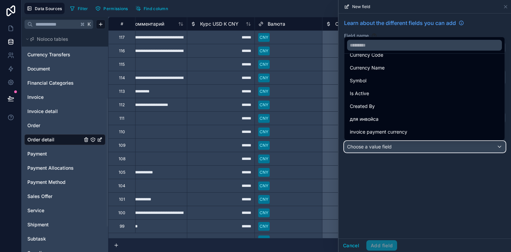
scroll to position [0, 0]
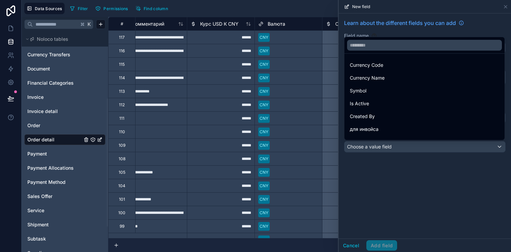
click at [386, 68] on div "Currency Code" at bounding box center [424, 65] width 149 height 8
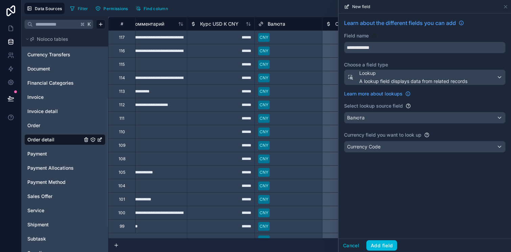
click at [380, 244] on button "Add field" at bounding box center [381, 245] width 31 height 11
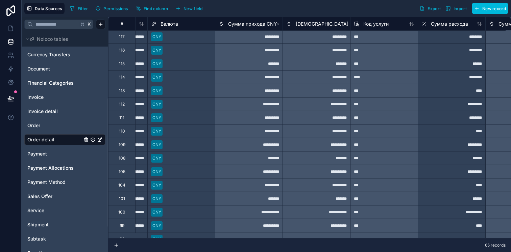
scroll to position [0, 393]
click at [244, 37] on div "*********" at bounding box center [249, 37] width 68 height 14
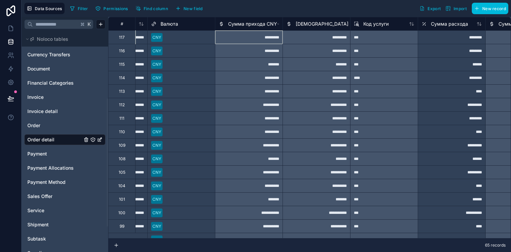
click at [244, 37] on div "*********" at bounding box center [249, 37] width 68 height 14
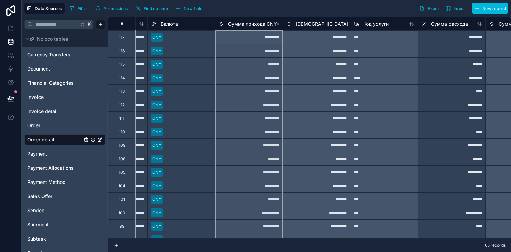
click at [244, 28] on div "Сумма прихода CNY" at bounding box center [248, 24] width 58 height 8
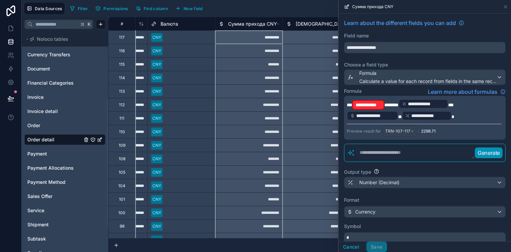
click at [244, 27] on div "Сумма прихода CNY" at bounding box center [248, 24] width 58 height 8
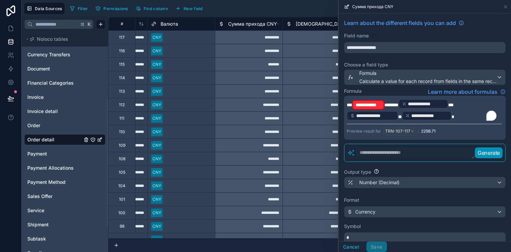
click at [384, 105] on div "**********" at bounding box center [368, 104] width 32 height 9
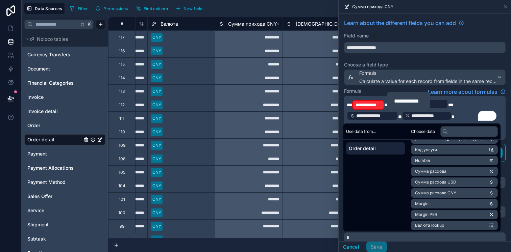
scroll to position [96, 0]
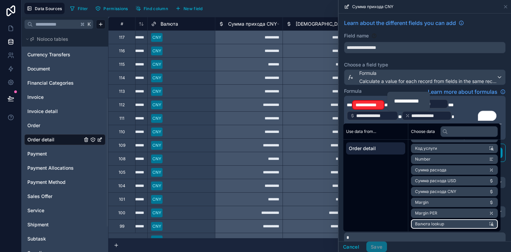
click at [452, 223] on li "Валюта lookup" at bounding box center [454, 224] width 87 height 9
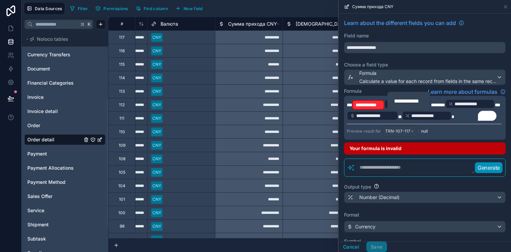
click at [387, 100] on div "**********" at bounding box center [408, 101] width 43 height 19
click at [386, 100] on div "**********" at bounding box center [407, 103] width 47 height 9
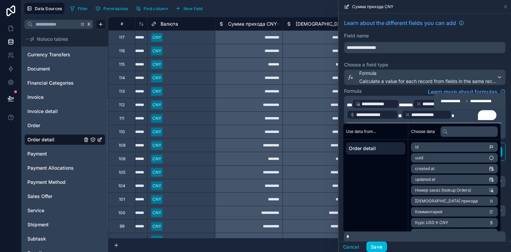
click at [401, 242] on div "Cancel Save" at bounding box center [424, 246] width 172 height 11
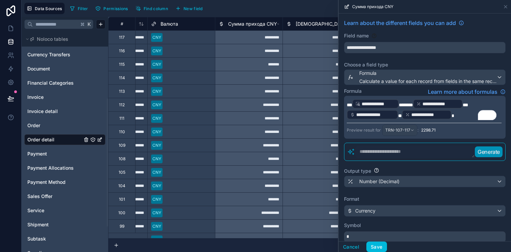
click at [380, 246] on button "Save" at bounding box center [376, 247] width 20 height 11
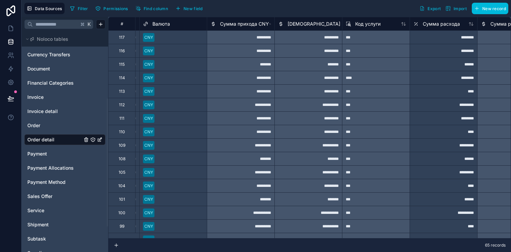
scroll to position [0, 413]
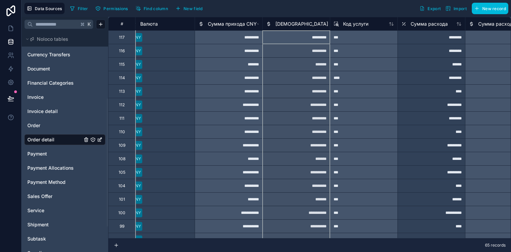
click at [297, 23] on span "Сумма прихода USD" at bounding box center [317, 24] width 85 height 7
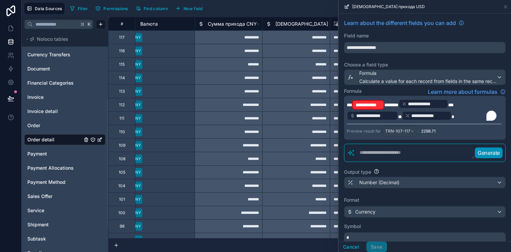
click at [385, 103] on span "******" at bounding box center [391, 105] width 14 height 5
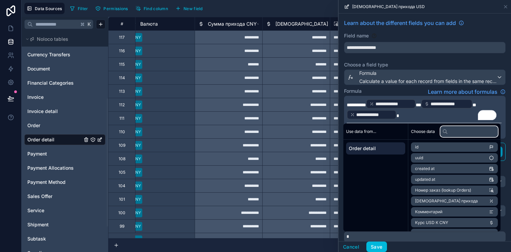
click at [453, 129] on input "text" at bounding box center [468, 131] width 57 height 11
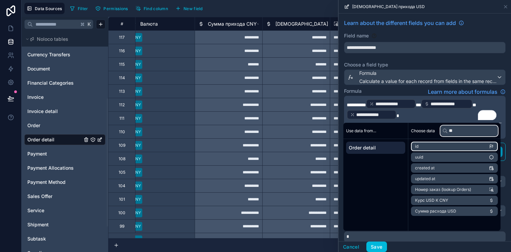
type input "*"
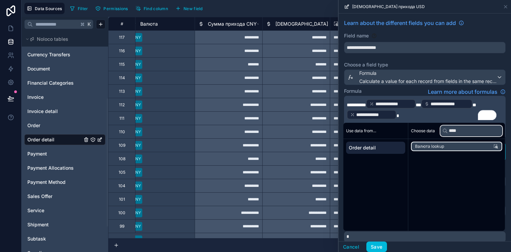
type input "****"
click at [449, 148] on li "Валюта lookup" at bounding box center [456, 146] width 91 height 9
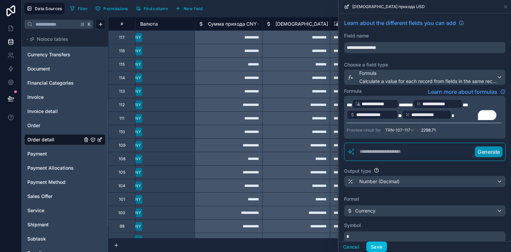
click at [375, 245] on button "Save" at bounding box center [376, 247] width 20 height 11
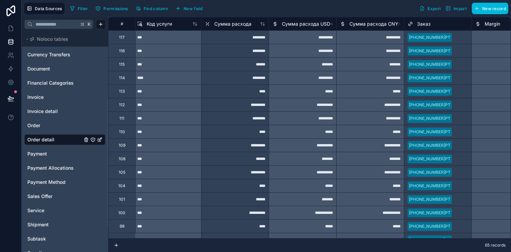
scroll to position [0, 612]
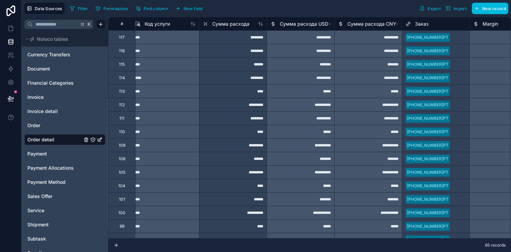
click at [298, 19] on div "Сумма расхода USD" at bounding box center [300, 24] width 68 height 14
click at [298, 21] on span "Сумма расхода USD" at bounding box center [304, 24] width 48 height 7
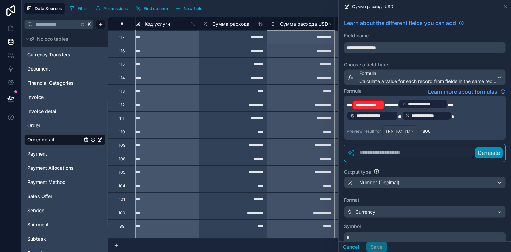
click at [385, 103] on span "******" at bounding box center [391, 105] width 14 height 5
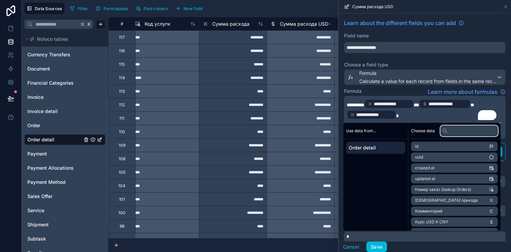
click at [456, 132] on input "text" at bounding box center [468, 131] width 57 height 11
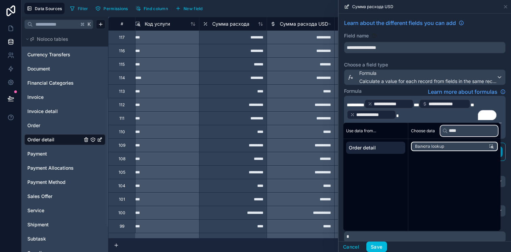
type input "****"
click at [453, 146] on li "Валюта lookup" at bounding box center [454, 146] width 87 height 9
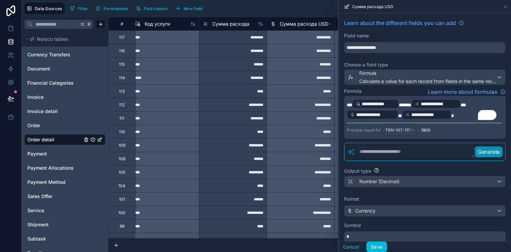
click at [408, 103] on span "******" at bounding box center [405, 105] width 12 height 5
click at [375, 248] on button "Save" at bounding box center [376, 247] width 20 height 11
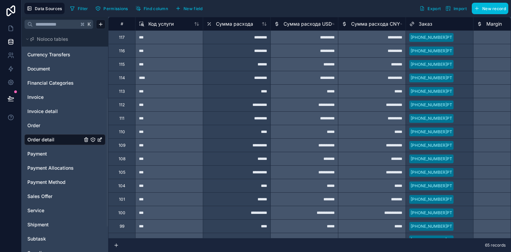
scroll to position [0, 608]
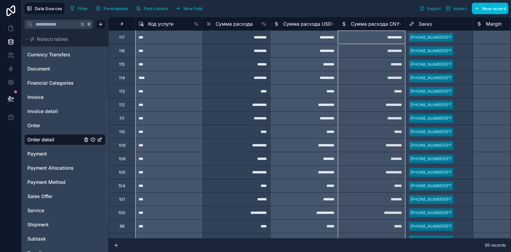
click at [371, 23] on span "Сумма расхода CNY" at bounding box center [375, 24] width 49 height 7
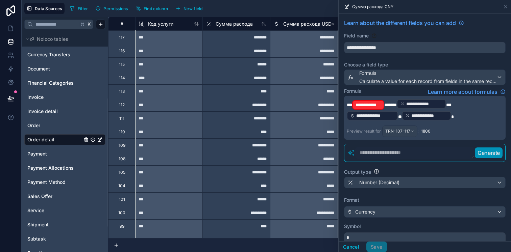
click at [392, 103] on span "******" at bounding box center [390, 105] width 12 height 5
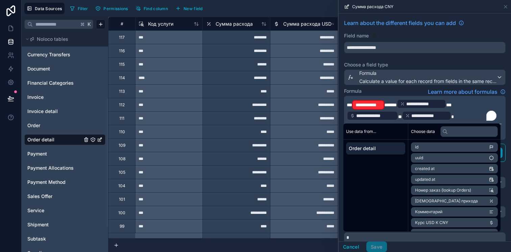
click at [382, 104] on div "**********" at bounding box center [368, 104] width 32 height 9
click at [385, 104] on span "******" at bounding box center [390, 105] width 12 height 5
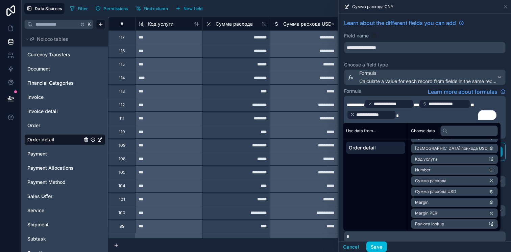
scroll to position [96, 0]
click at [435, 222] on span "Валюта lookup" at bounding box center [429, 223] width 29 height 5
click at [408, 103] on span "******" at bounding box center [405, 105] width 12 height 5
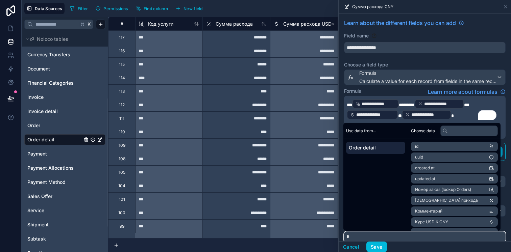
click at [414, 236] on input "*" at bounding box center [424, 237] width 161 height 11
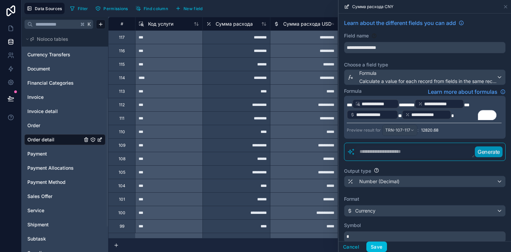
click at [383, 245] on button "Save" at bounding box center [376, 247] width 20 height 11
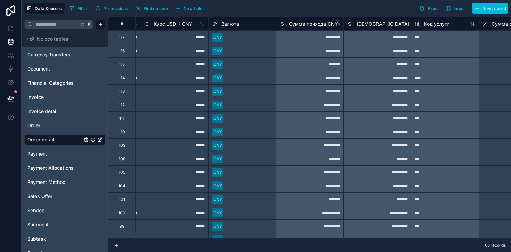
scroll to position [0, 333]
click at [306, 22] on span "Сумма прихода CNY" at bounding box center [312, 24] width 49 height 7
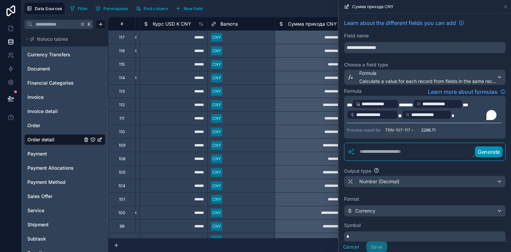
click at [408, 105] on span "******" at bounding box center [406, 105] width 14 height 5
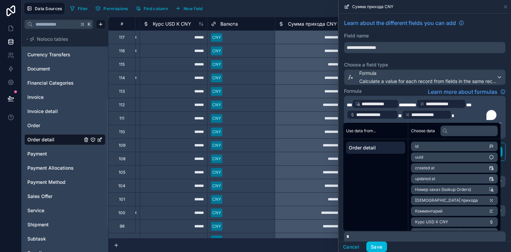
click at [379, 248] on button "Save" at bounding box center [376, 247] width 20 height 11
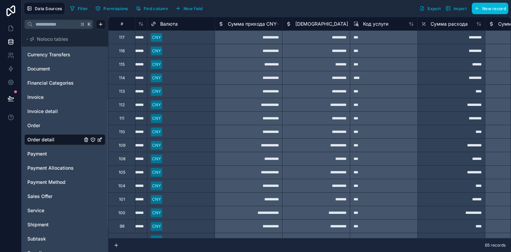
scroll to position [0, 394]
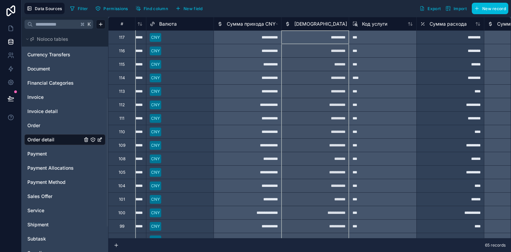
click at [311, 22] on span "Сумма прихода USD" at bounding box center [336, 24] width 85 height 7
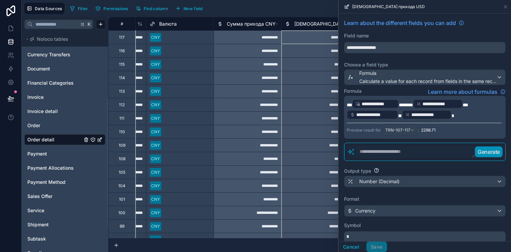
click at [409, 103] on span "******" at bounding box center [406, 105] width 14 height 5
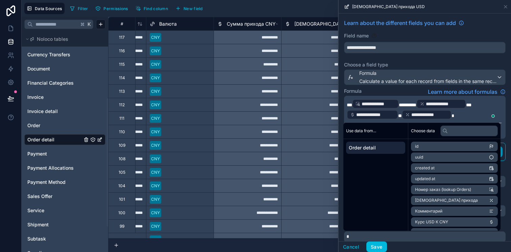
click at [374, 247] on button "Save" at bounding box center [376, 247] width 20 height 11
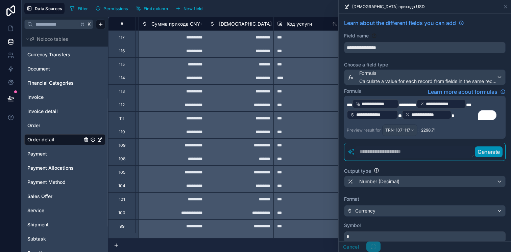
scroll to position [0, 478]
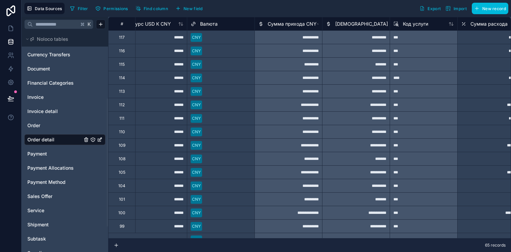
scroll to position [0, 355]
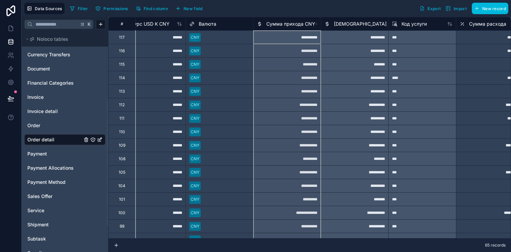
click at [284, 27] on span "Сумма прихода CNY" at bounding box center [290, 24] width 49 height 7
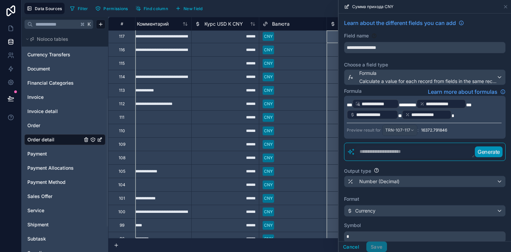
scroll to position [1, 283]
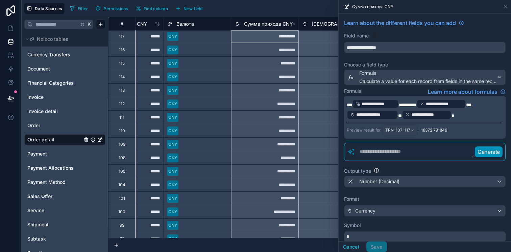
scroll to position [1, 382]
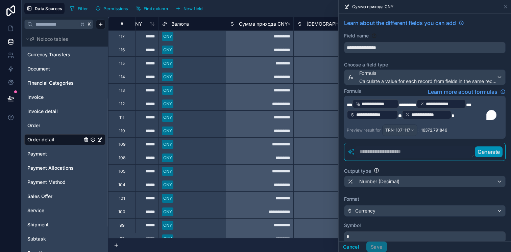
click at [471, 103] on span "*" at bounding box center [468, 105] width 5 height 5
click at [416, 103] on span "********" at bounding box center [408, 105] width 18 height 5
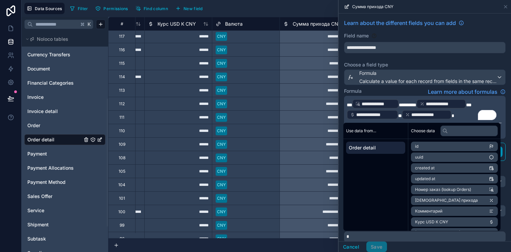
scroll to position [1, 329]
click at [416, 104] on span "********" at bounding box center [408, 105] width 18 height 5
click at [376, 247] on button "Save" at bounding box center [376, 247] width 20 height 11
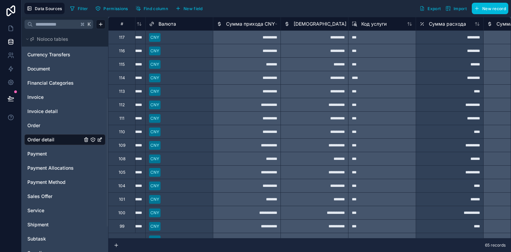
scroll to position [1, 397]
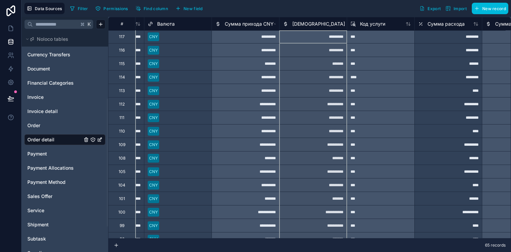
click at [317, 25] on span "[DEMOGRAPHIC_DATA] прихода USD" at bounding box center [334, 24] width 85 height 7
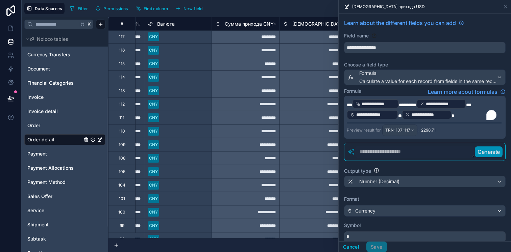
click at [416, 104] on span "********" at bounding box center [408, 105] width 18 height 5
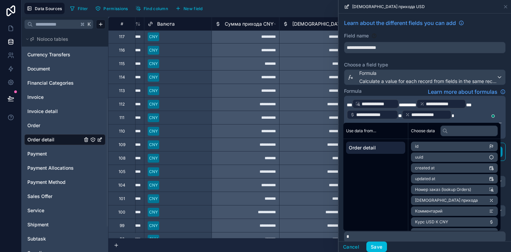
click at [378, 245] on button "Save" at bounding box center [376, 247] width 20 height 11
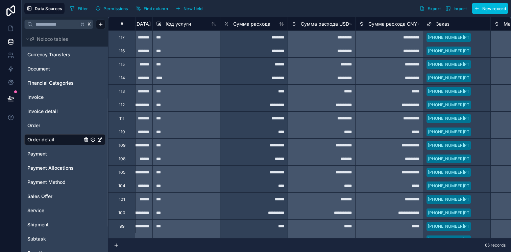
scroll to position [0, 592]
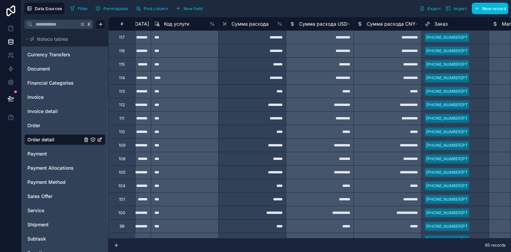
click at [329, 26] on span "Сумма расхода USD" at bounding box center [323, 24] width 48 height 7
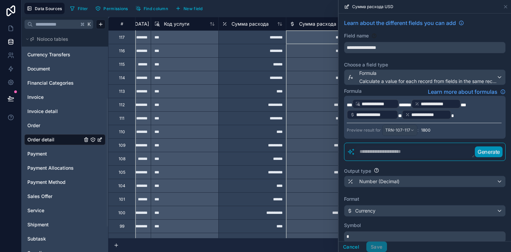
click at [408, 104] on span "******" at bounding box center [405, 105] width 12 height 5
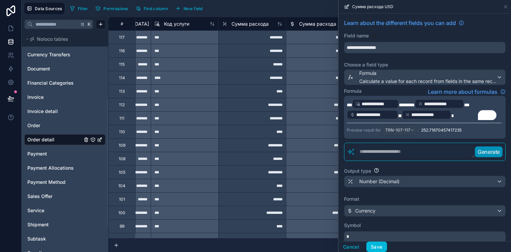
click at [375, 249] on button "Save" at bounding box center [376, 247] width 20 height 11
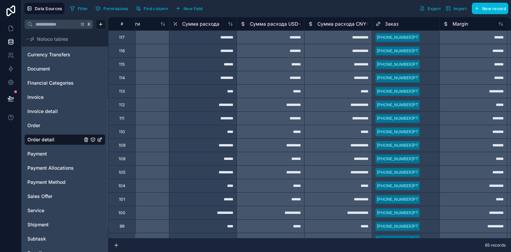
scroll to position [0, 646]
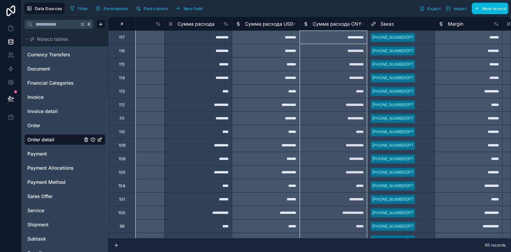
click at [332, 22] on span "Сумма расхода CNY" at bounding box center [336, 24] width 49 height 7
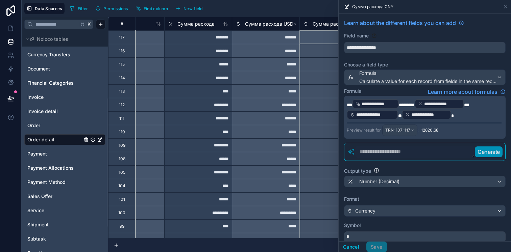
click at [414, 104] on span "********" at bounding box center [407, 105] width 16 height 5
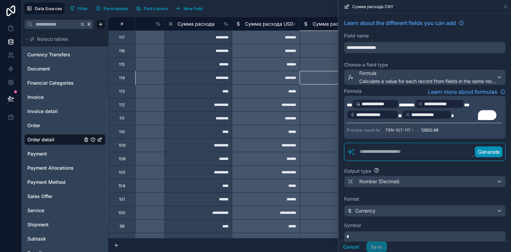
click at [321, 72] on div "*********" at bounding box center [333, 78] width 68 height 14
click at [349, 245] on button "Cancel" at bounding box center [350, 247] width 25 height 11
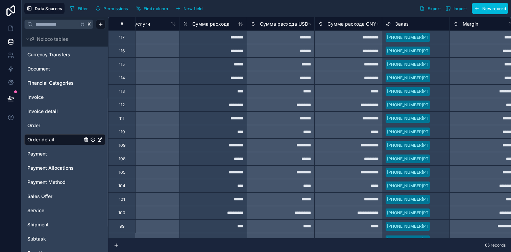
scroll to position [0, 638]
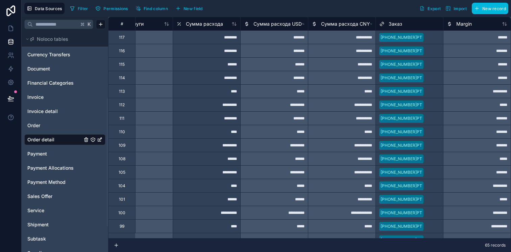
click at [337, 26] on span "Сумма расхода CNY" at bounding box center [345, 24] width 49 height 7
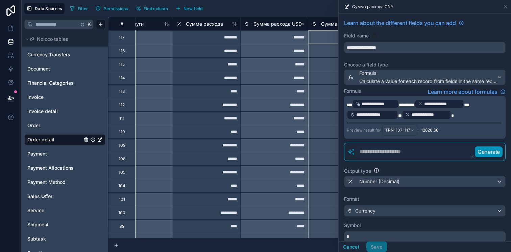
click at [414, 104] on span "********" at bounding box center [407, 105] width 16 height 5
click at [414, 105] on span "********" at bounding box center [407, 105] width 16 height 5
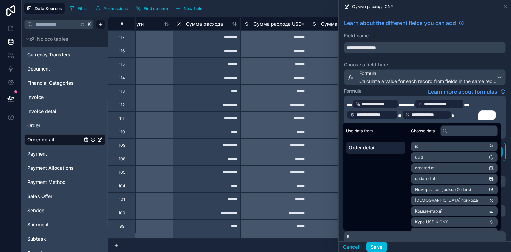
click at [376, 244] on button "Save" at bounding box center [376, 247] width 20 height 11
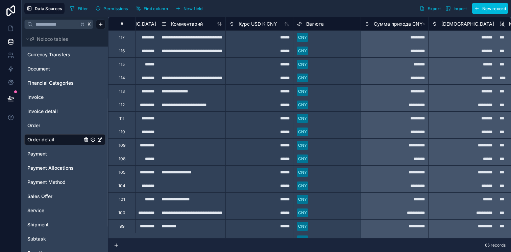
scroll to position [0, 119]
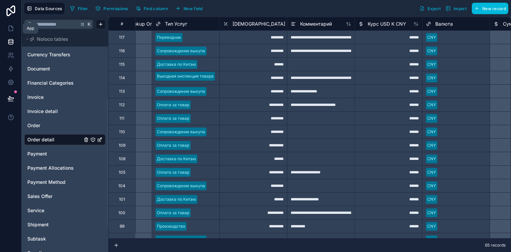
click at [14, 29] on icon at bounding box center [10, 28] width 7 height 7
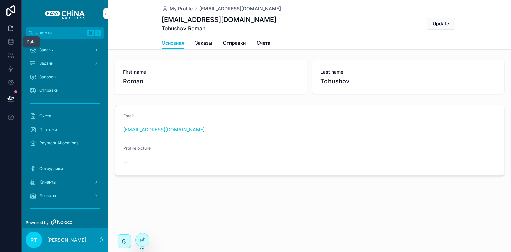
click at [12, 43] on icon at bounding box center [10, 42] width 7 height 7
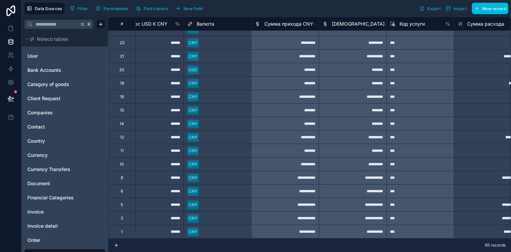
scroll to position [675, 357]
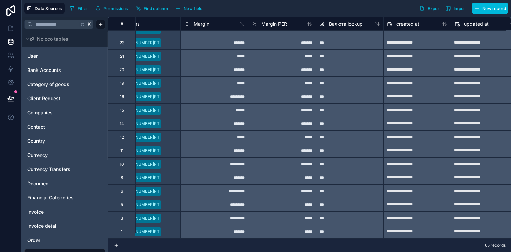
scroll to position [675, 897]
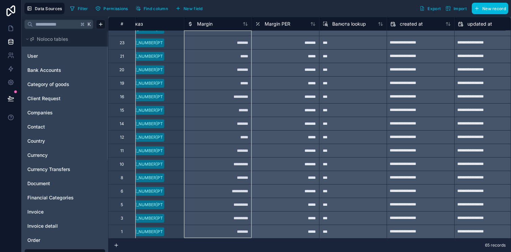
click at [214, 25] on div "Margin" at bounding box center [217, 24] width 60 height 8
click at [205, 25] on span "Margin" at bounding box center [205, 24] width 16 height 7
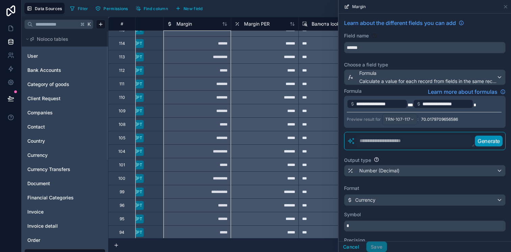
scroll to position [34, 883]
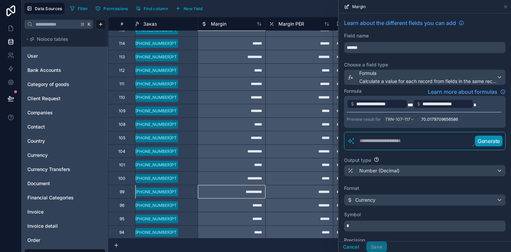
click at [234, 192] on div "**********" at bounding box center [232, 192] width 68 height 14
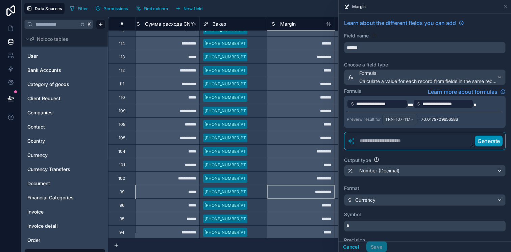
scroll to position [34, 830]
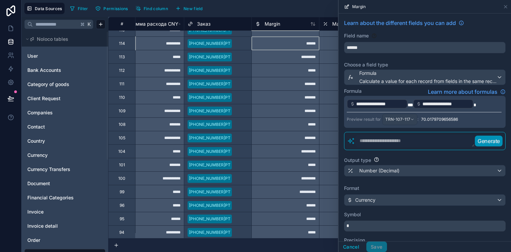
click at [305, 39] on div "******" at bounding box center [285, 43] width 68 height 14
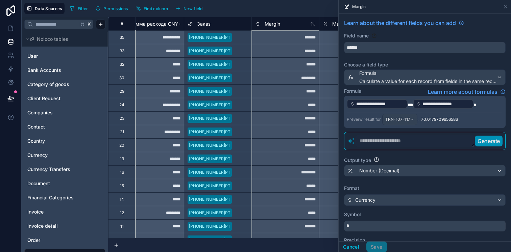
scroll to position [554, 830]
drag, startPoint x: 289, startPoint y: 228, endPoint x: 292, endPoint y: 40, distance: 188.2
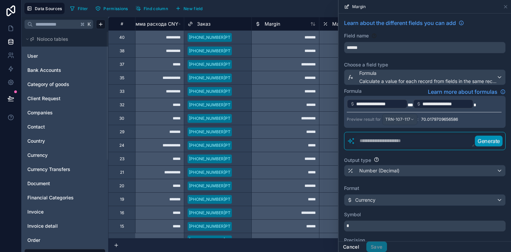
click at [354, 244] on button "Cancel" at bounding box center [350, 247] width 25 height 11
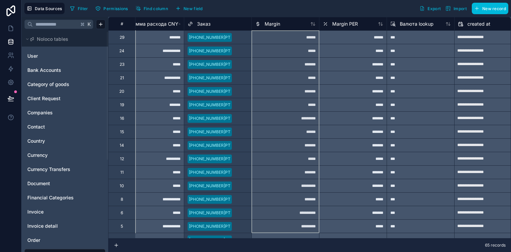
scroll to position [675, 830]
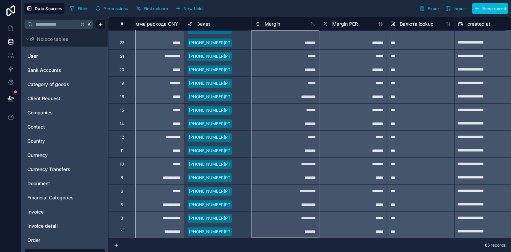
drag, startPoint x: 286, startPoint y: 39, endPoint x: 287, endPoint y: 223, distance: 184.8
click at [273, 23] on span "Margin" at bounding box center [272, 24] width 16 height 7
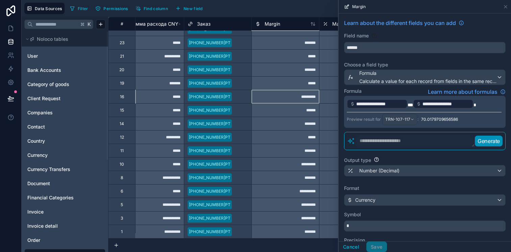
click at [307, 97] on div "*********" at bounding box center [285, 97] width 68 height 14
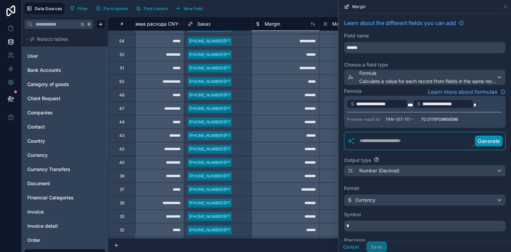
scroll to position [421, 830]
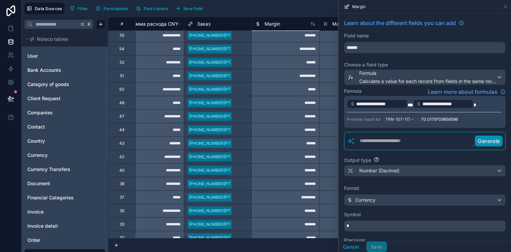
click at [288, 79] on div "**********" at bounding box center [285, 76] width 68 height 14
click at [400, 123] on div "TRN-107-117" at bounding box center [399, 119] width 34 height 11
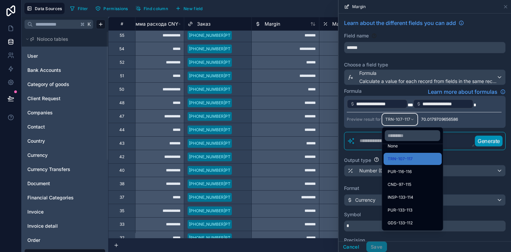
scroll to position [0, 0]
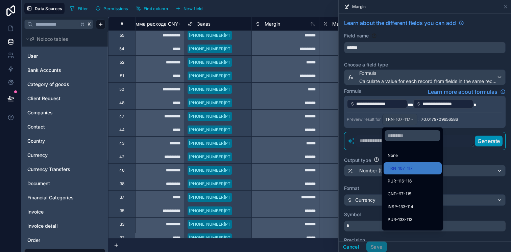
click at [280, 112] on div "*******" at bounding box center [285, 116] width 68 height 14
click at [125, 77] on div "51" at bounding box center [121, 76] width 27 height 14
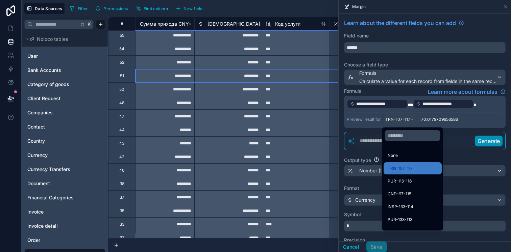
scroll to position [421, 479]
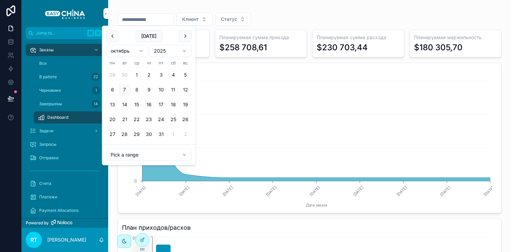
click at [170, 20] on input "scrollable content" at bounding box center [145, 19] width 55 height 9
click at [139, 151] on html "Jump to... K Заказы Все В работе 22 Черновики 1 Завершены 14 Dashboard Задачи З…" at bounding box center [255, 126] width 511 height 252
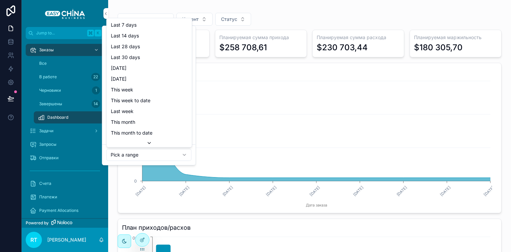
type input "**********"
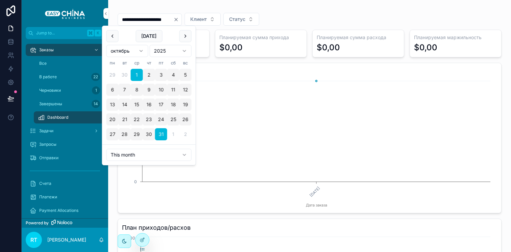
click at [276, 15] on div "**********" at bounding box center [310, 19] width 384 height 13
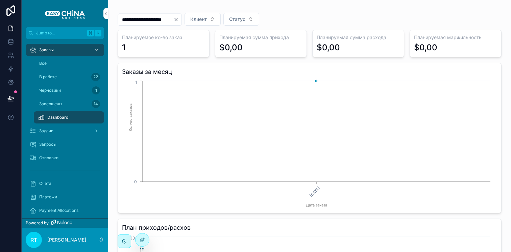
click at [179, 19] on icon "Clear" at bounding box center [175, 19] width 5 height 5
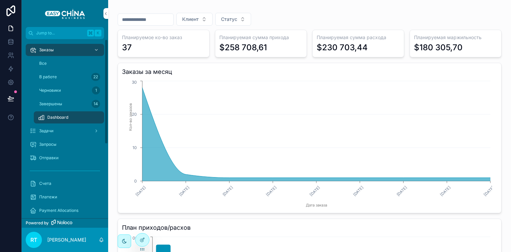
click at [83, 75] on div "В работе 22" at bounding box center [69, 77] width 62 height 11
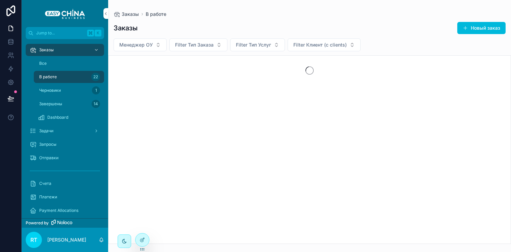
click at [76, 62] on div "Все" at bounding box center [69, 63] width 62 height 11
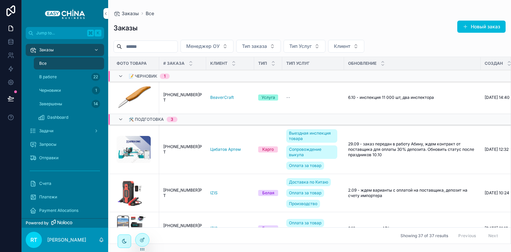
click at [76, 90] on div "Черновики 1" at bounding box center [69, 90] width 62 height 11
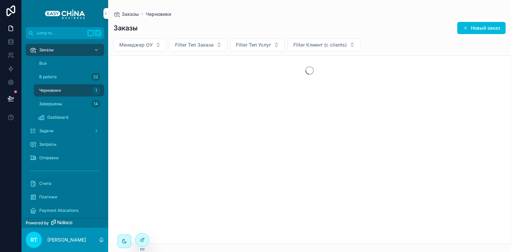
click at [76, 68] on div "Все" at bounding box center [69, 63] width 62 height 11
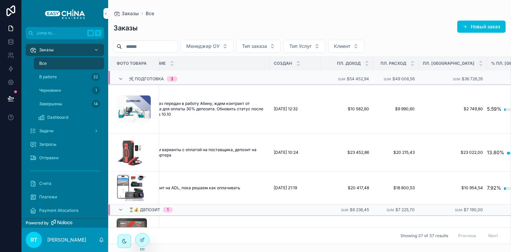
scroll to position [41, 211]
click at [59, 132] on div "Задачи" at bounding box center [65, 131] width 70 height 11
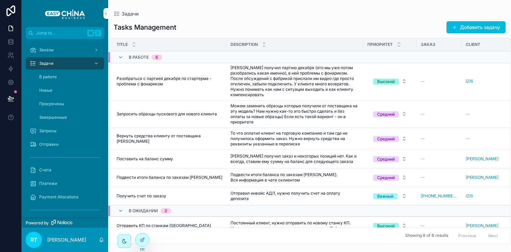
click at [75, 51] on div "Заказы" at bounding box center [65, 50] width 70 height 11
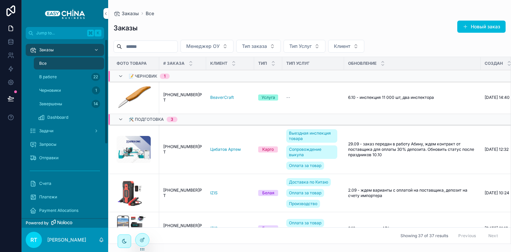
click at [62, 88] on div "Черновики 1" at bounding box center [69, 90] width 62 height 11
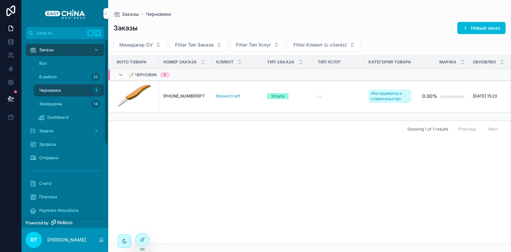
click at [71, 60] on div "Все" at bounding box center [69, 63] width 62 height 11
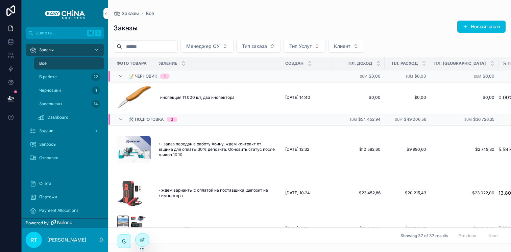
scroll to position [0, 211]
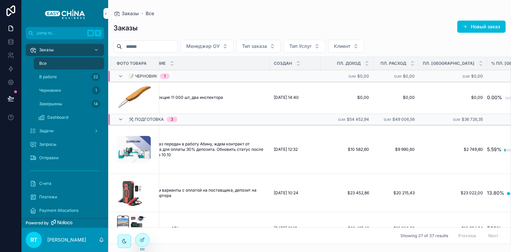
click at [180, 146] on span "29.09 - заказ передан в работу Абину, ждем контракт от поставщика для оплаты 30…" at bounding box center [201, 150] width 128 height 16
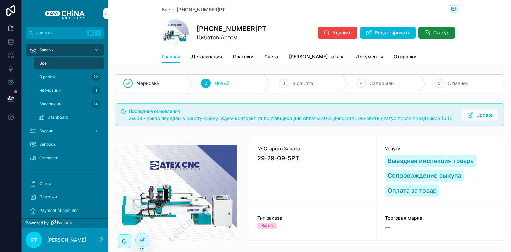
click at [209, 53] on span "Детализация" at bounding box center [206, 56] width 31 height 7
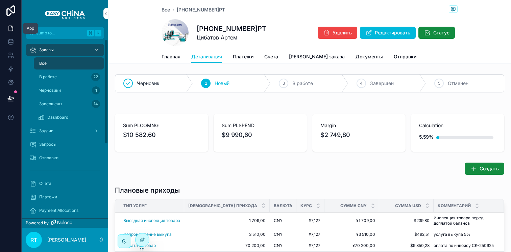
click at [6, 21] on link at bounding box center [11, 11] width 22 height 22
click at [60, 112] on div "Dashboard" at bounding box center [69, 117] width 62 height 11
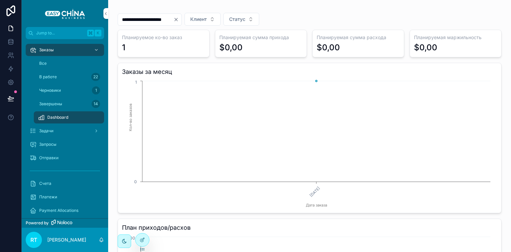
click at [179, 20] on icon "Clear" at bounding box center [175, 19] width 5 height 5
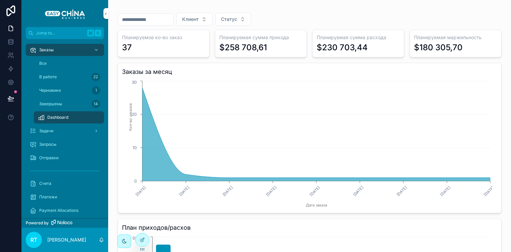
click at [141, 237] on icon at bounding box center [141, 239] width 5 height 5
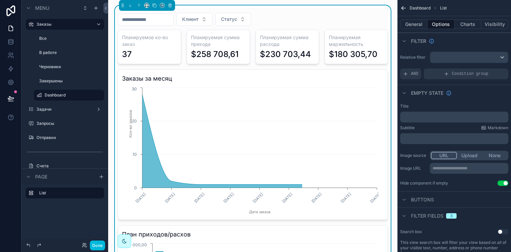
click at [354, 50] on div "$180 305,70" at bounding box center [353, 54] width 49 height 11
click at [465, 23] on button "Charts" at bounding box center [467, 24] width 27 height 9
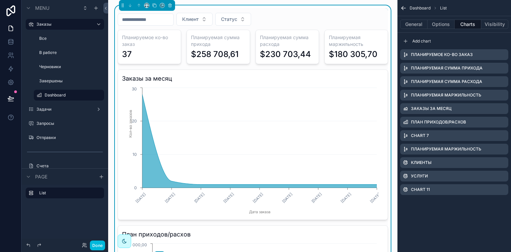
click at [0, 0] on icon "scrollable content" at bounding box center [0, 0] width 0 height 0
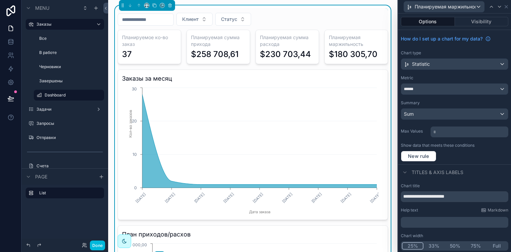
scroll to position [1, 0]
click at [456, 197] on input "**********" at bounding box center [454, 195] width 107 height 11
click at [474, 196] on input "**********" at bounding box center [454, 195] width 107 height 11
click at [432, 89] on div "******" at bounding box center [454, 89] width 107 height 11
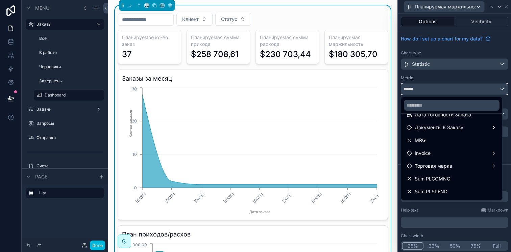
scroll to position [104, 0]
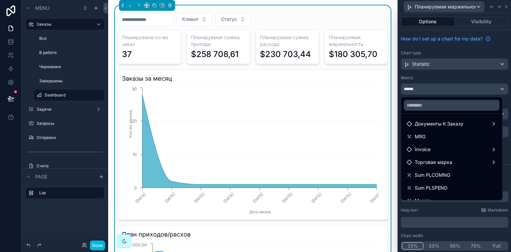
click at [440, 75] on div at bounding box center [454, 126] width 113 height 252
